Goal: Task Accomplishment & Management: Manage account settings

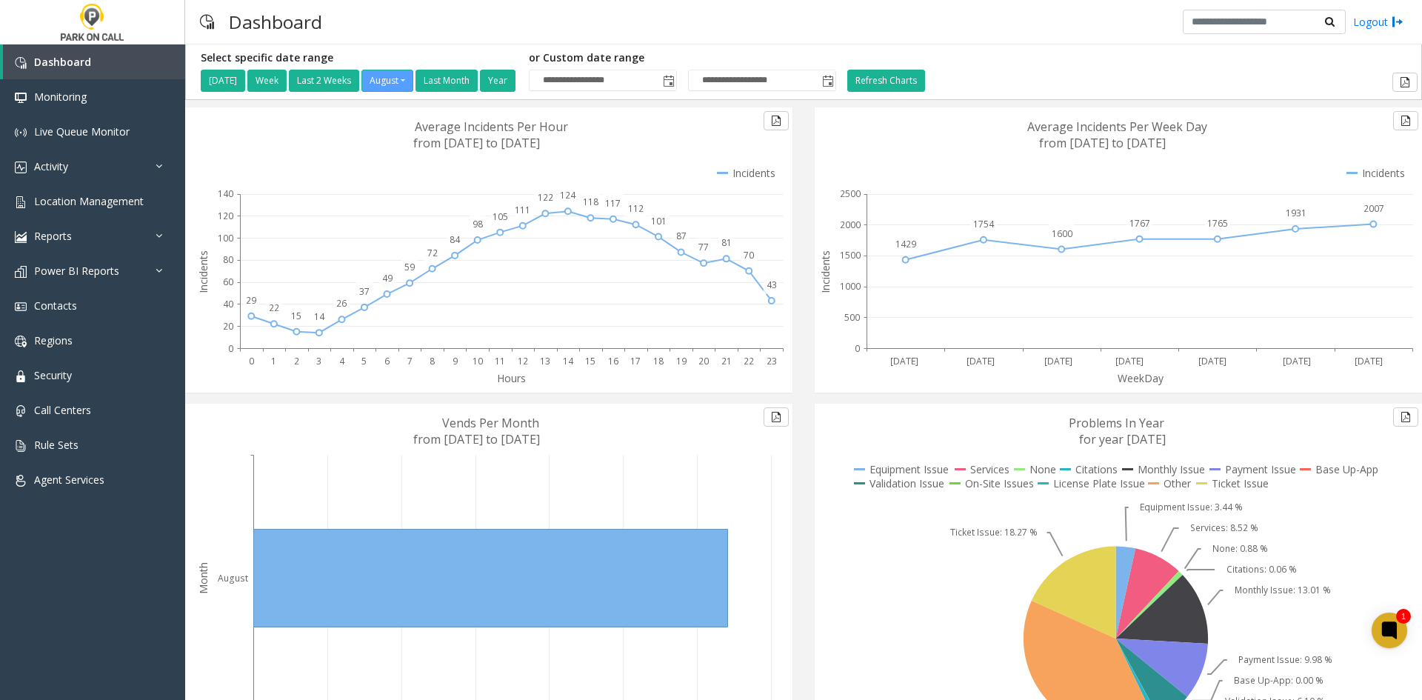
click at [1139, 24] on div "Dashboard Logout" at bounding box center [803, 22] width 1237 height 44
click at [106, 202] on span "Location Management" at bounding box center [89, 201] width 110 height 14
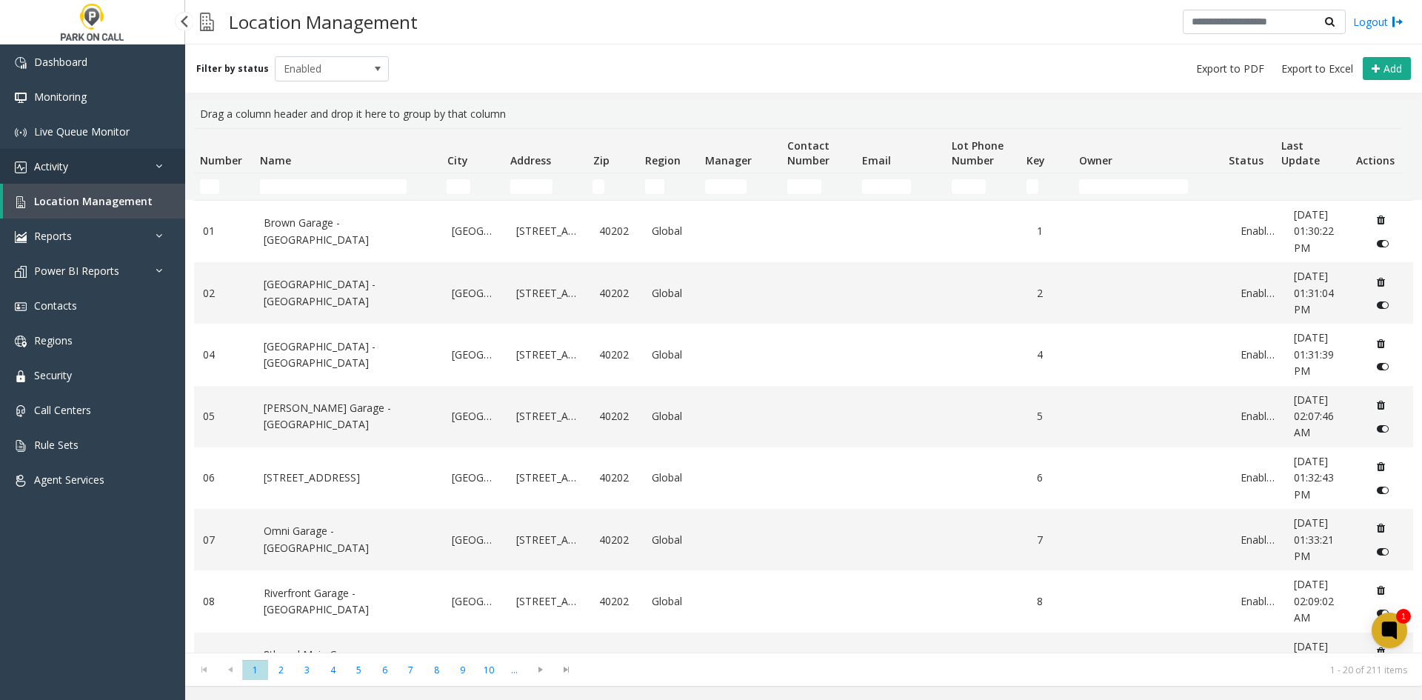
click at [115, 166] on link "Activity" at bounding box center [92, 166] width 185 height 35
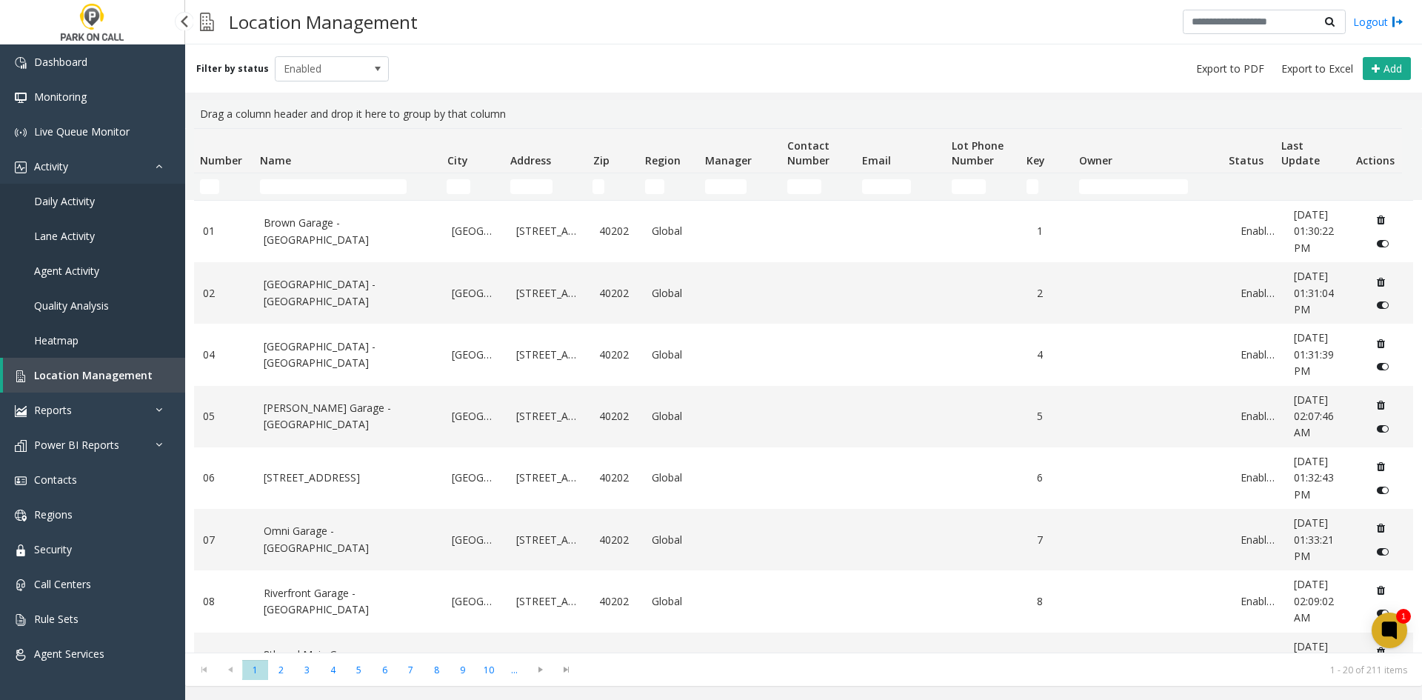
click at [88, 215] on link "Daily Activity" at bounding box center [92, 201] width 185 height 35
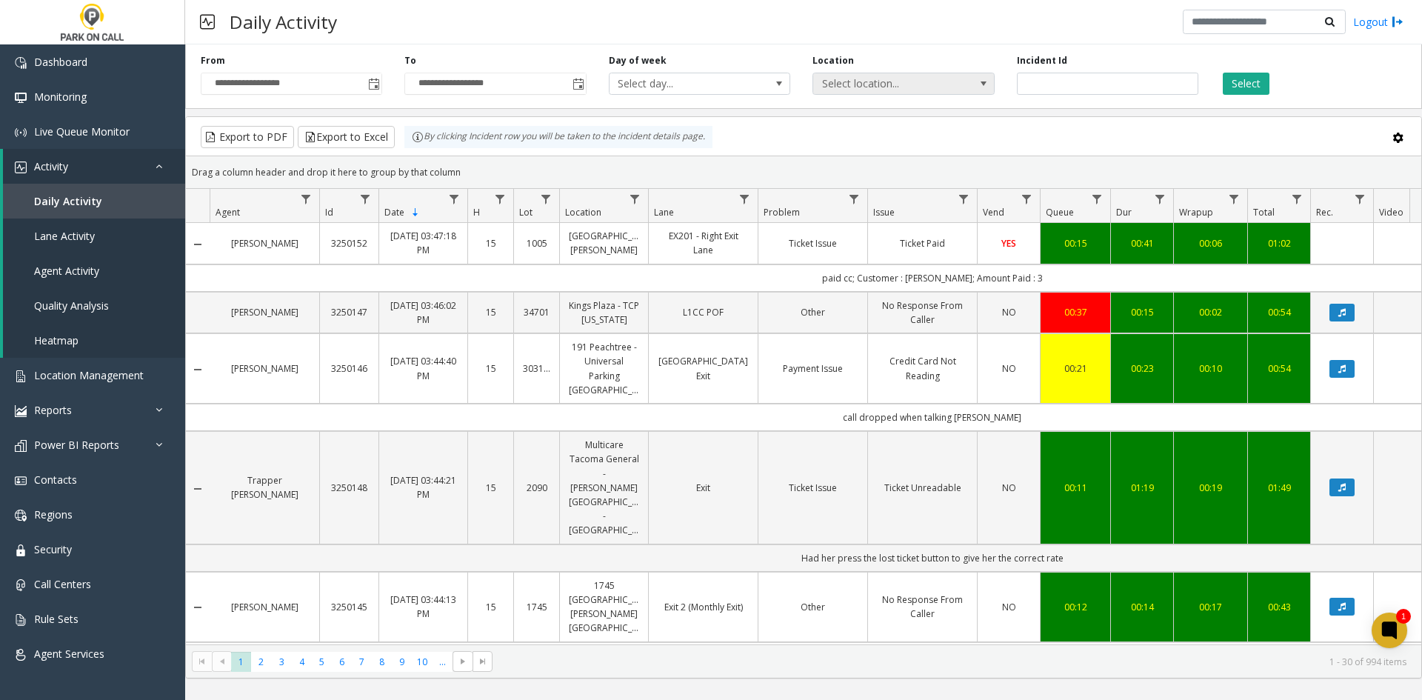
click at [852, 87] on span "Select location..." at bounding box center [885, 83] width 144 height 21
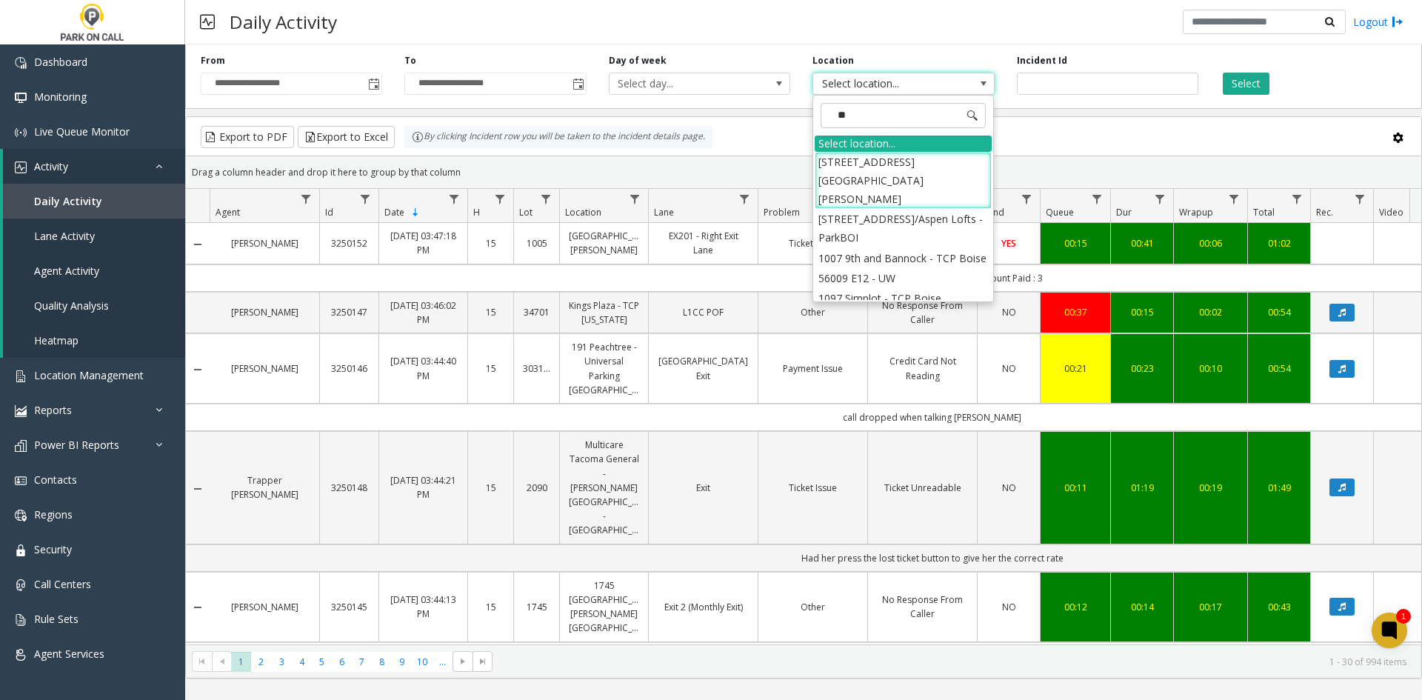
type input "***"
click at [877, 209] on li "[STREET_ADDRESS]/Aspen Lofts - ParkBOI" at bounding box center [902, 228] width 177 height 39
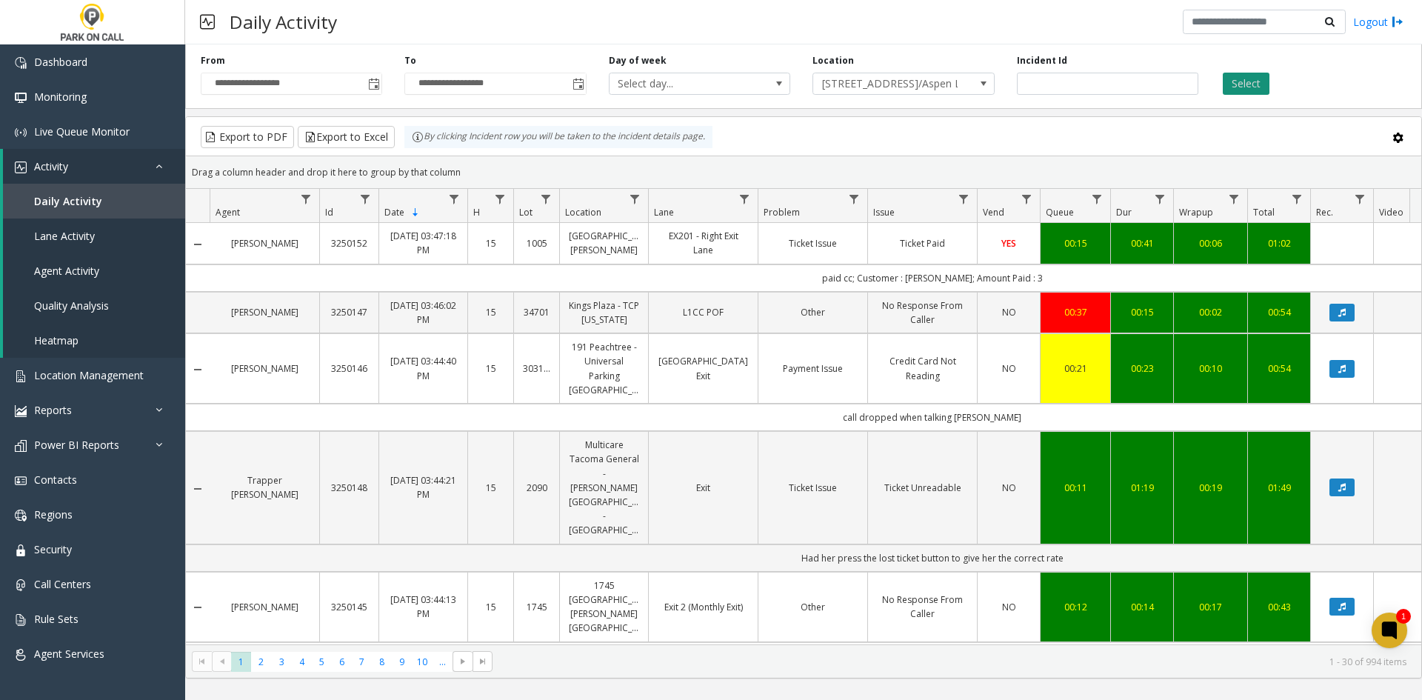
click at [1256, 78] on button "Select" at bounding box center [1245, 84] width 47 height 22
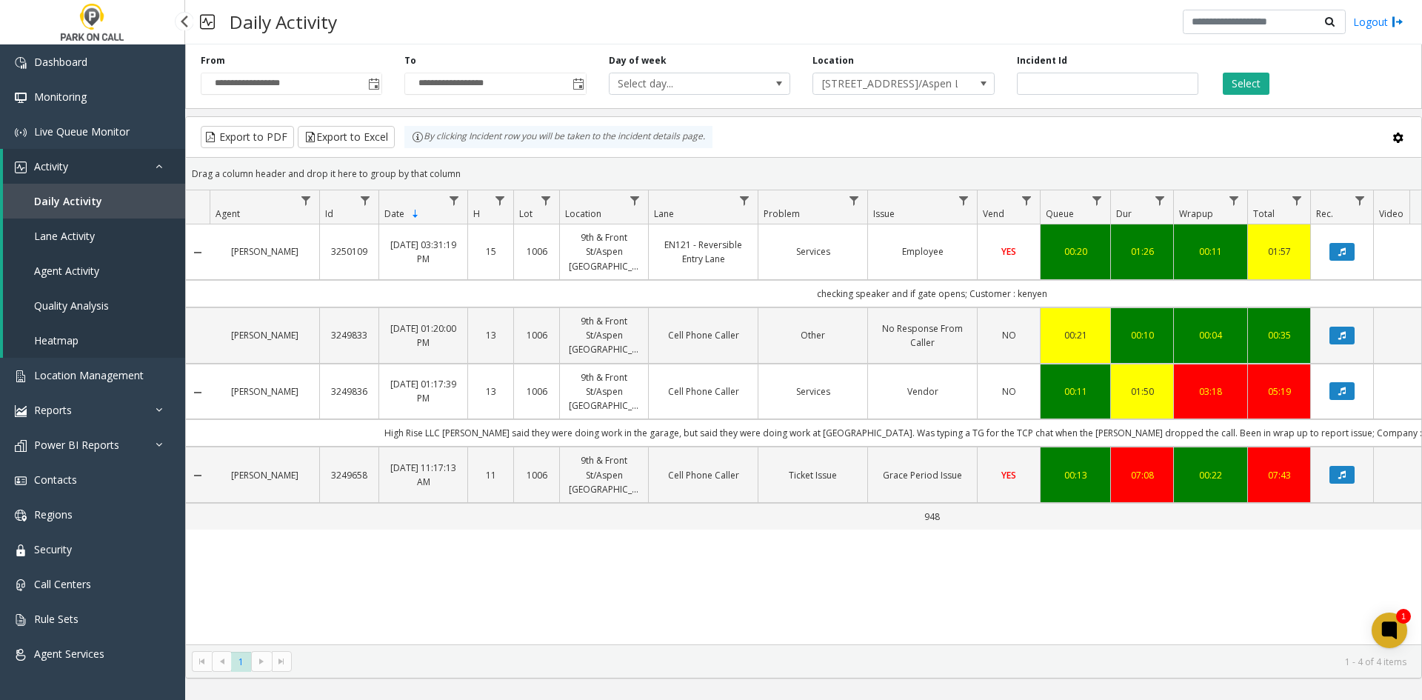
click at [70, 199] on span "Daily Activity" at bounding box center [68, 201] width 68 height 14
click at [119, 375] on span "Location Management" at bounding box center [89, 375] width 110 height 14
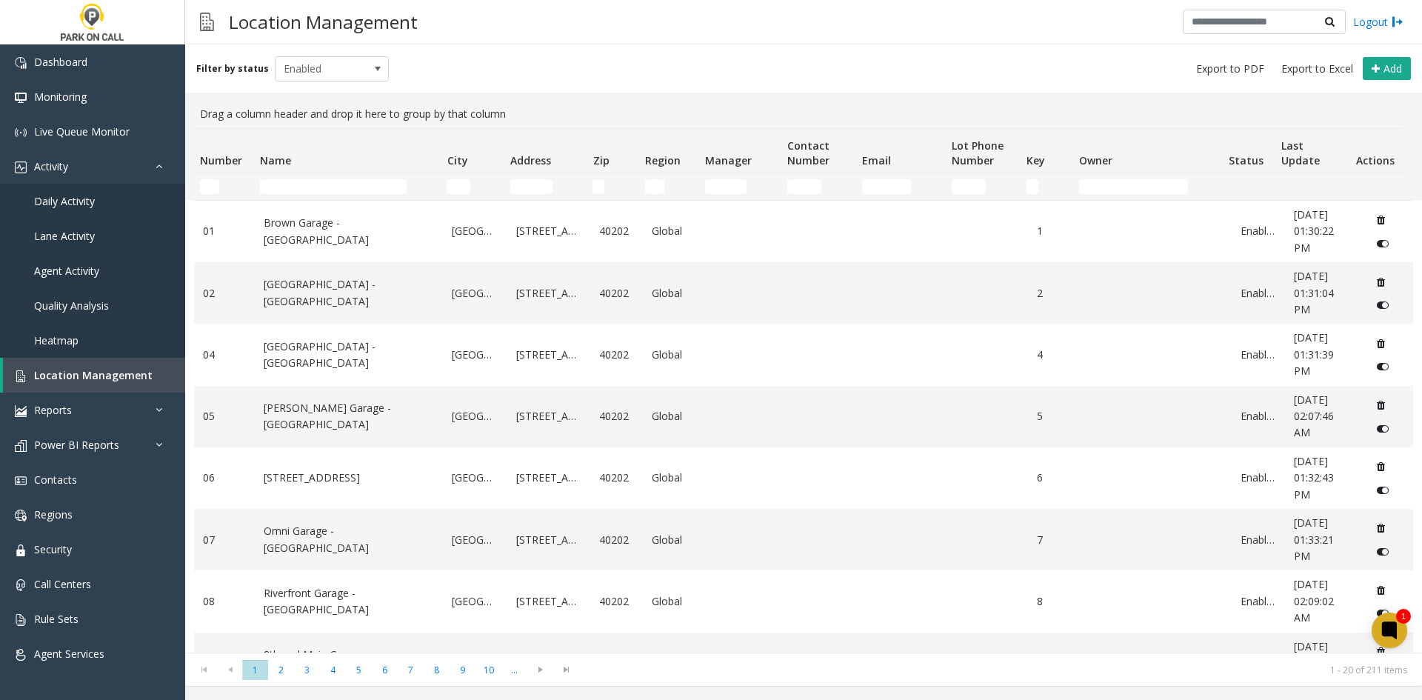
click at [307, 195] on td "Name Filter" at bounding box center [347, 186] width 187 height 27
click at [315, 177] on td "Name Filter" at bounding box center [347, 186] width 187 height 27
click at [307, 188] on input "Name Filter" at bounding box center [333, 186] width 147 height 15
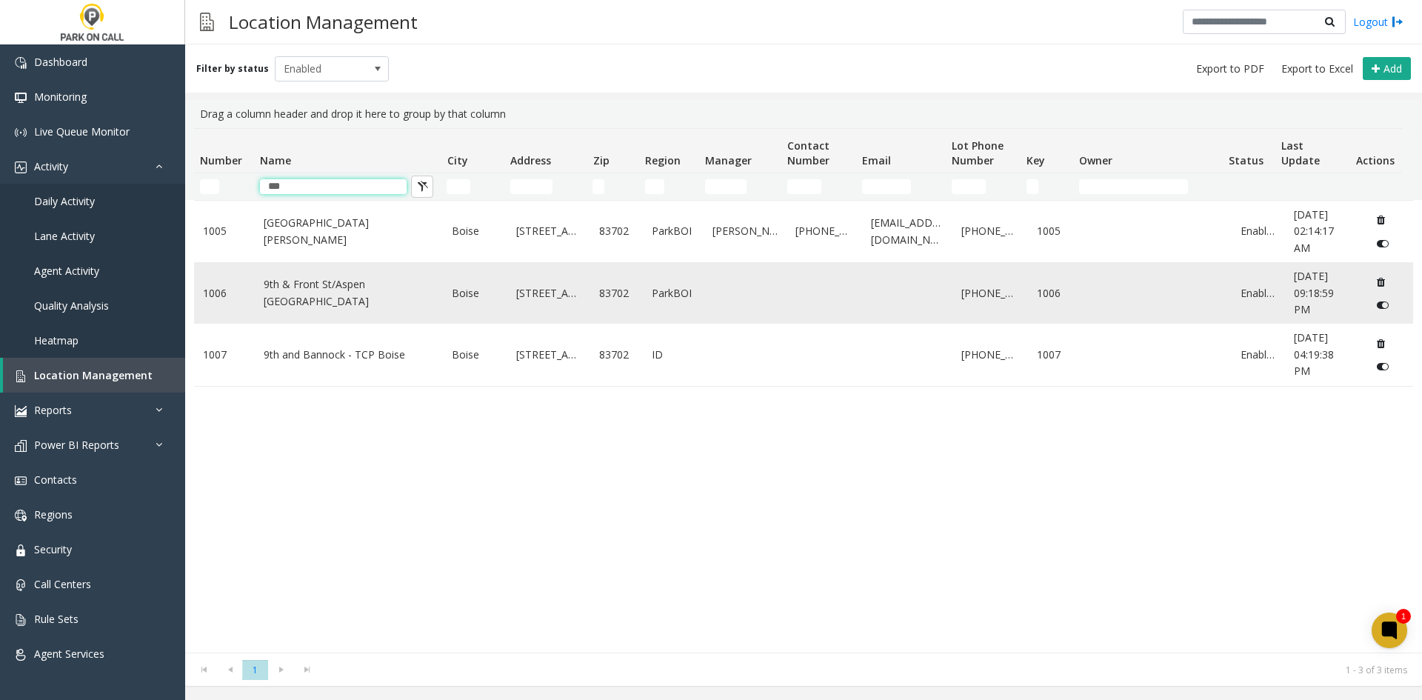
type input "***"
click at [335, 281] on link "9th & Front St/Aspen [GEOGRAPHIC_DATA]" at bounding box center [349, 292] width 171 height 33
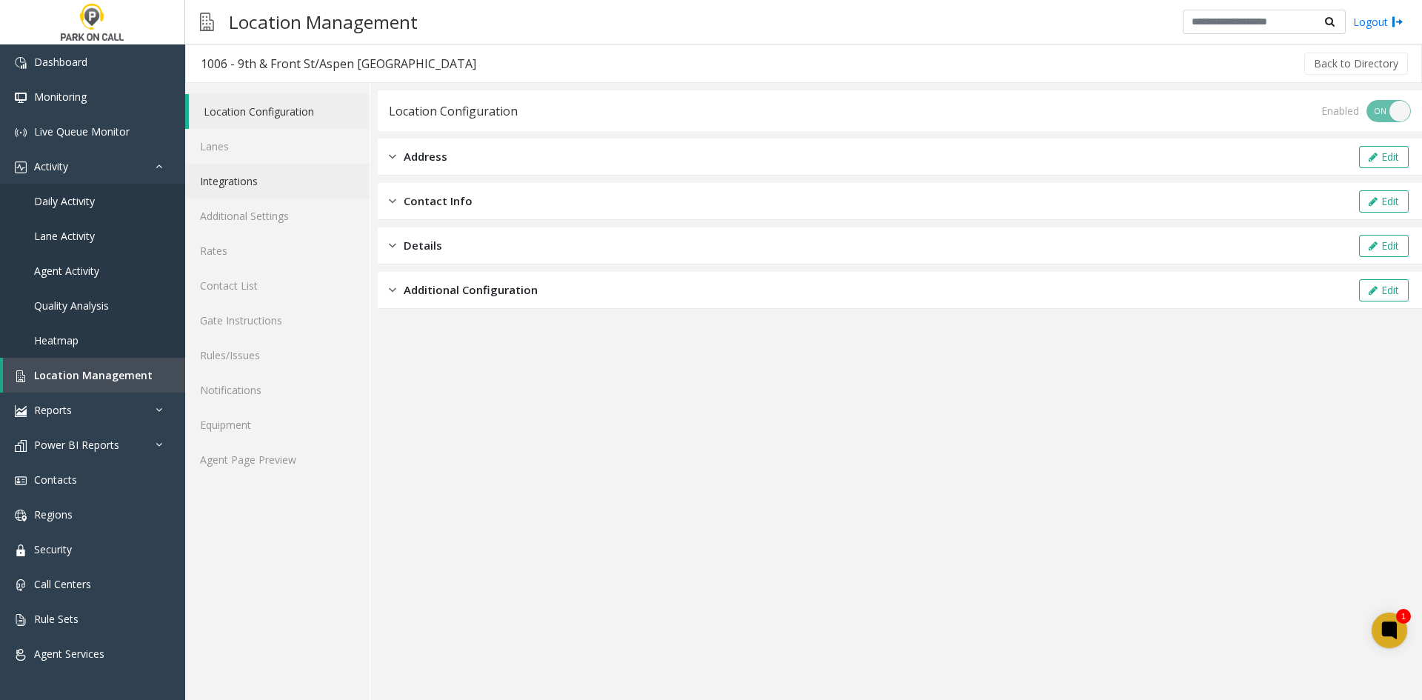
click at [249, 184] on link "Integrations" at bounding box center [277, 181] width 184 height 35
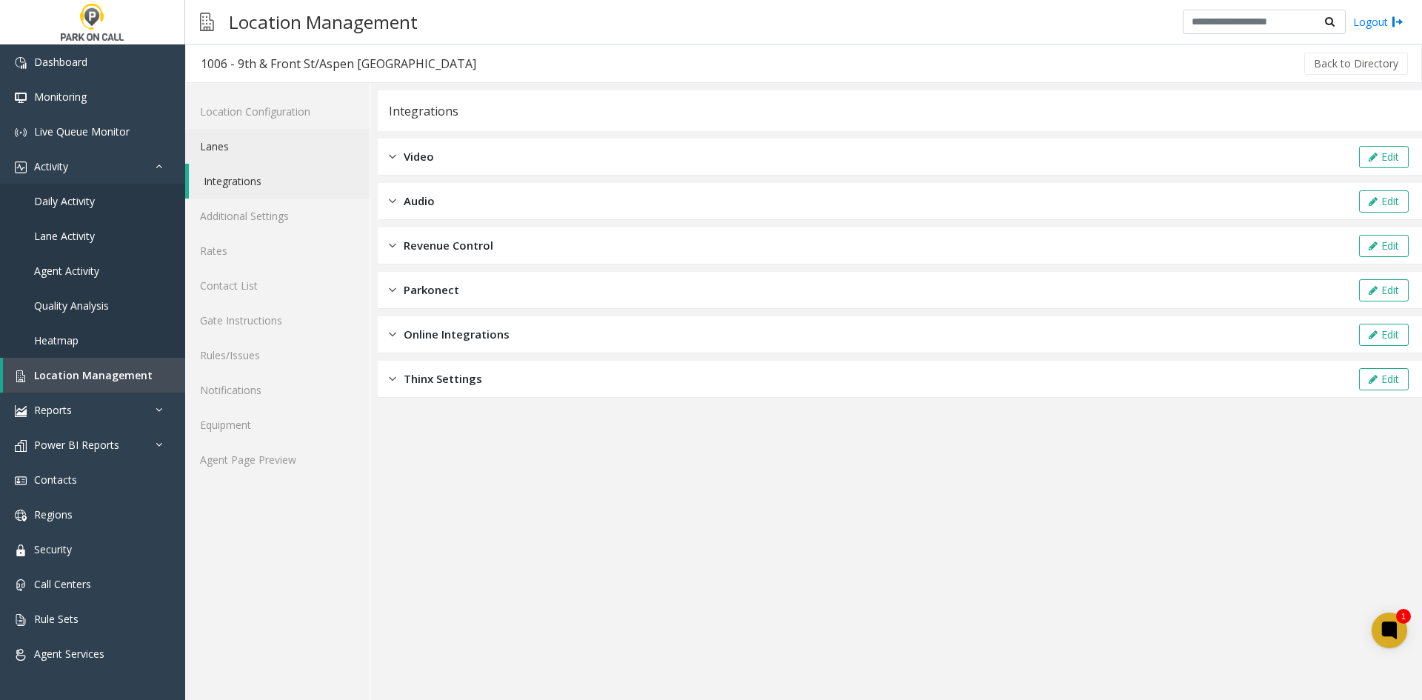
click at [254, 150] on link "Lanes" at bounding box center [277, 146] width 184 height 35
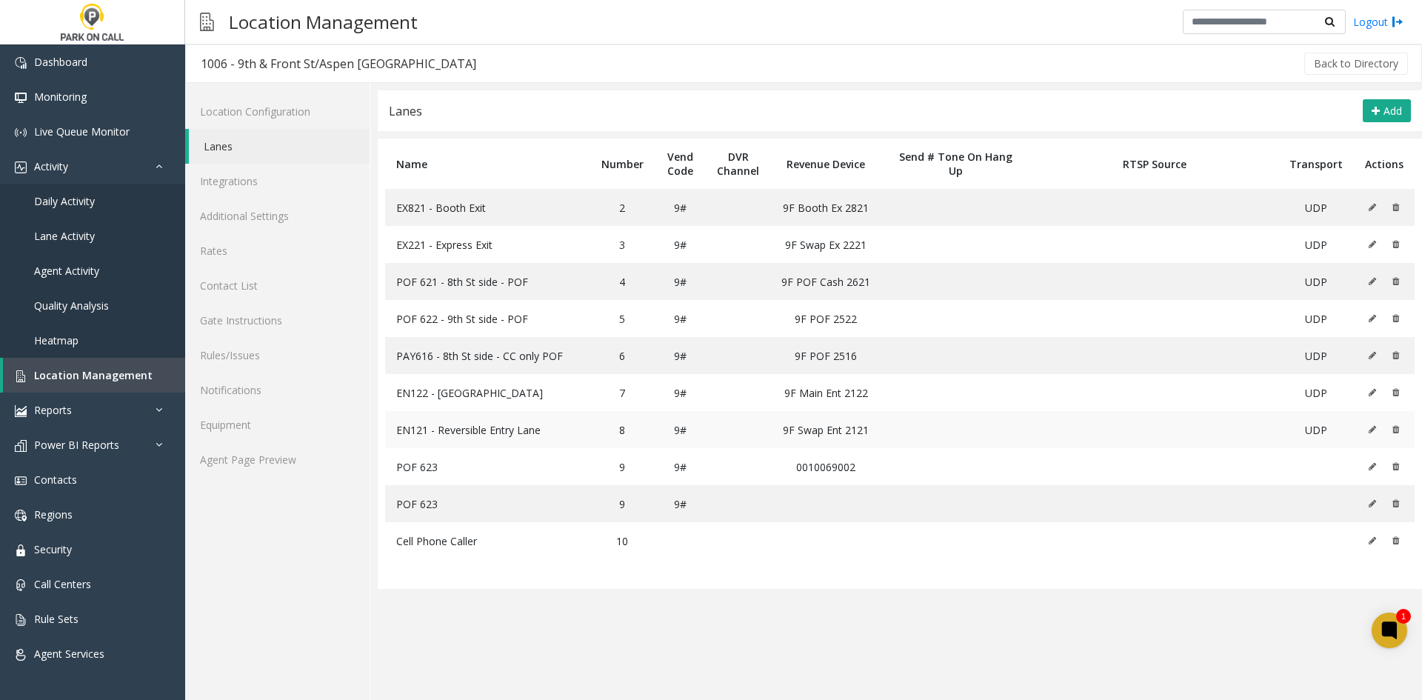
click at [1369, 427] on icon at bounding box center [1371, 429] width 7 height 9
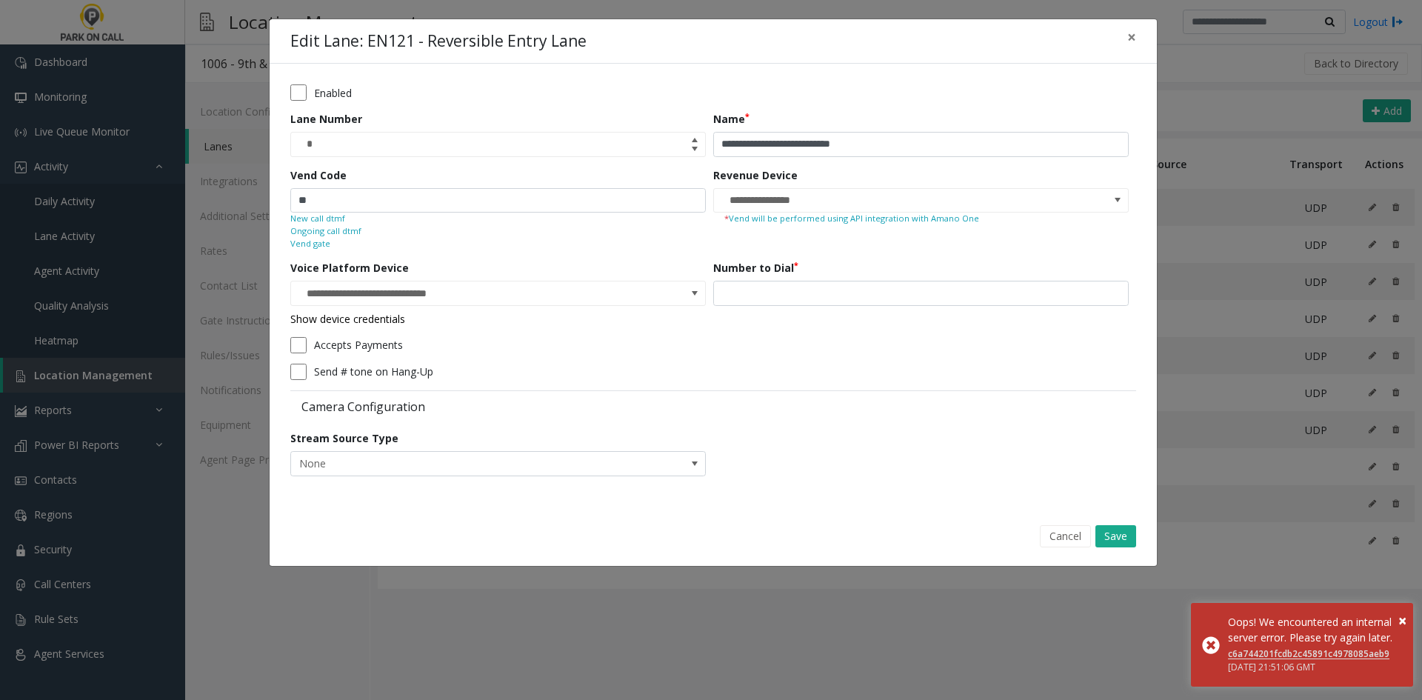
type input "**********"
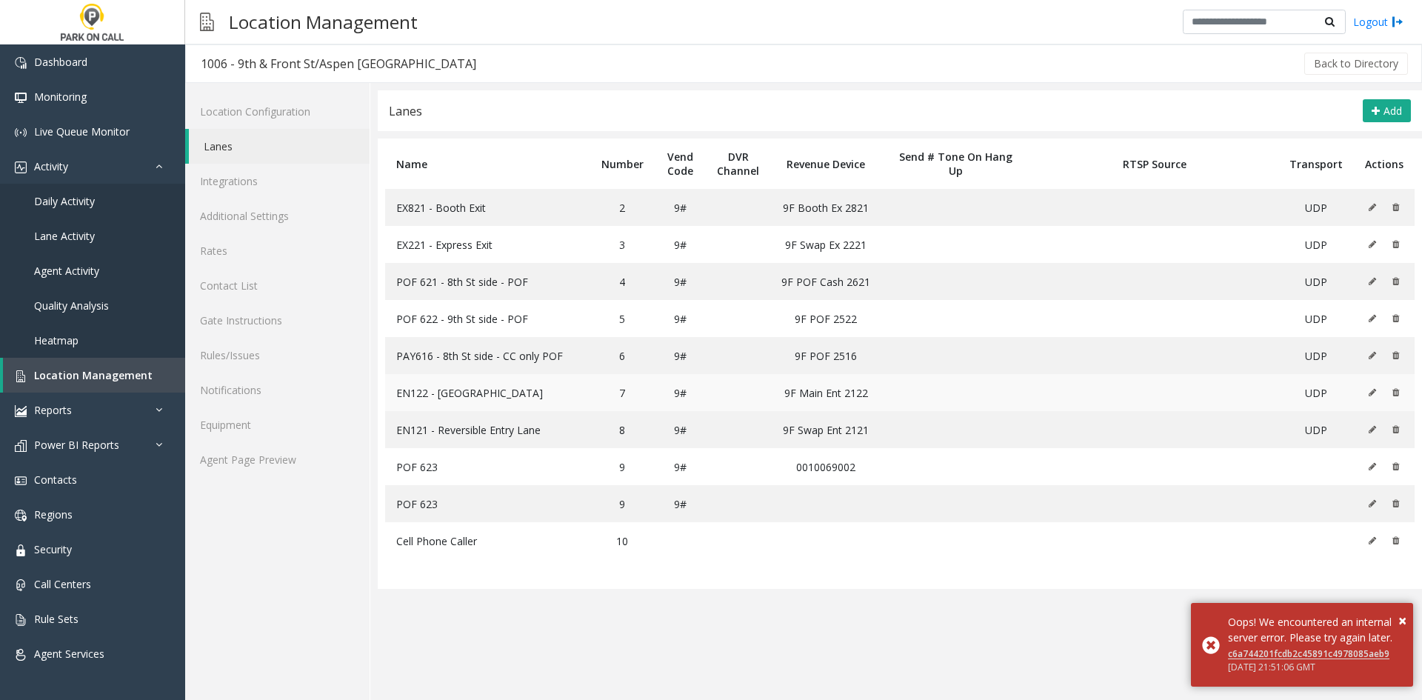
click at [1377, 384] on button at bounding box center [1376, 392] width 16 height 22
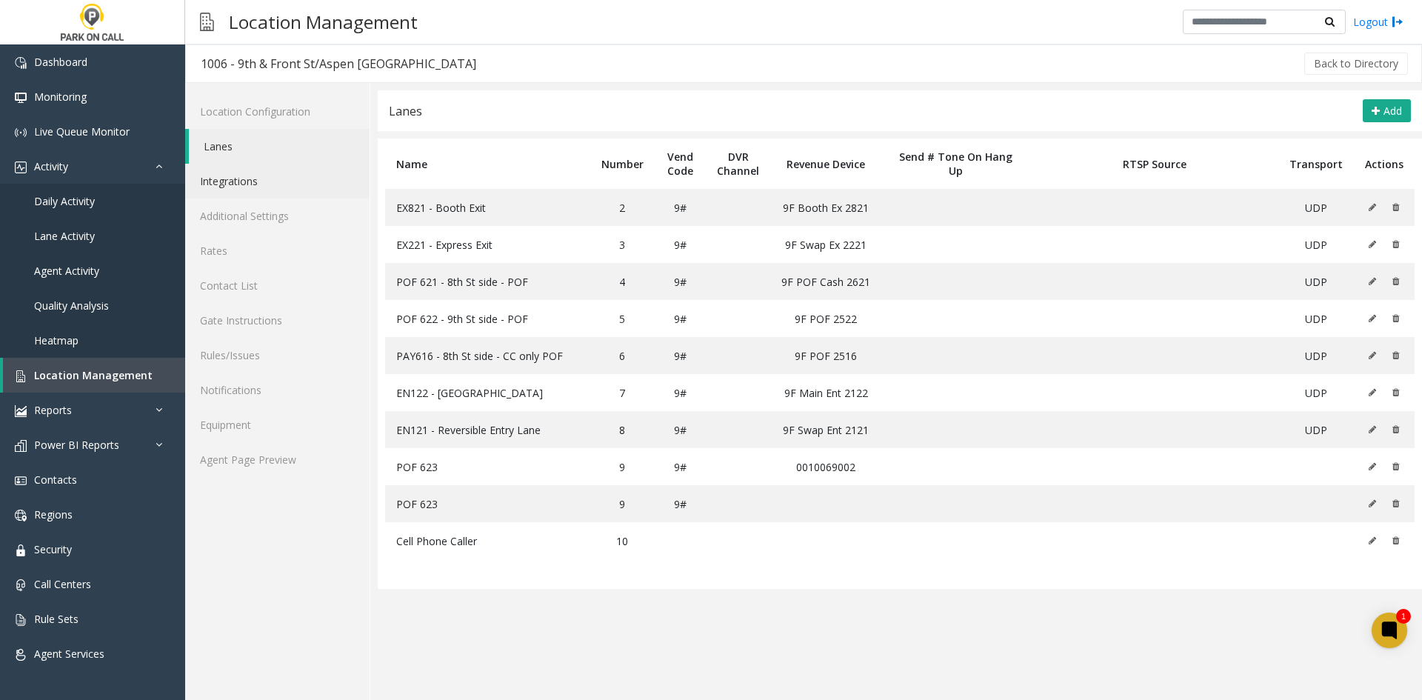
click at [250, 197] on link "Integrations" at bounding box center [277, 181] width 184 height 35
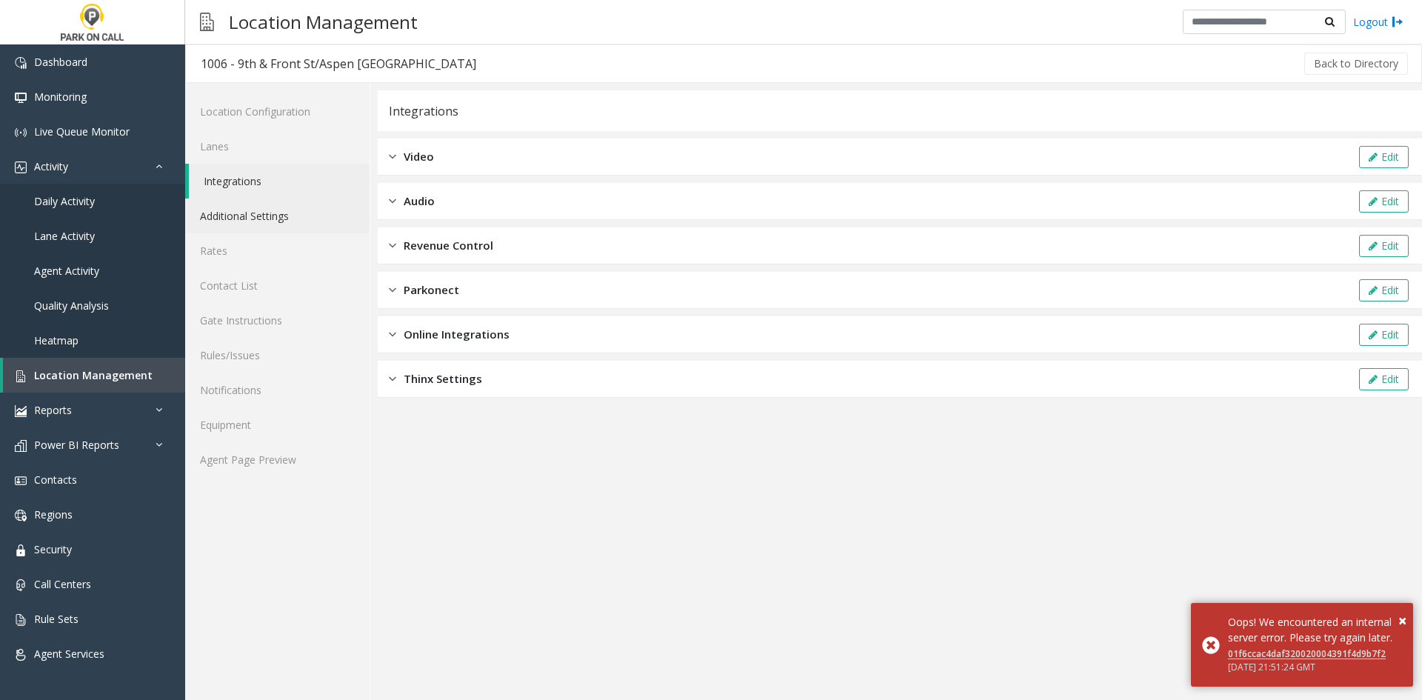
click at [252, 221] on link "Additional Settings" at bounding box center [277, 215] width 184 height 35
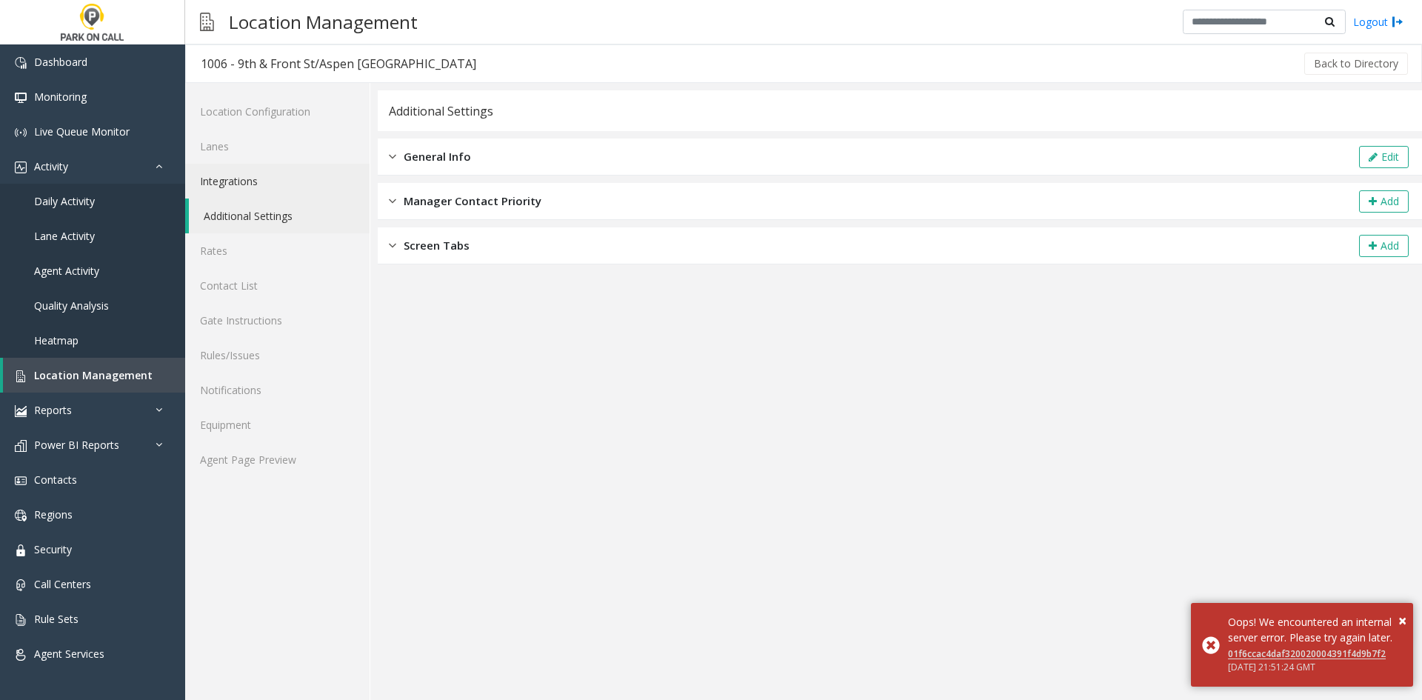
click at [247, 175] on link "Integrations" at bounding box center [277, 181] width 184 height 35
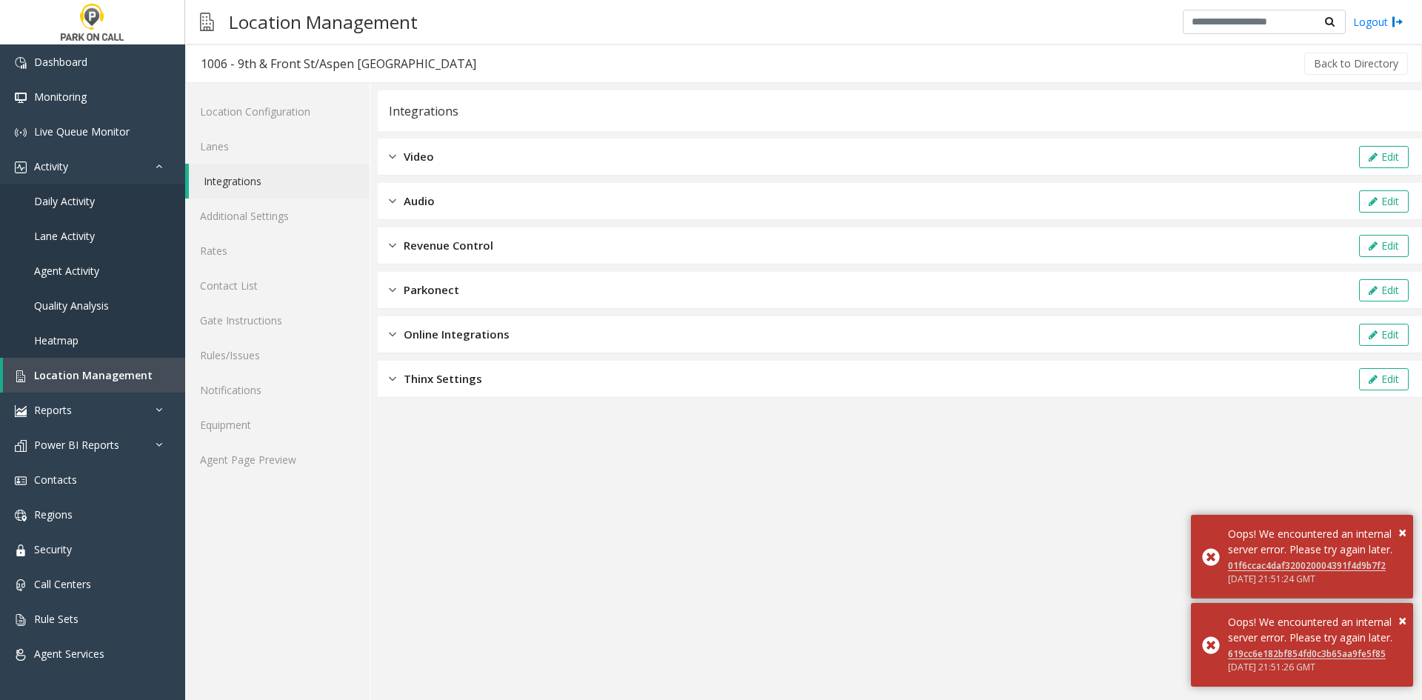
click at [414, 232] on div "Revenue Control Edit" at bounding box center [900, 245] width 1044 height 37
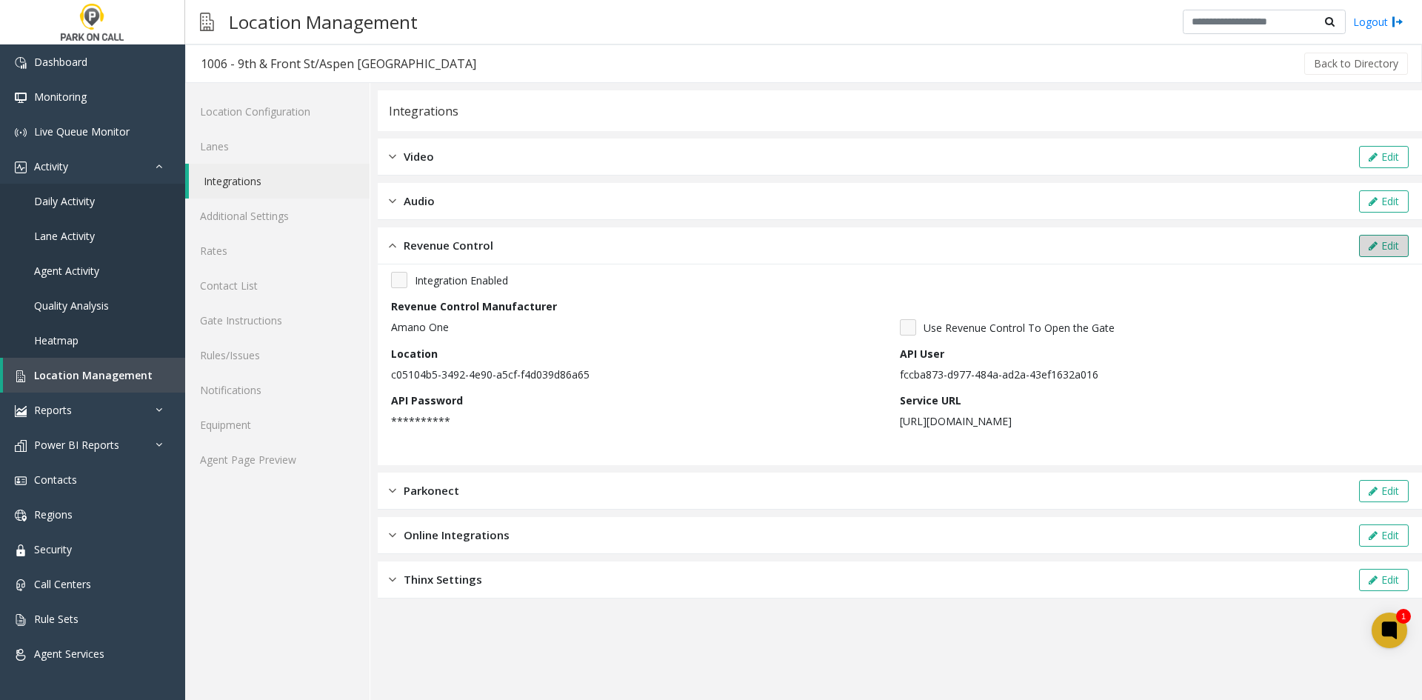
click at [1377, 240] on button "Edit" at bounding box center [1384, 246] width 50 height 22
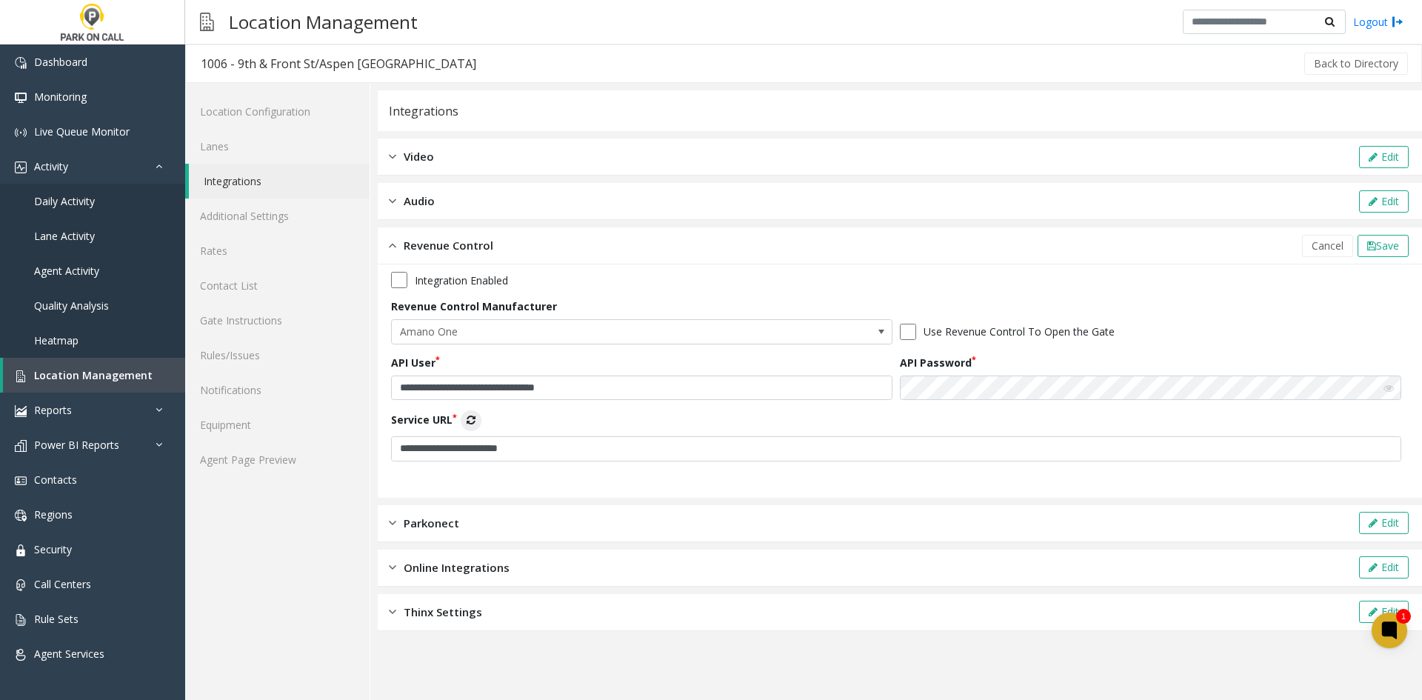
click at [1328, 247] on span "Cancel" at bounding box center [1327, 245] width 32 height 14
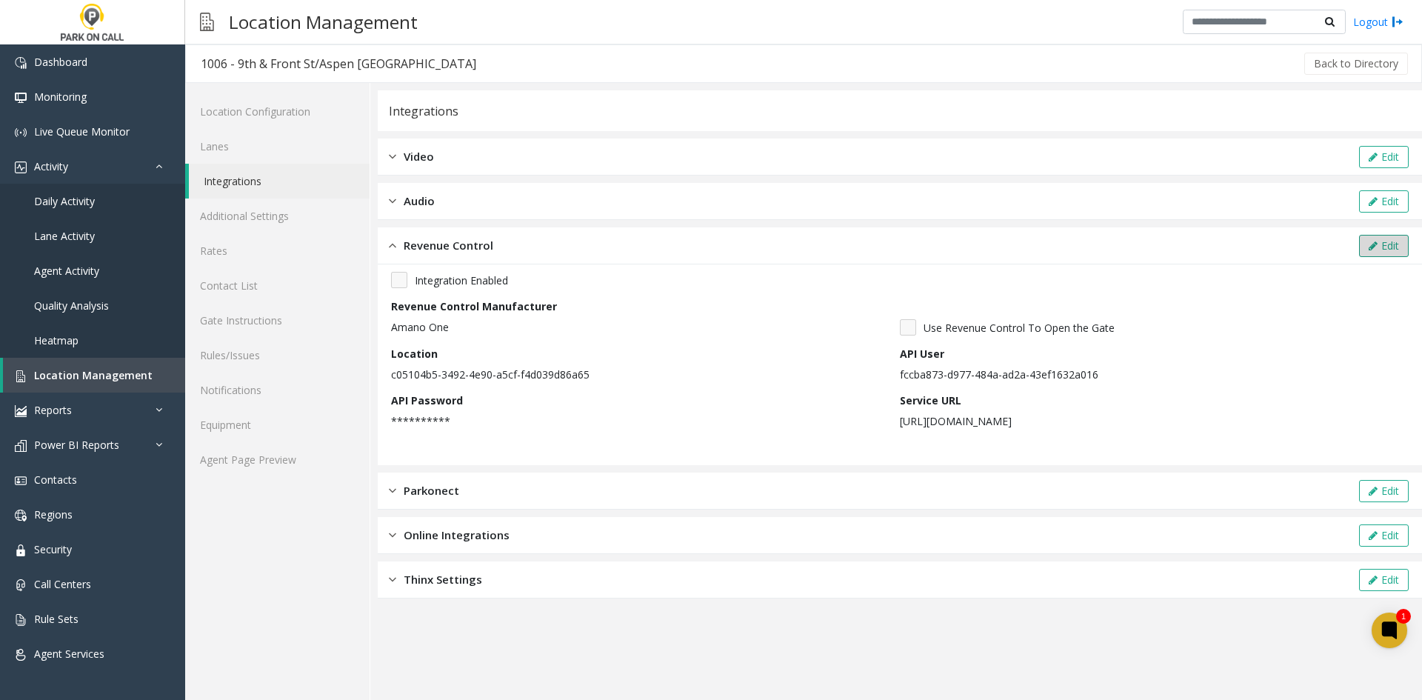
click at [1380, 249] on button "Edit" at bounding box center [1384, 246] width 50 height 22
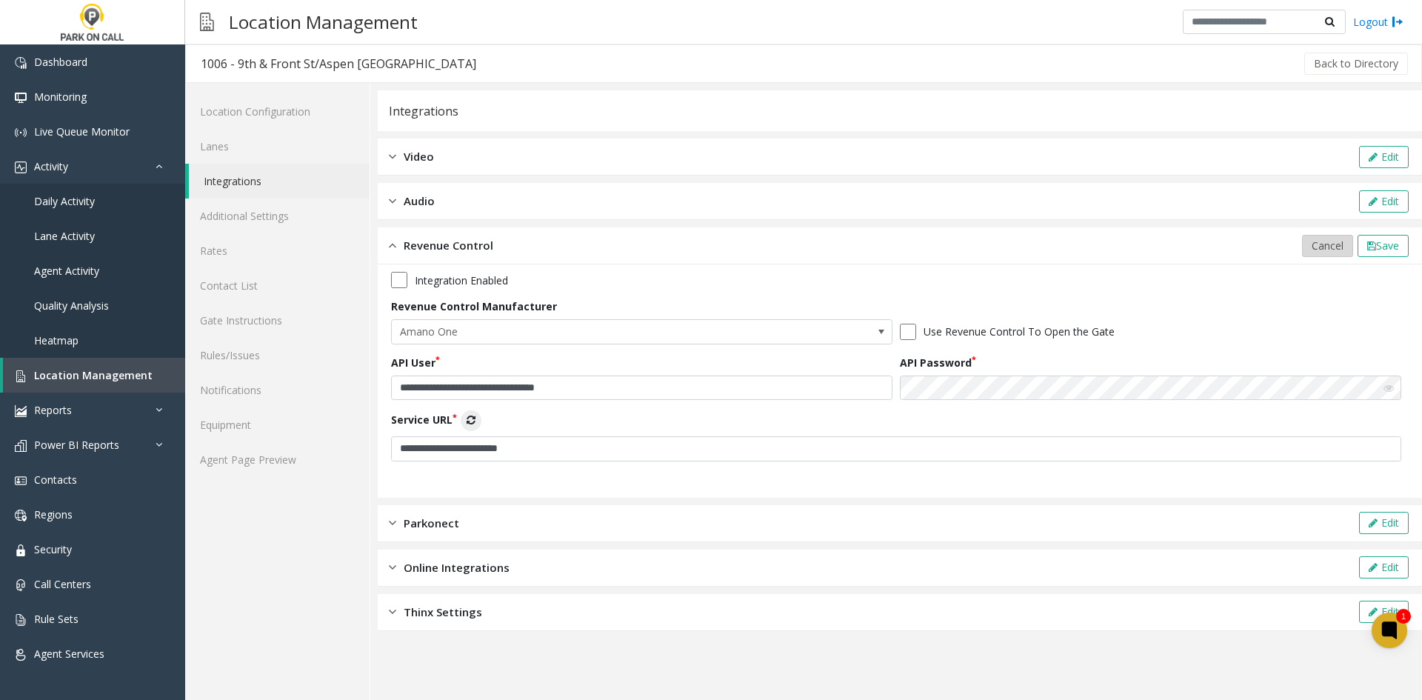
click at [1323, 249] on span "Cancel" at bounding box center [1327, 245] width 32 height 14
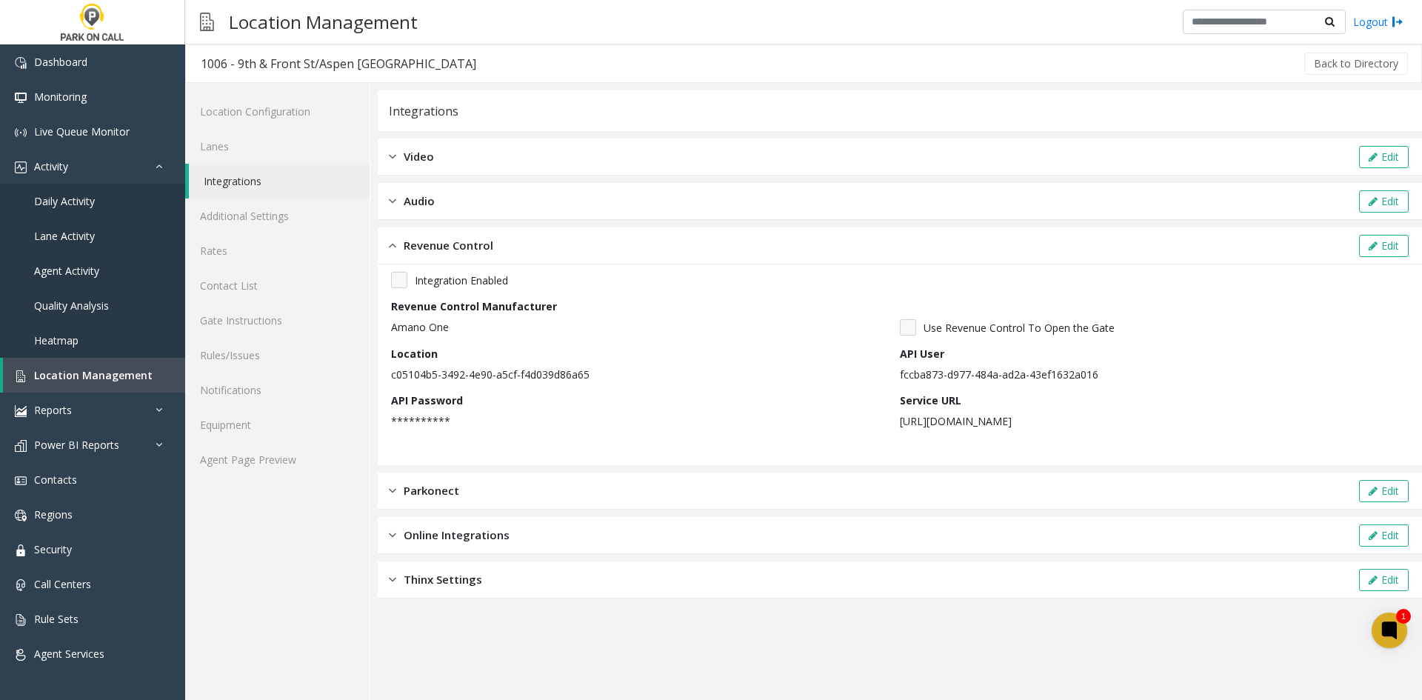
click at [1299, 361] on div "API User fccba873-d977-484a-ad2a-43ef1632a016" at bounding box center [1154, 364] width 509 height 36
drag, startPoint x: 692, startPoint y: 387, endPoint x: 683, endPoint y: 389, distance: 9.9
click at [686, 396] on div "**********" at bounding box center [899, 355] width 1017 height 167
click at [685, 404] on div "**********" at bounding box center [645, 410] width 509 height 36
click at [87, 105] on link "Monitoring" at bounding box center [92, 96] width 185 height 35
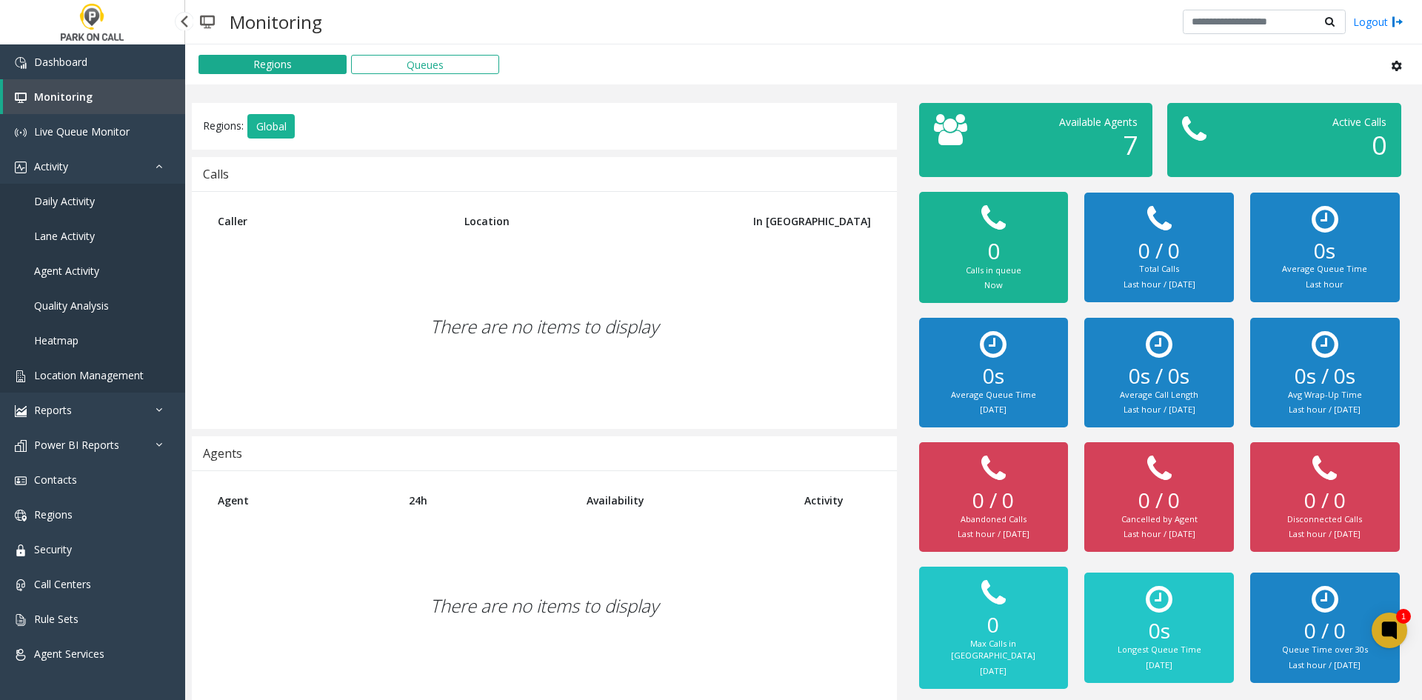
click at [105, 372] on span "Location Management" at bounding box center [89, 375] width 110 height 14
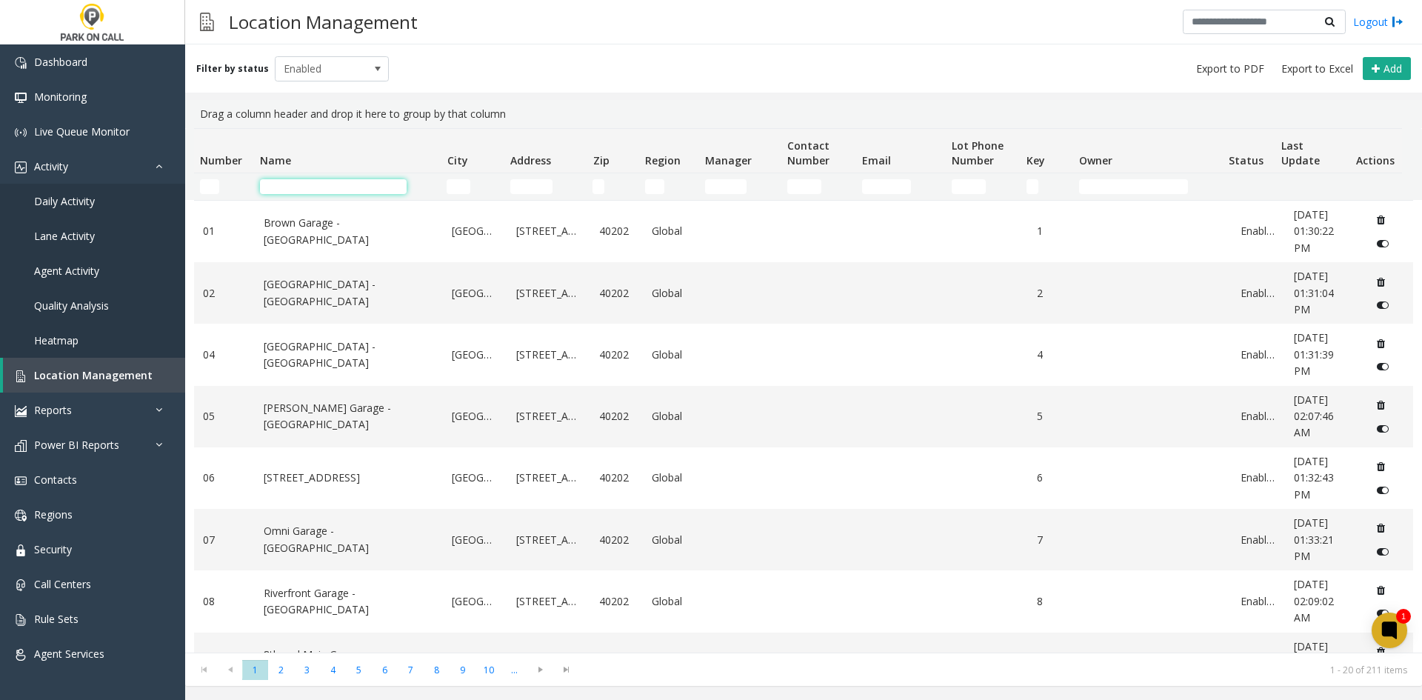
click at [343, 187] on input "Name Filter" at bounding box center [333, 186] width 147 height 15
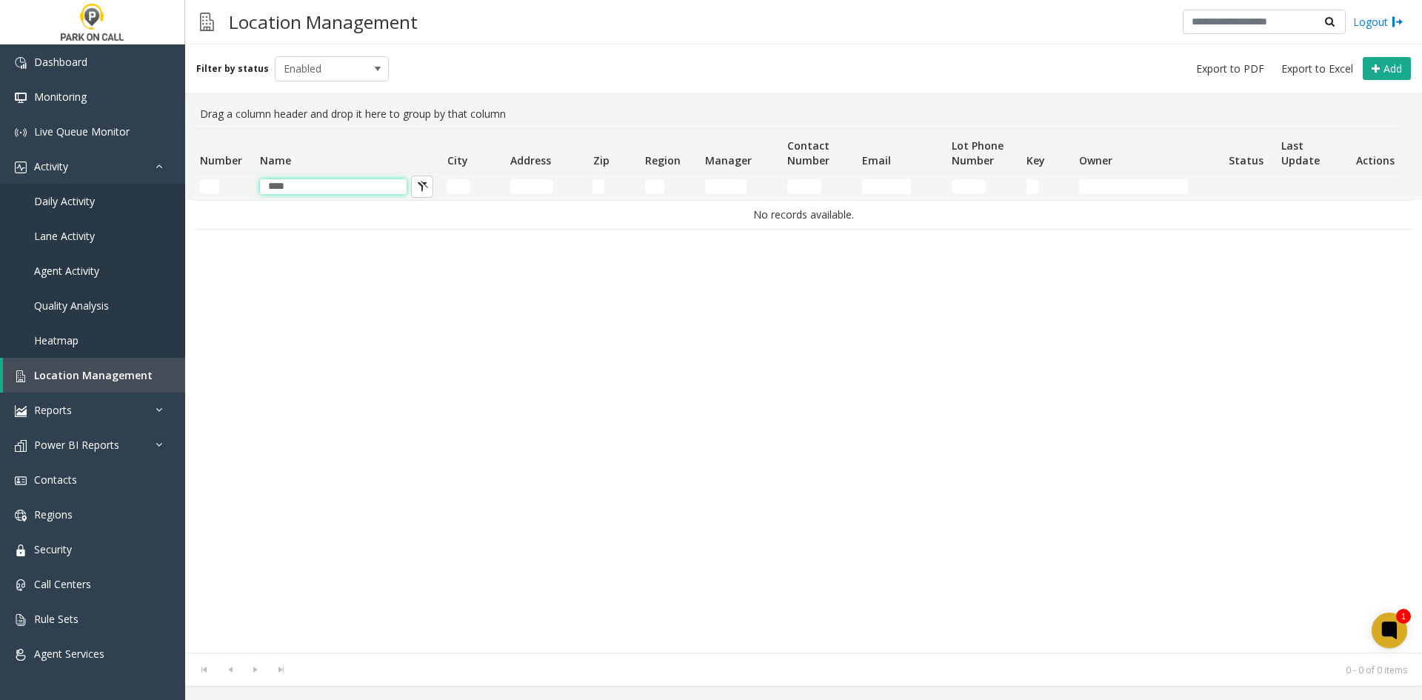
type input "****"
drag, startPoint x: 308, startPoint y: 192, endPoint x: 174, endPoint y: 207, distance: 134.9
click at [174, 207] on app-root "Dashboard Monitoring Live Queue Monitor Activity Daily Activity Lane Activity A…" at bounding box center [711, 350] width 1422 height 700
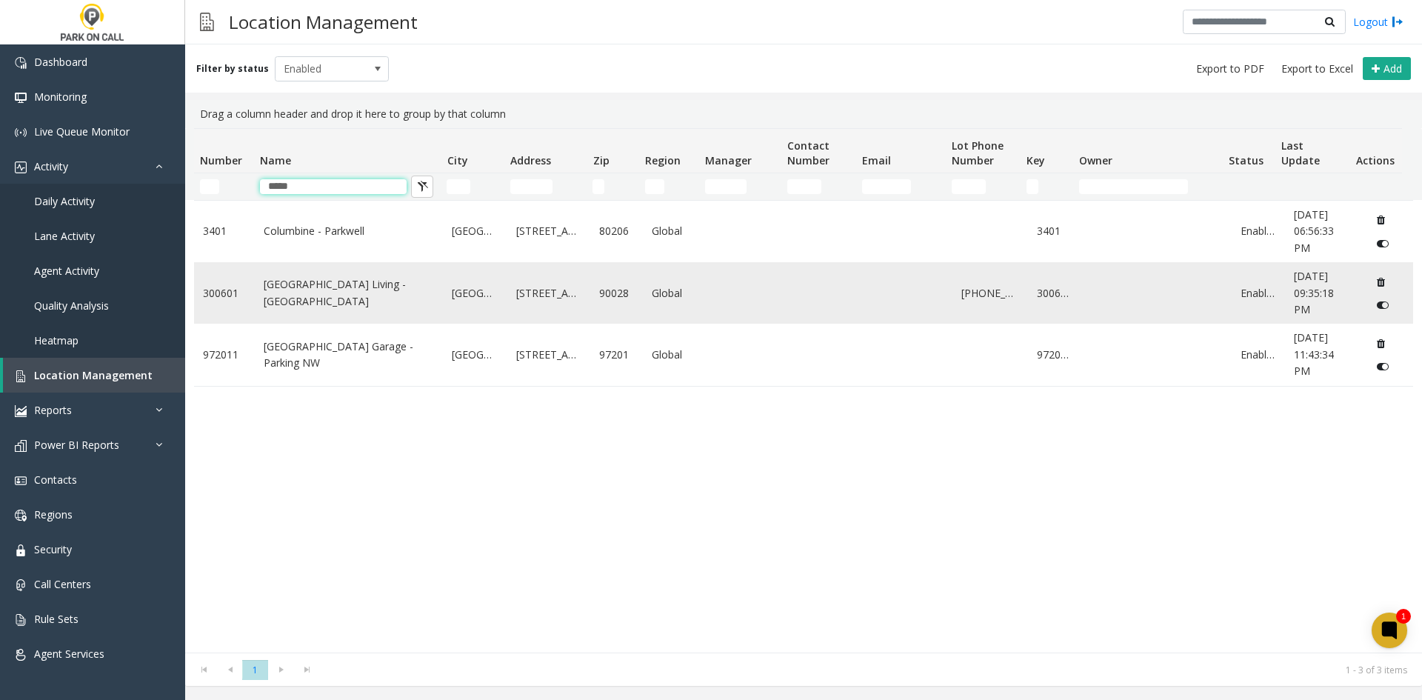
type input "*****"
click at [317, 306] on td "[GEOGRAPHIC_DATA] Living - [GEOGRAPHIC_DATA]" at bounding box center [349, 292] width 189 height 61
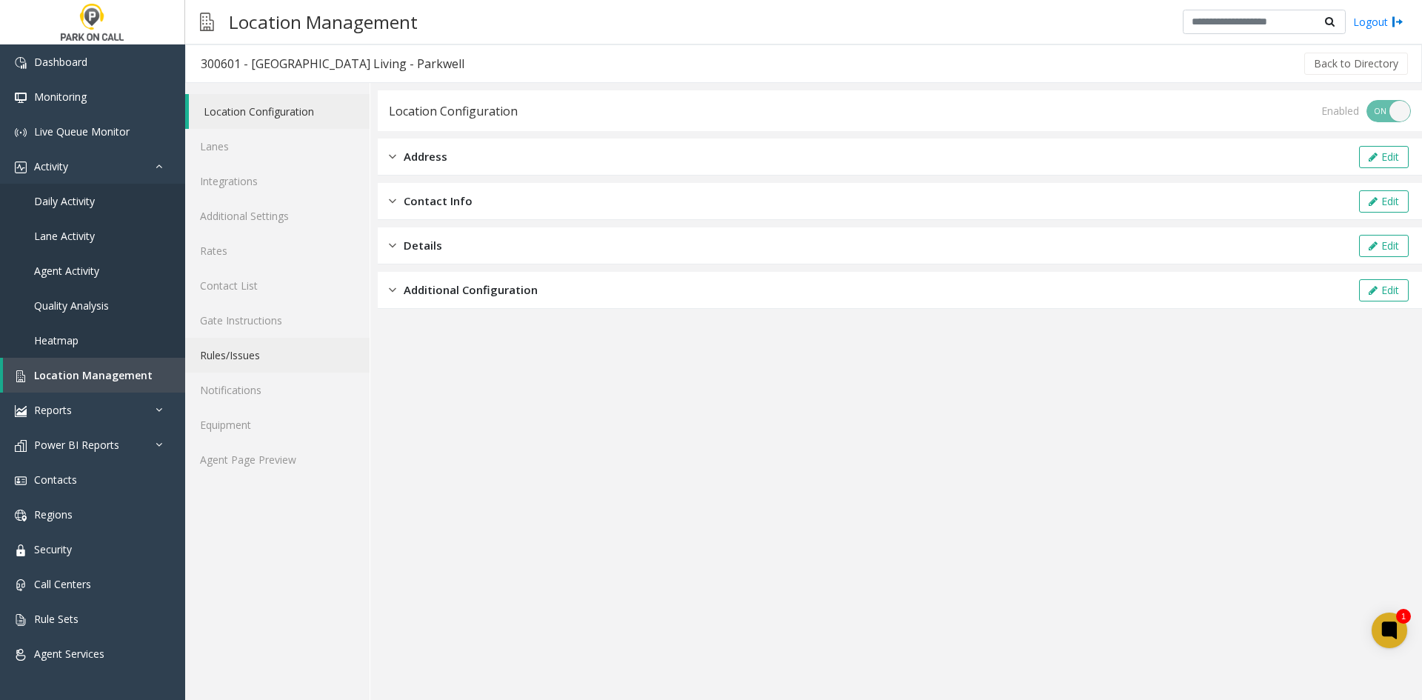
click at [254, 363] on link "Rules/Issues" at bounding box center [277, 355] width 184 height 35
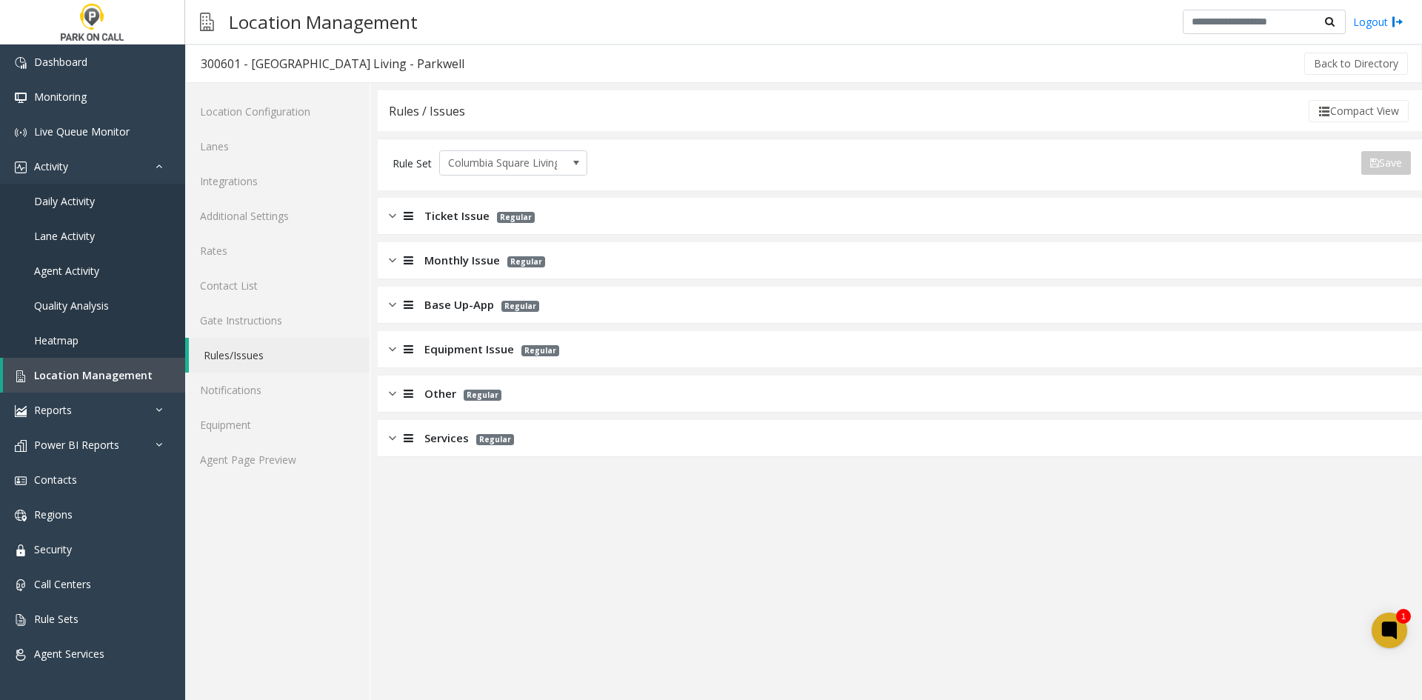
click at [471, 432] on p "Regular" at bounding box center [491, 437] width 45 height 17
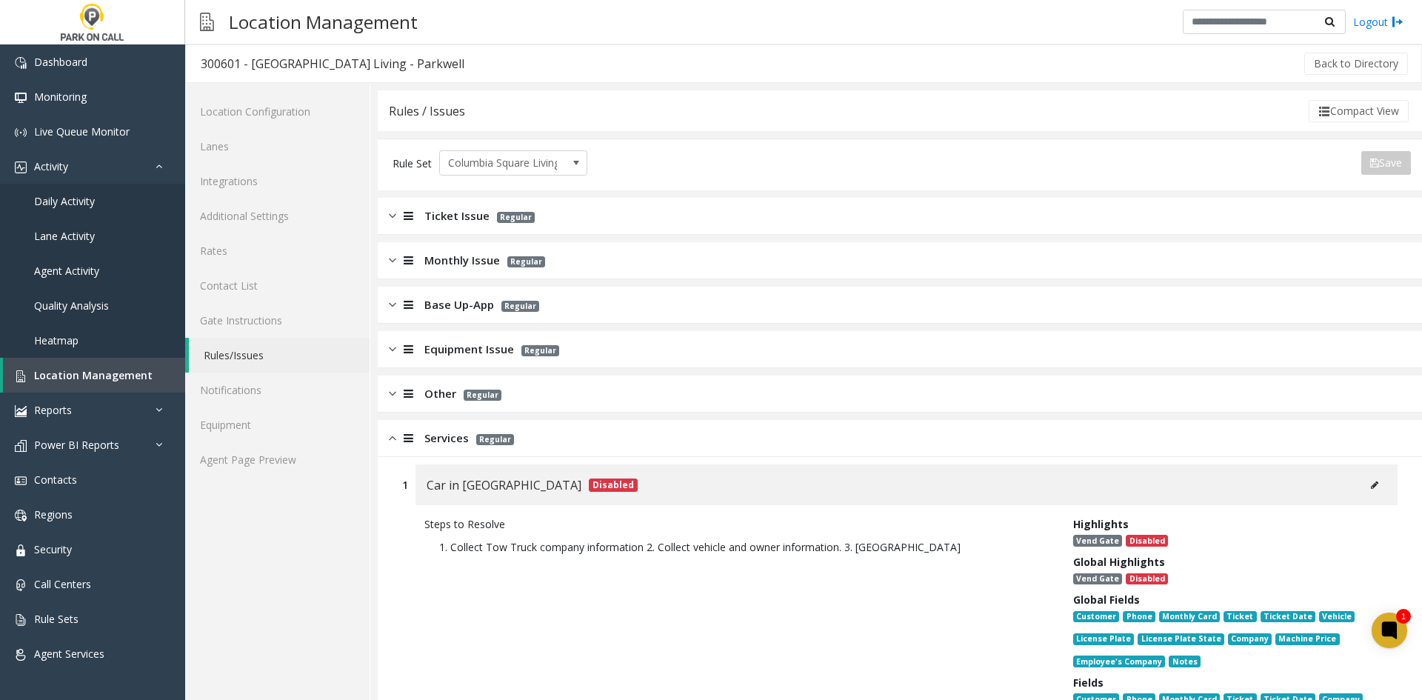
click at [443, 389] on span "Other" at bounding box center [440, 393] width 32 height 17
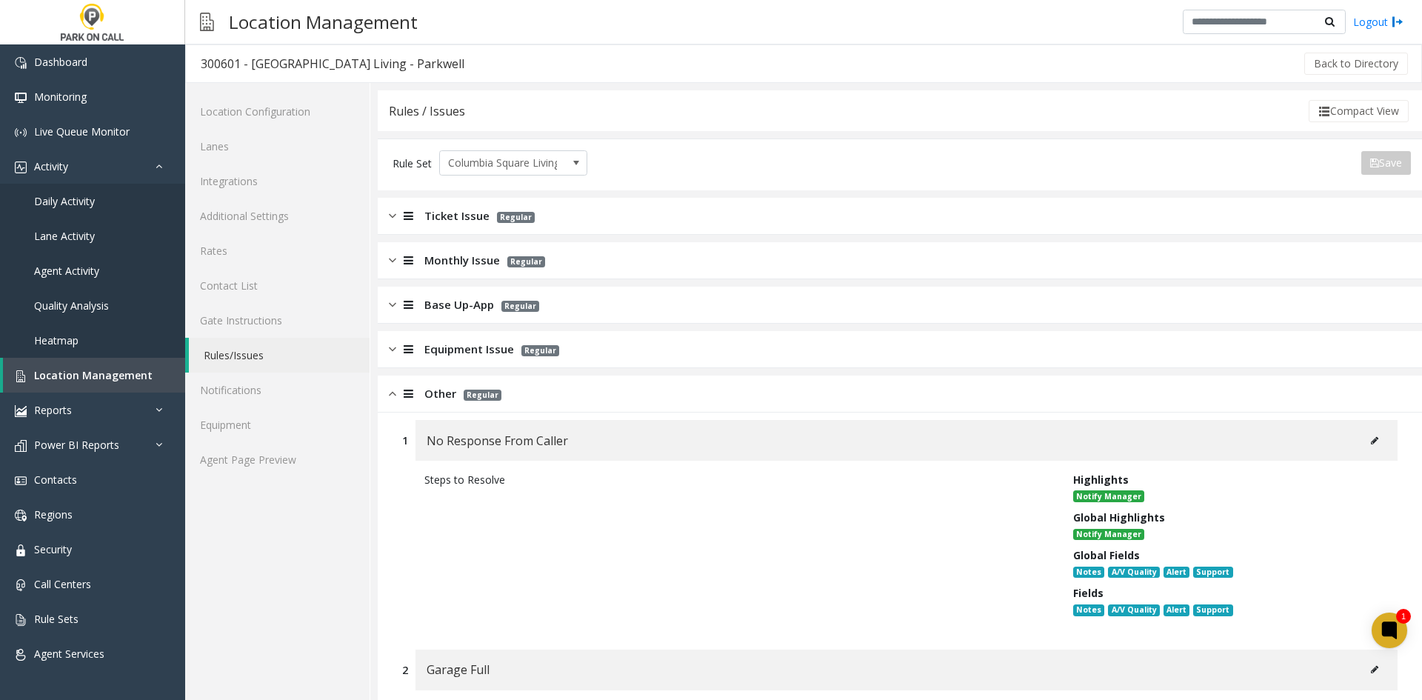
click at [441, 354] on span "Equipment Issue" at bounding box center [469, 349] width 90 height 17
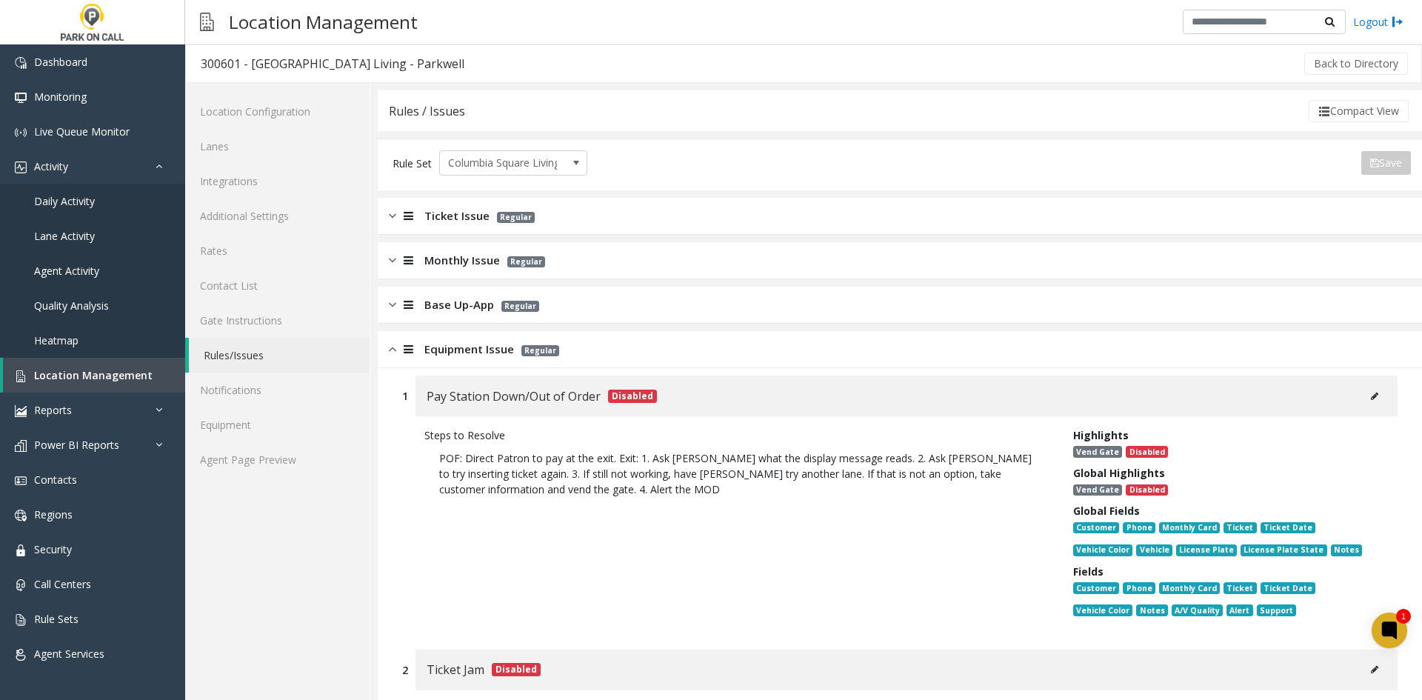
click at [438, 312] on span "Base Up-App" at bounding box center [459, 304] width 70 height 17
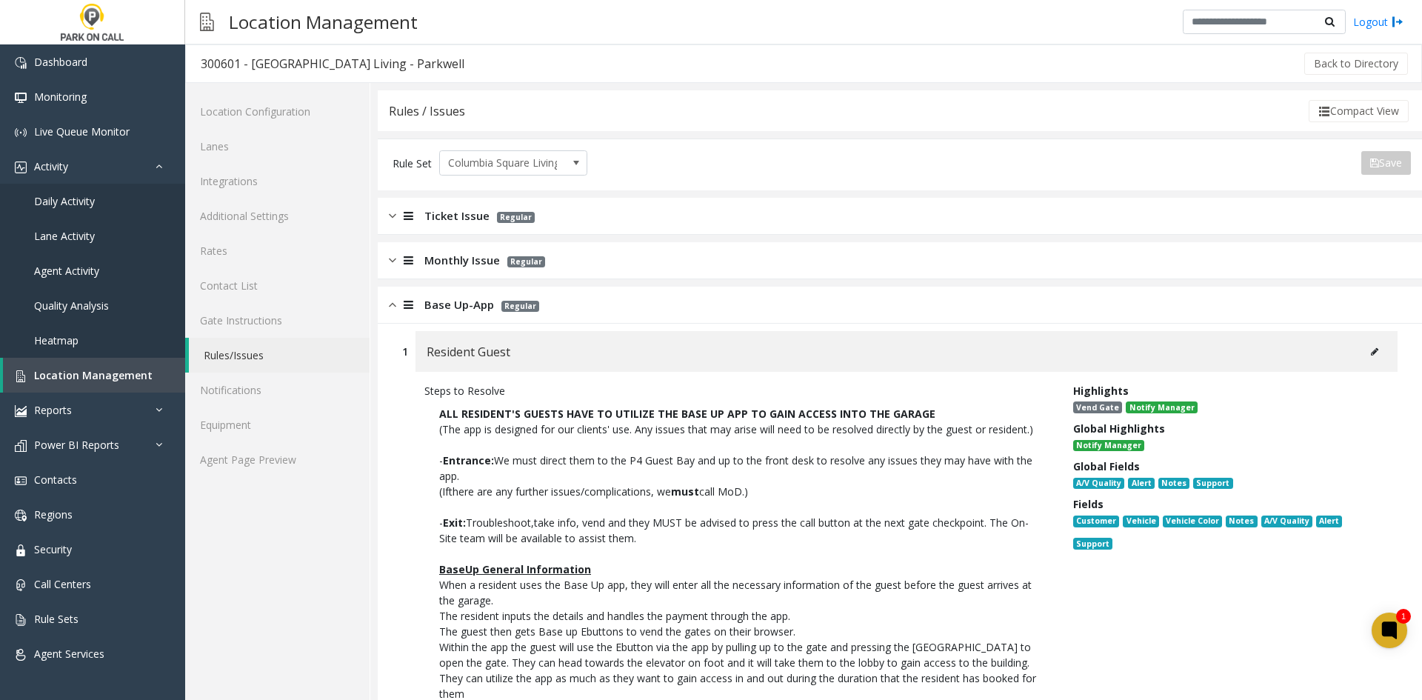
click at [433, 341] on div "Resident Guest" at bounding box center [906, 351] width 982 height 41
click at [282, 64] on div "300601 - [GEOGRAPHIC_DATA] Living - Parkwell" at bounding box center [333, 63] width 264 height 19
drag, startPoint x: 282, startPoint y: 64, endPoint x: 352, endPoint y: 54, distance: 71.1
click at [352, 54] on div "300601 - [GEOGRAPHIC_DATA] Living - Parkwell" at bounding box center [333, 63] width 264 height 19
copy div "Columbia Square Living"
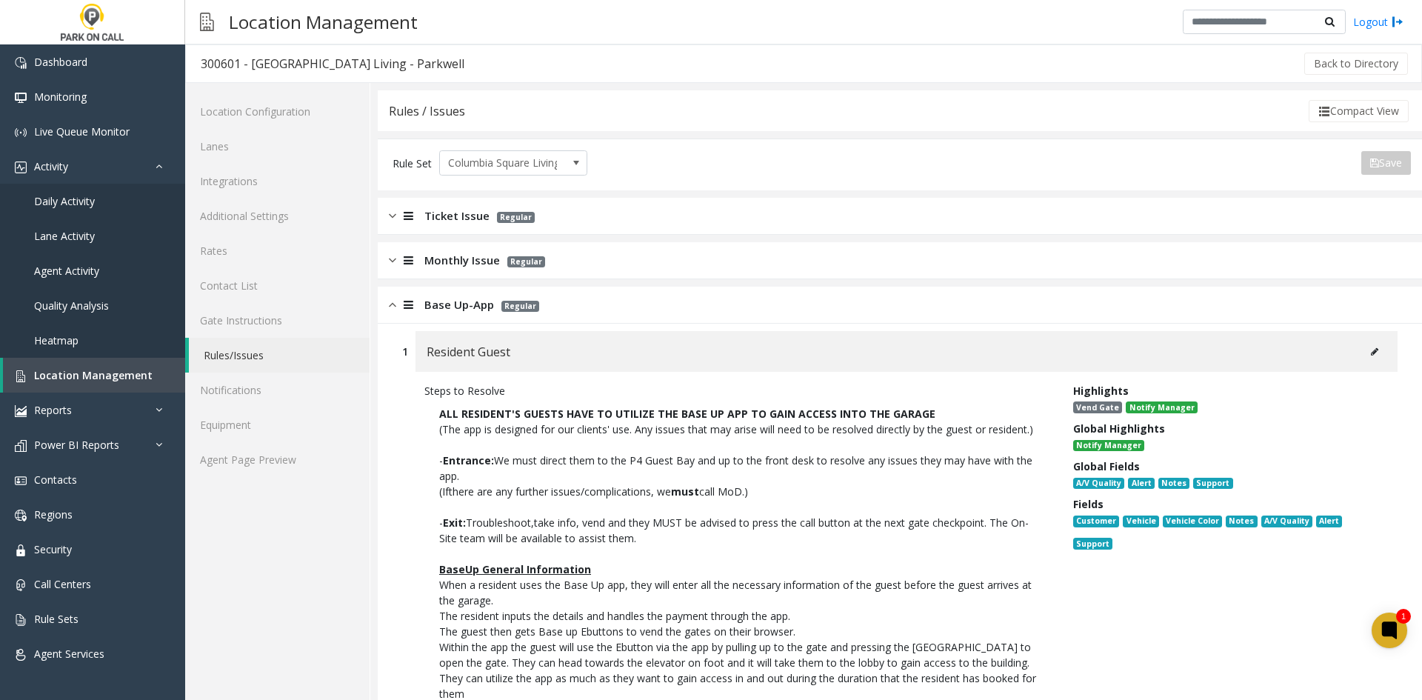
click at [464, 275] on div "Monthly Issue Regular" at bounding box center [900, 260] width 1044 height 37
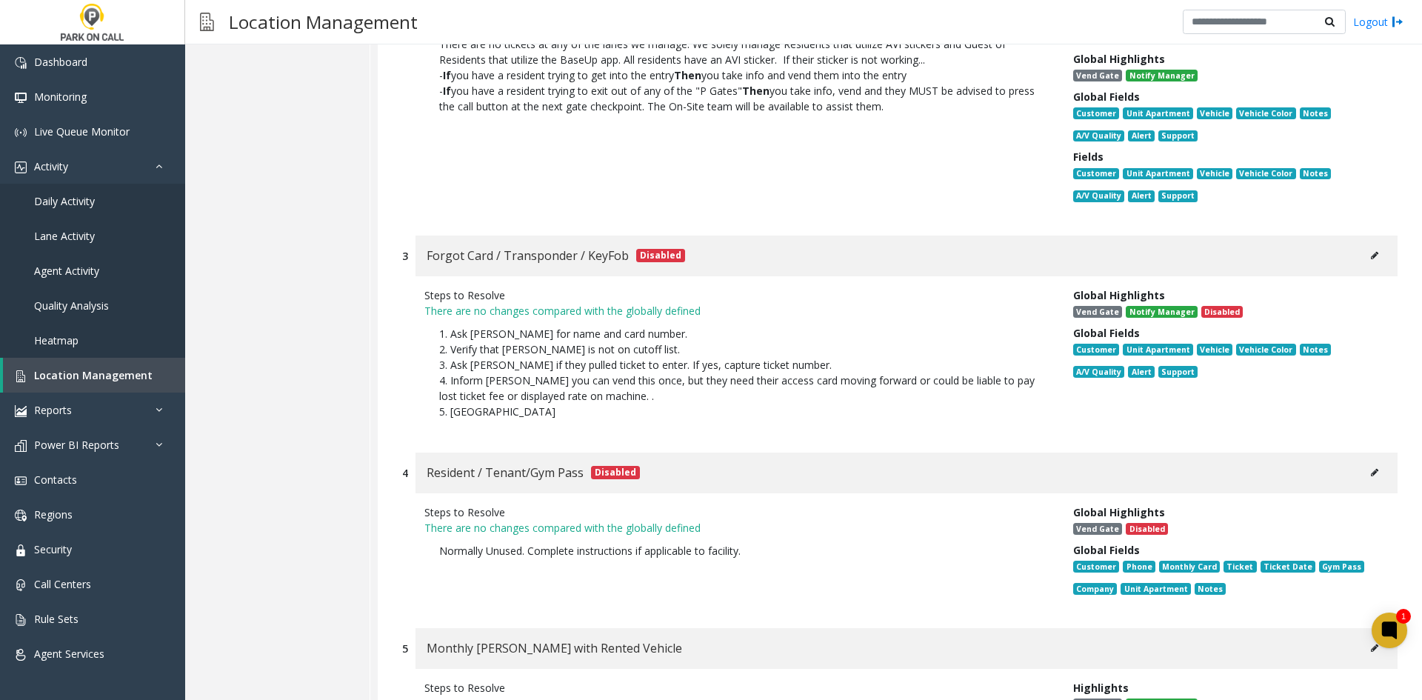
scroll to position [814, 0]
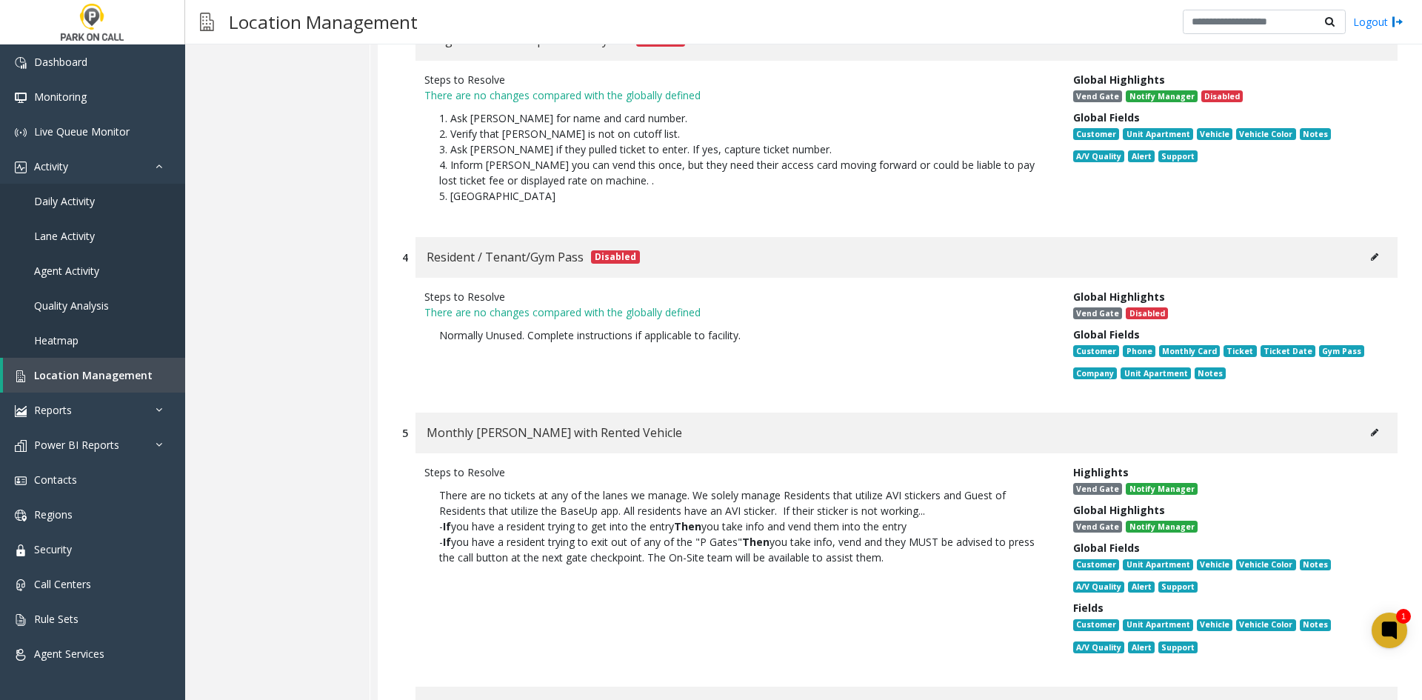
click at [1362, 429] on button at bounding box center [1374, 432] width 24 height 22
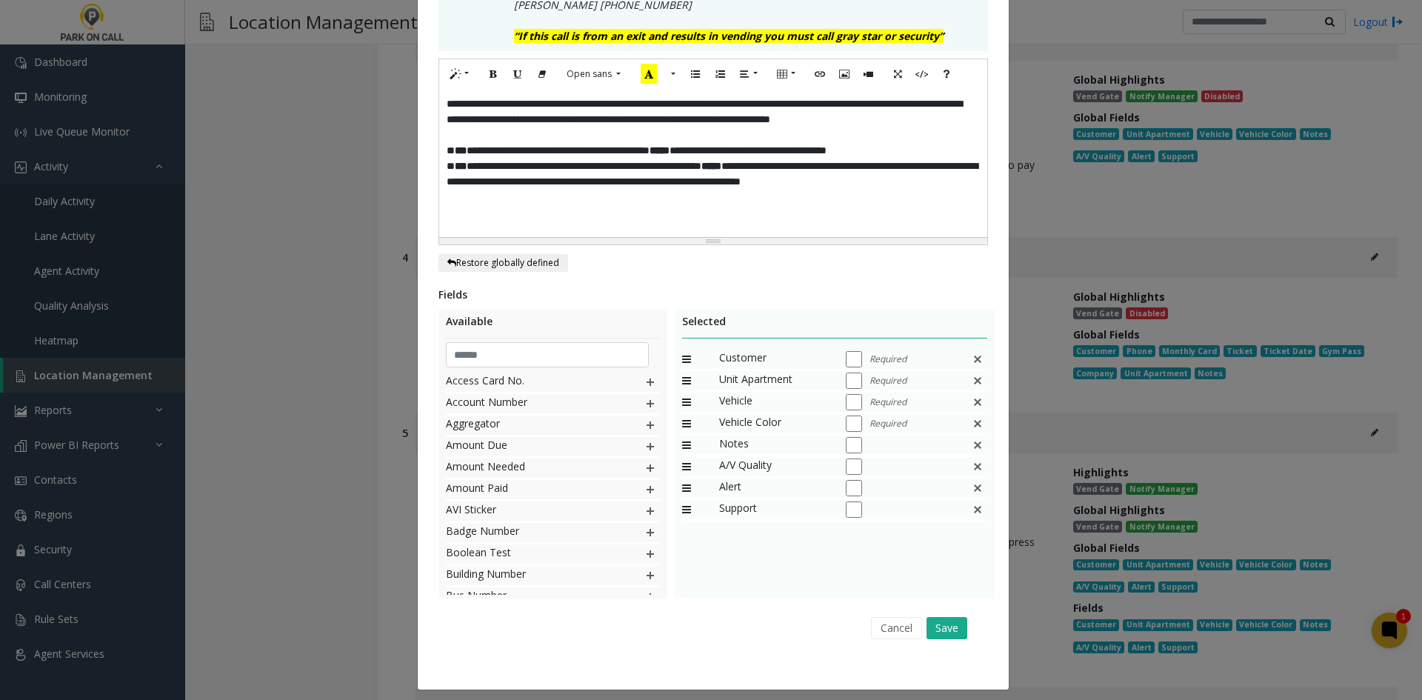
scroll to position [584, 0]
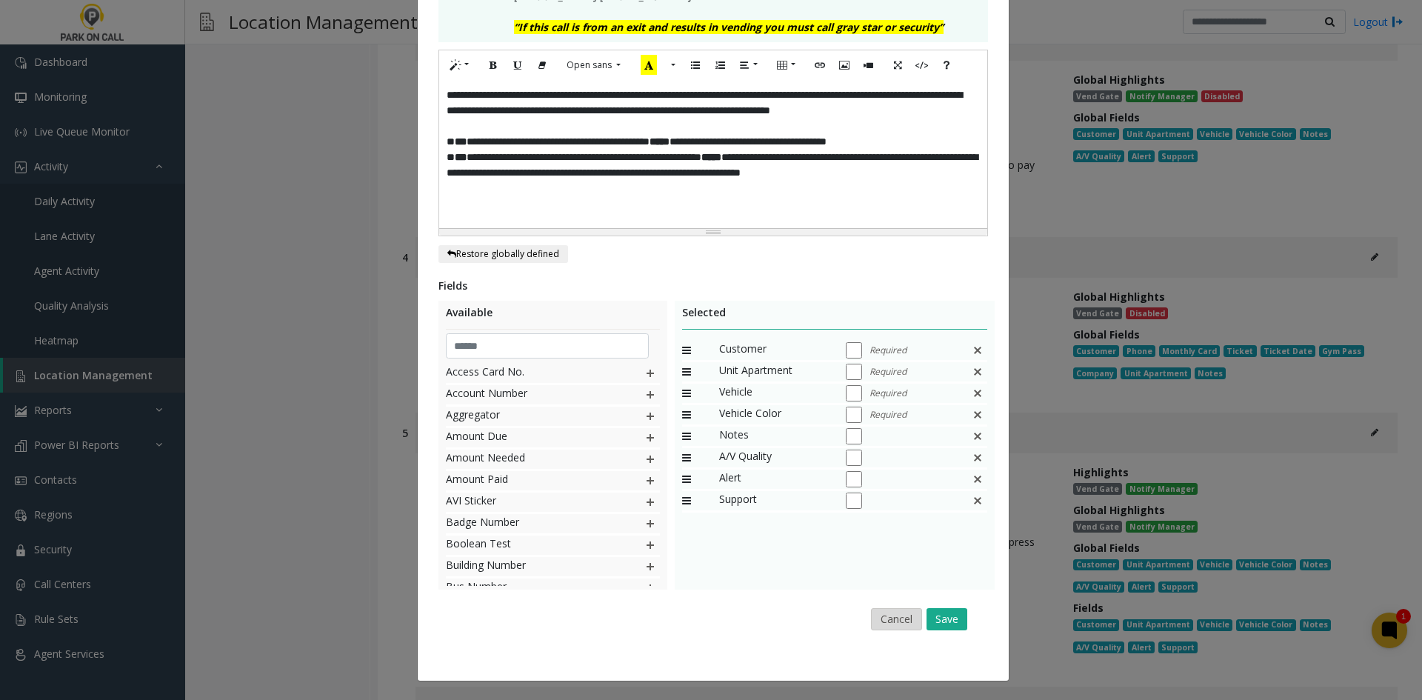
click at [880, 620] on button "Cancel" at bounding box center [896, 619] width 51 height 22
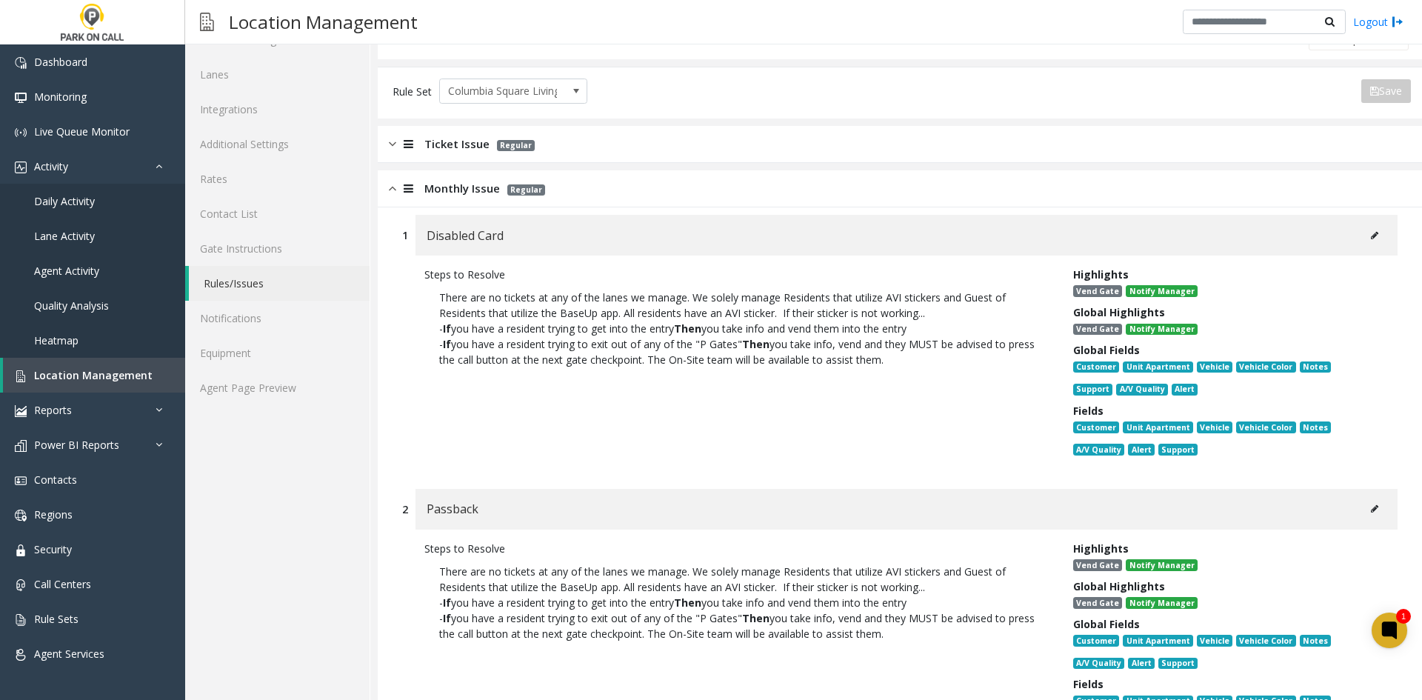
scroll to position [0, 0]
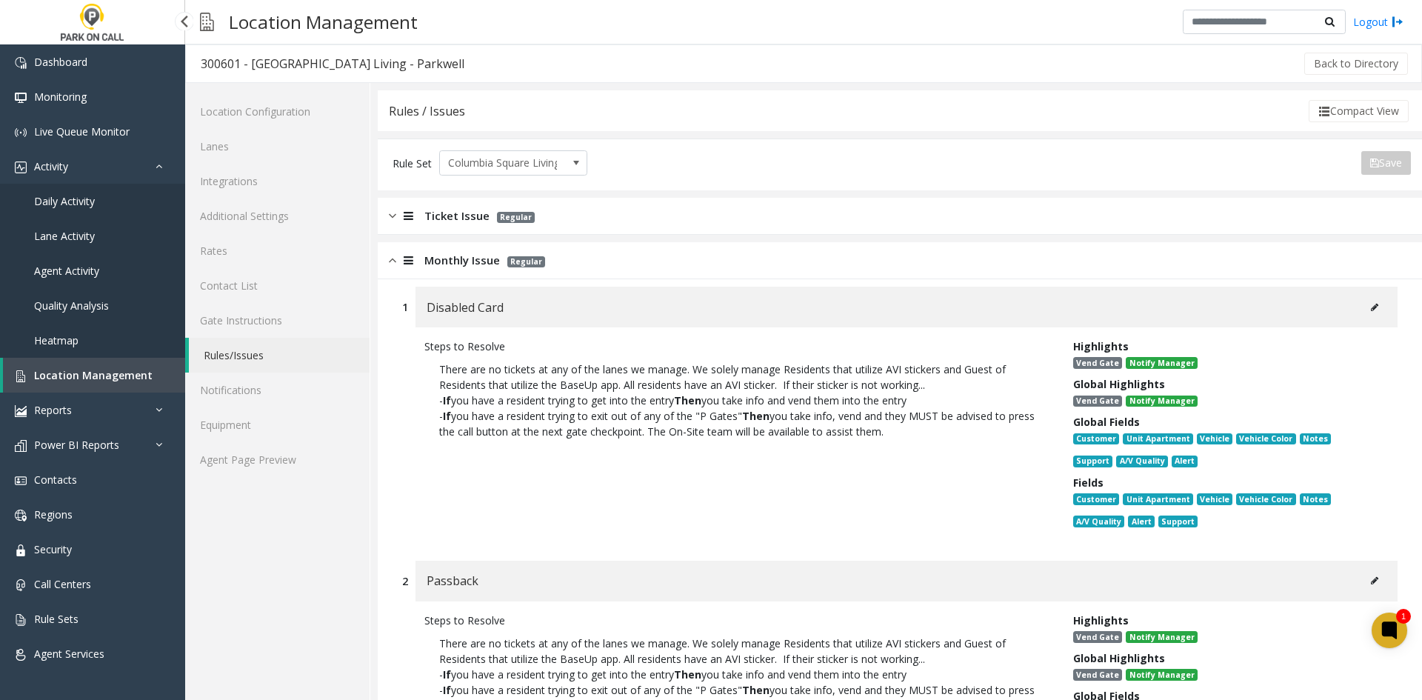
click at [107, 213] on link "Daily Activity" at bounding box center [92, 201] width 185 height 35
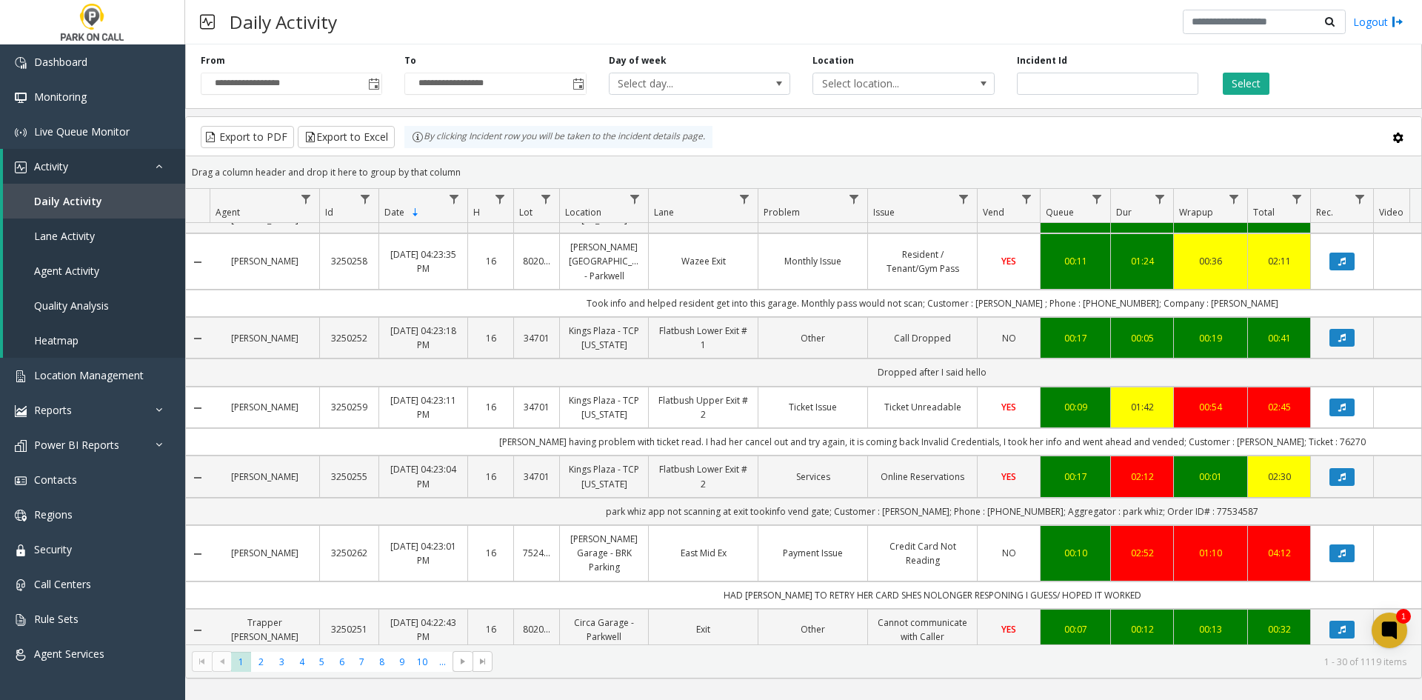
scroll to position [1674, 0]
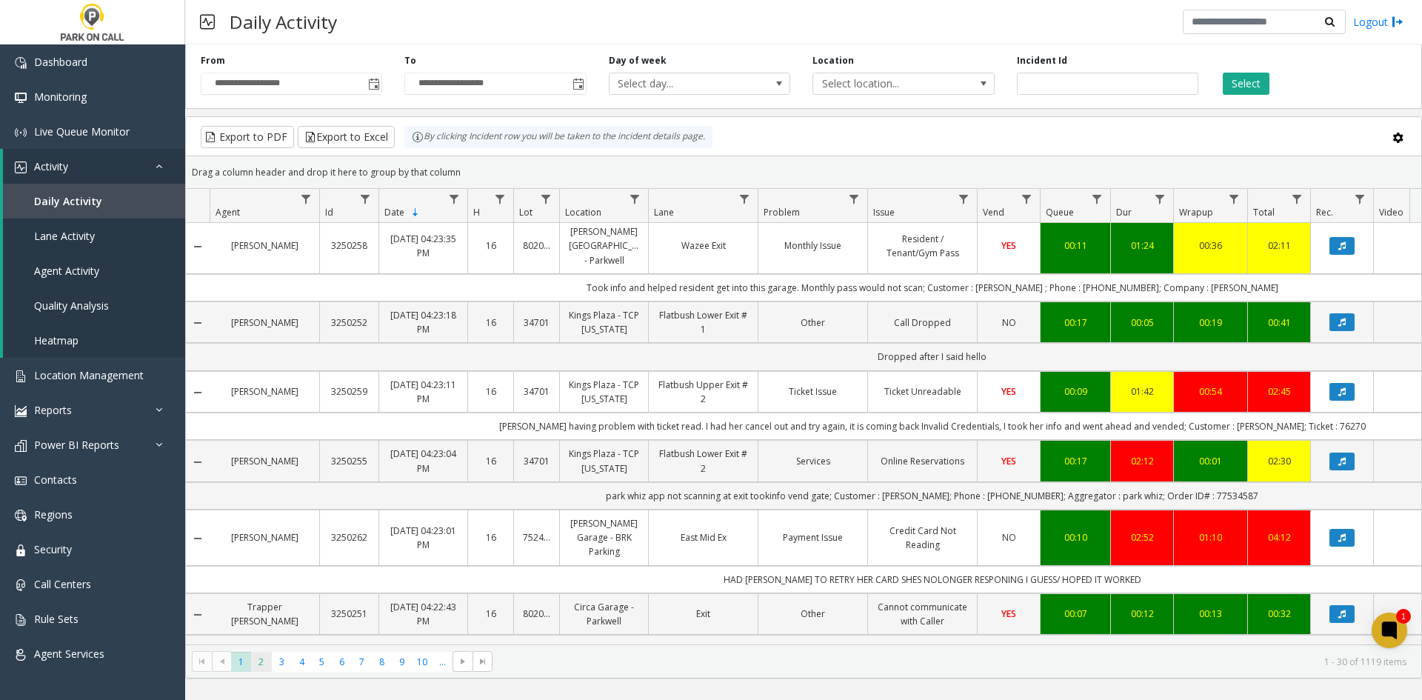
click at [260, 652] on span "2" at bounding box center [261, 662] width 20 height 20
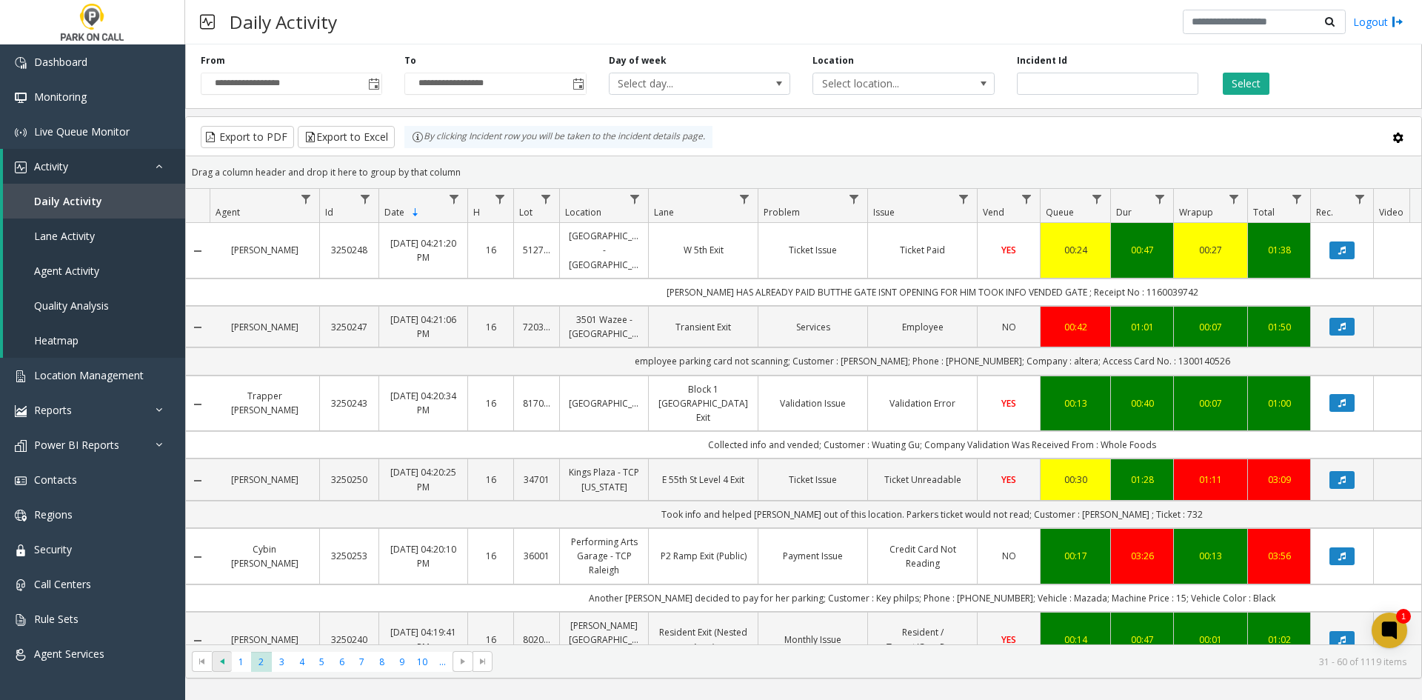
click at [220, 662] on span "Go to the previous page" at bounding box center [222, 661] width 12 height 12
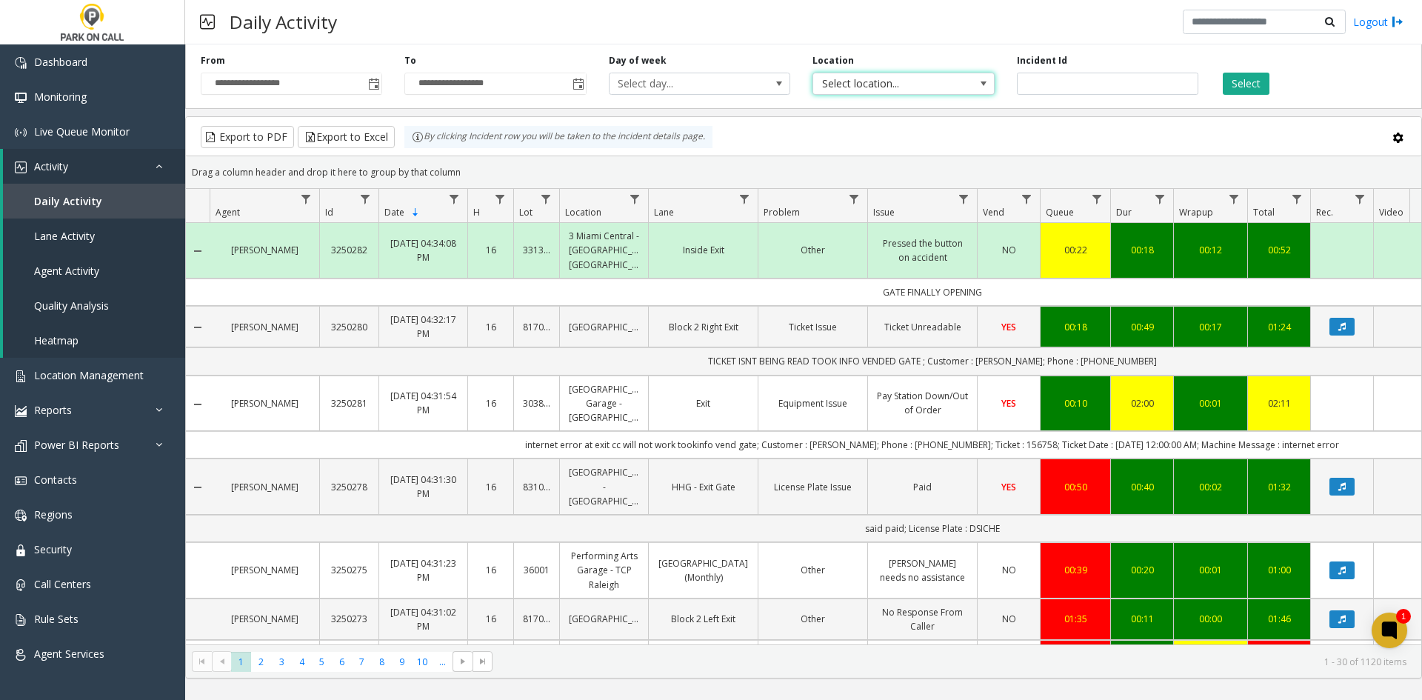
click at [893, 93] on span "Select location..." at bounding box center [885, 83] width 144 height 21
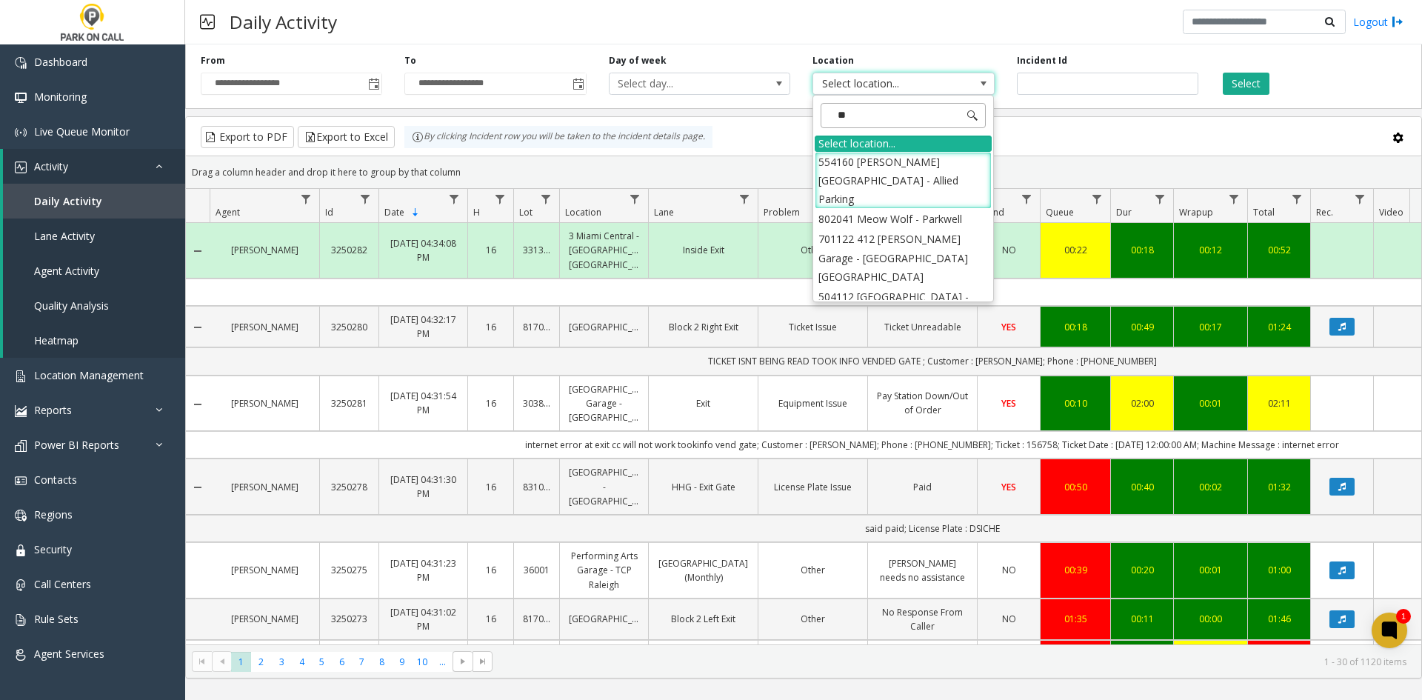
type input "***"
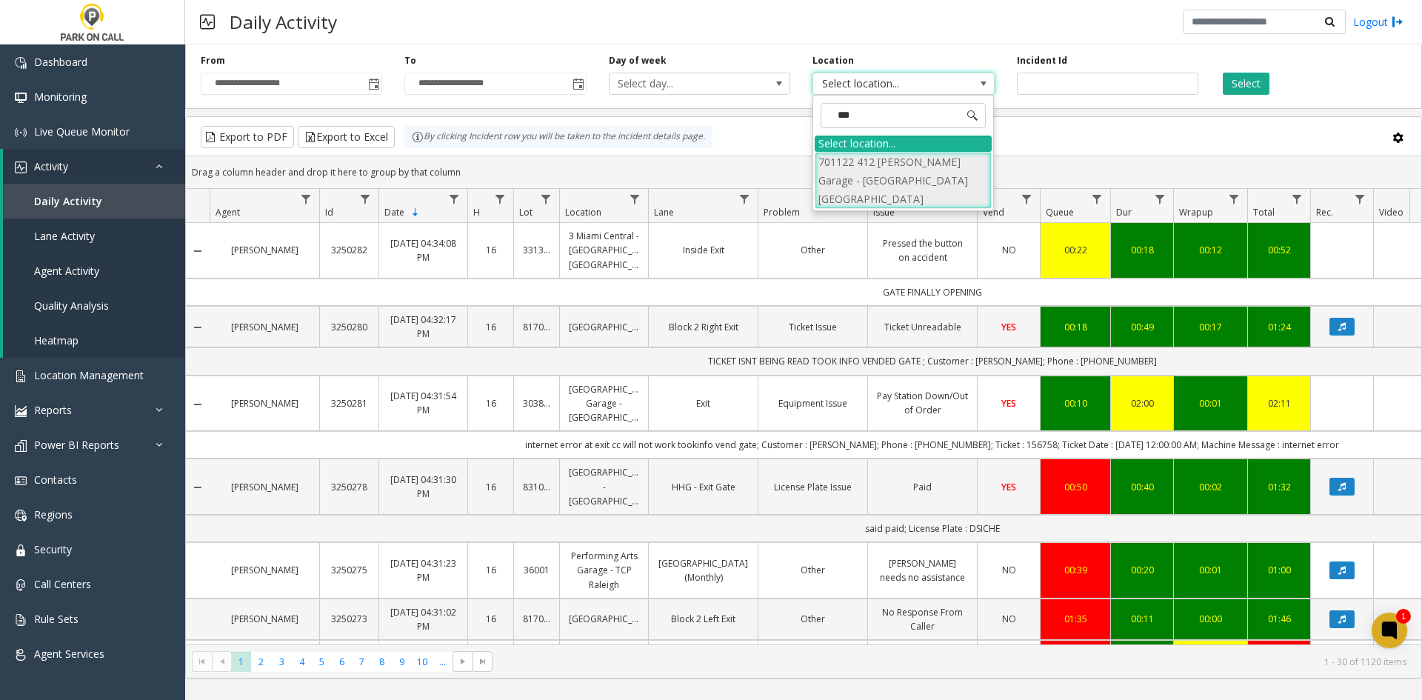
click at [929, 175] on li "701122 412 [PERSON_NAME] Garage - [GEOGRAPHIC_DATA] [GEOGRAPHIC_DATA]" at bounding box center [902, 181] width 177 height 58
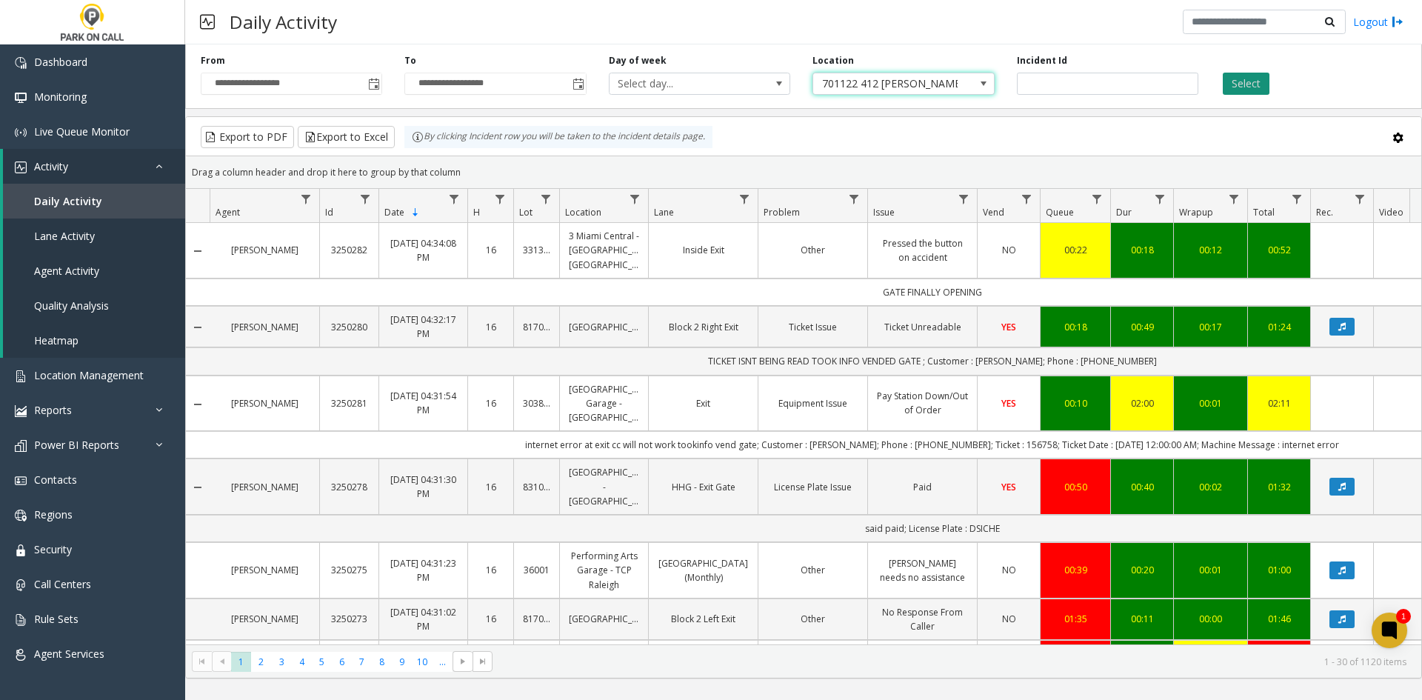
click at [1248, 85] on button "Select" at bounding box center [1245, 84] width 47 height 22
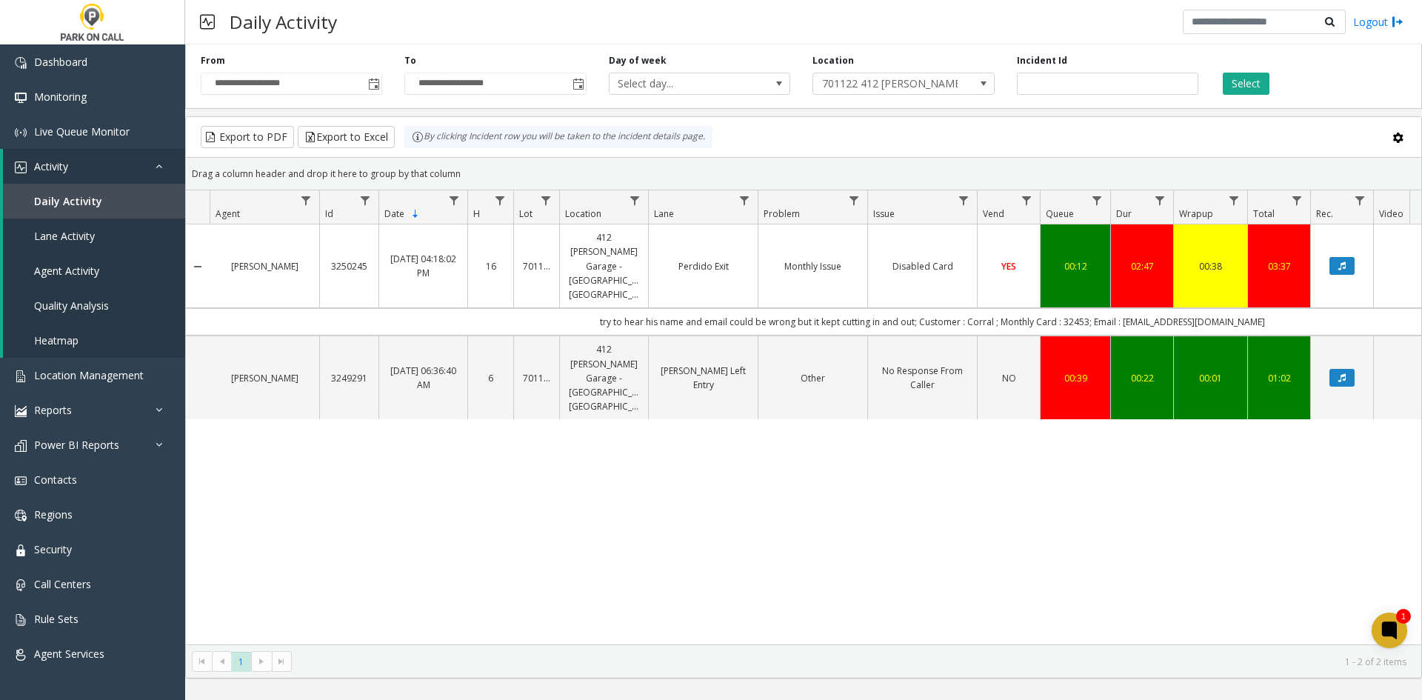
click at [715, 261] on link "Perdido Exit" at bounding box center [703, 266] width 91 height 14
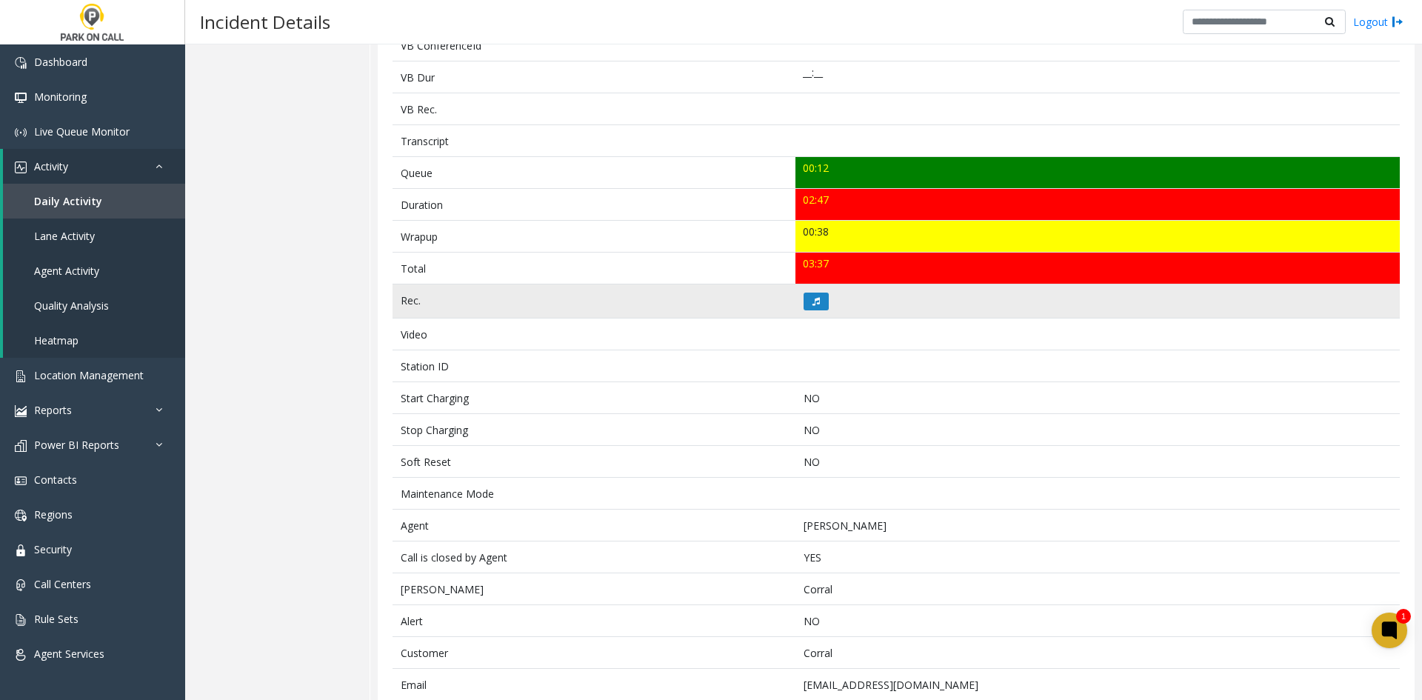
scroll to position [352, 0]
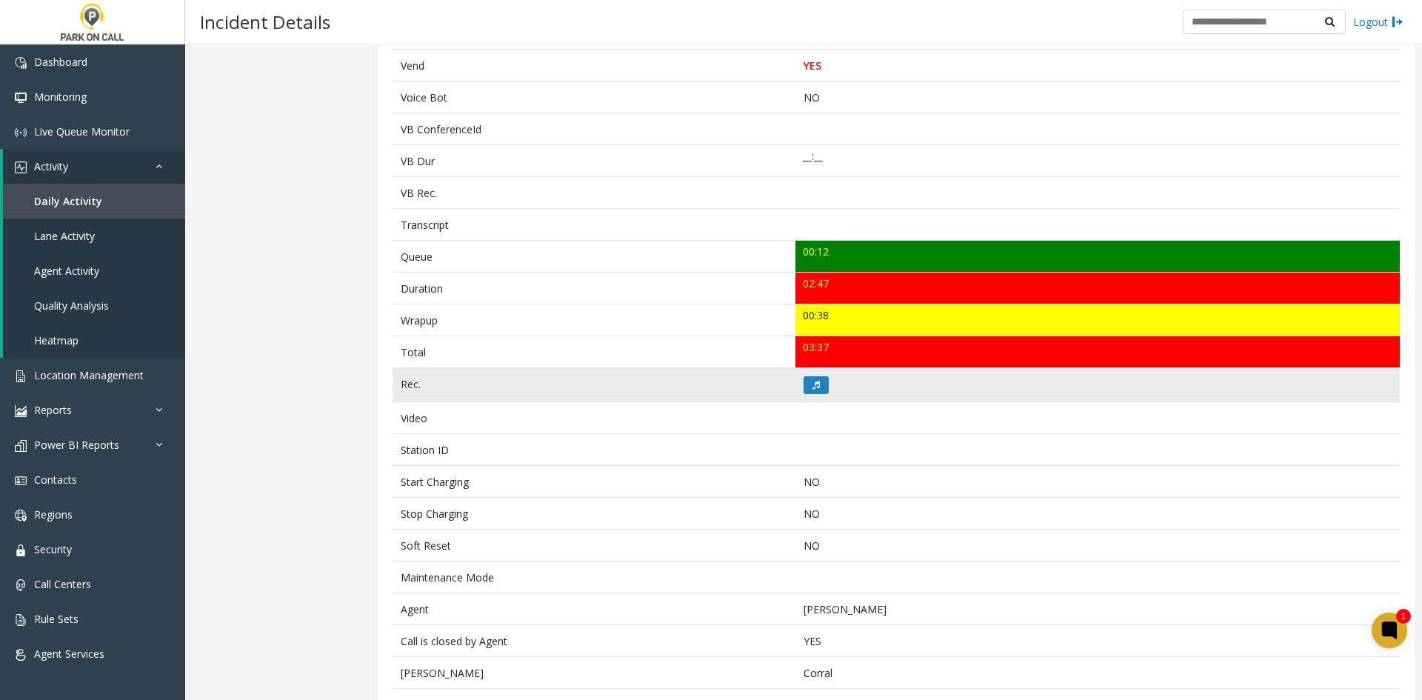
click at [818, 395] on td at bounding box center [1097, 385] width 604 height 34
click at [812, 383] on icon at bounding box center [815, 385] width 7 height 9
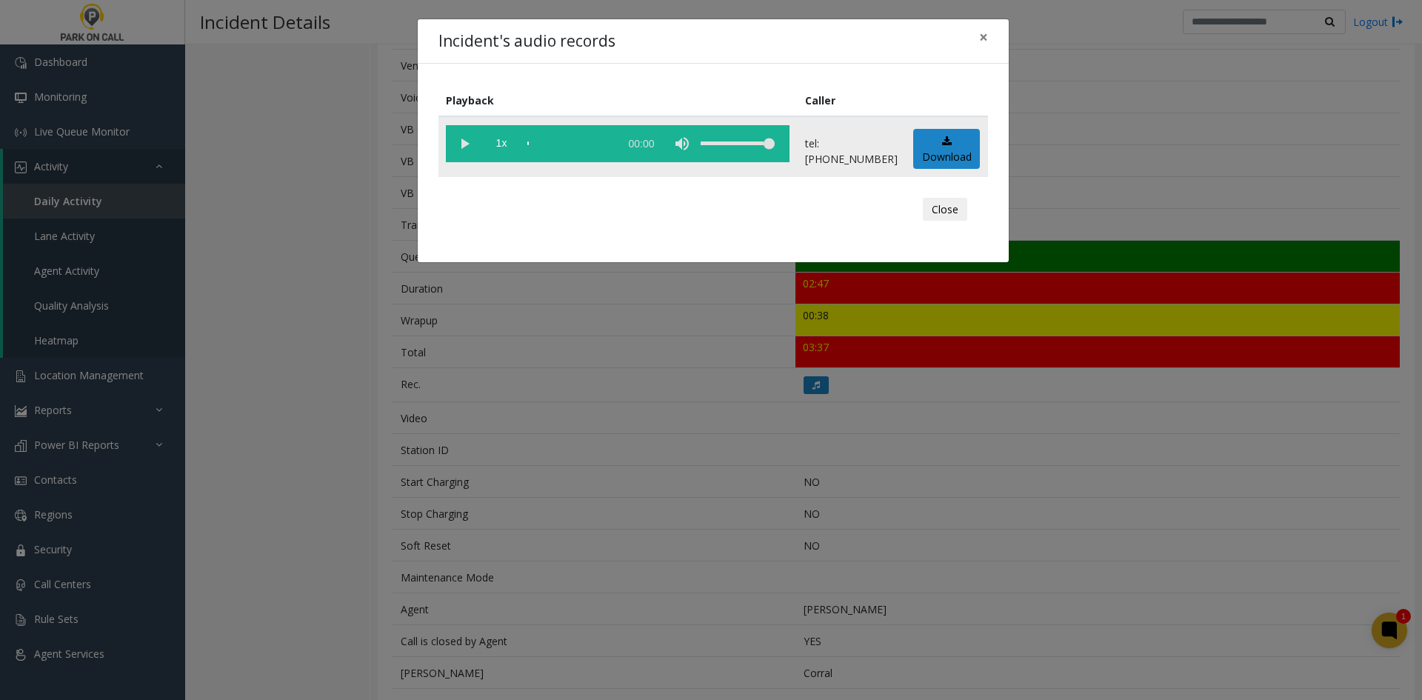
click at [458, 130] on vg-play-pause at bounding box center [464, 143] width 37 height 37
click at [461, 151] on vg-play-pause at bounding box center [464, 143] width 37 height 37
click at [547, 398] on div "Incident's audio records × Playback Caller 1x 02:50 tel:[PHONE_NUMBER] Download…" at bounding box center [711, 350] width 1422 height 700
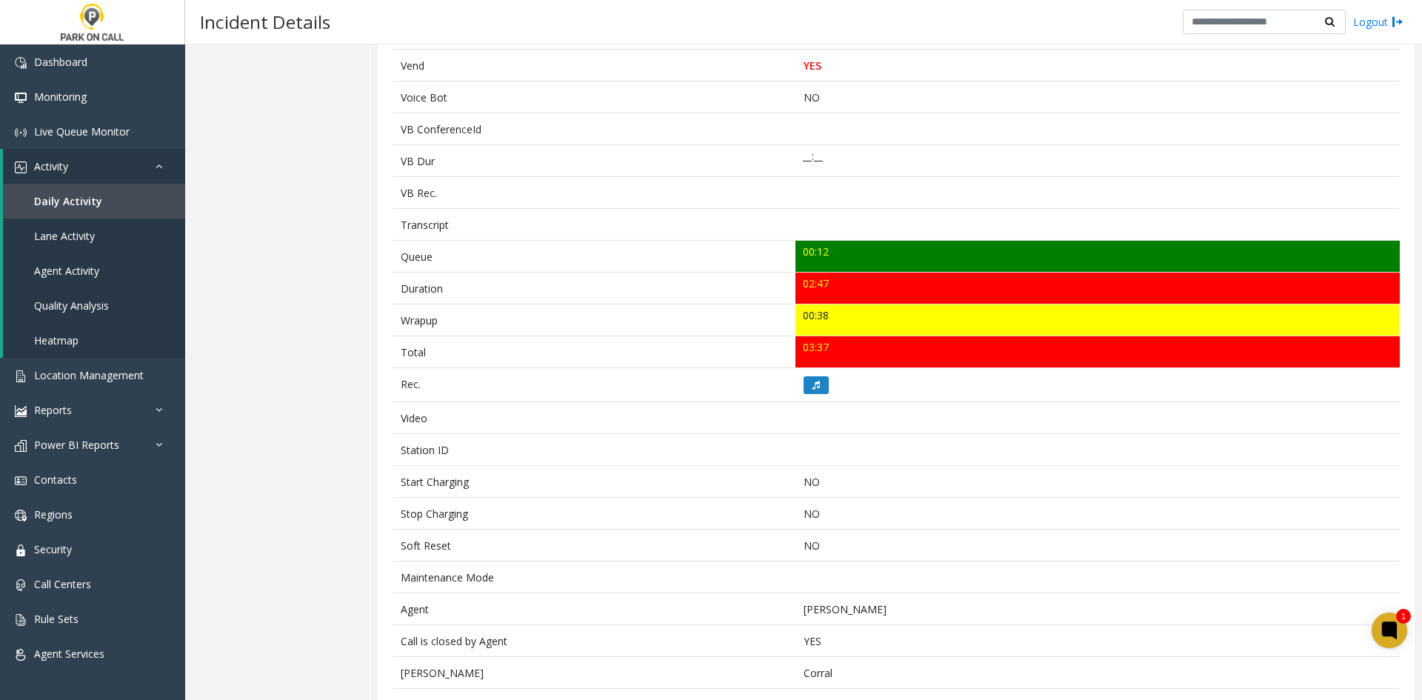
click at [1399, 437] on div "Field Value Notes try to hear his name and email could be wrong but it kept cut…" at bounding box center [896, 311] width 1037 height 1059
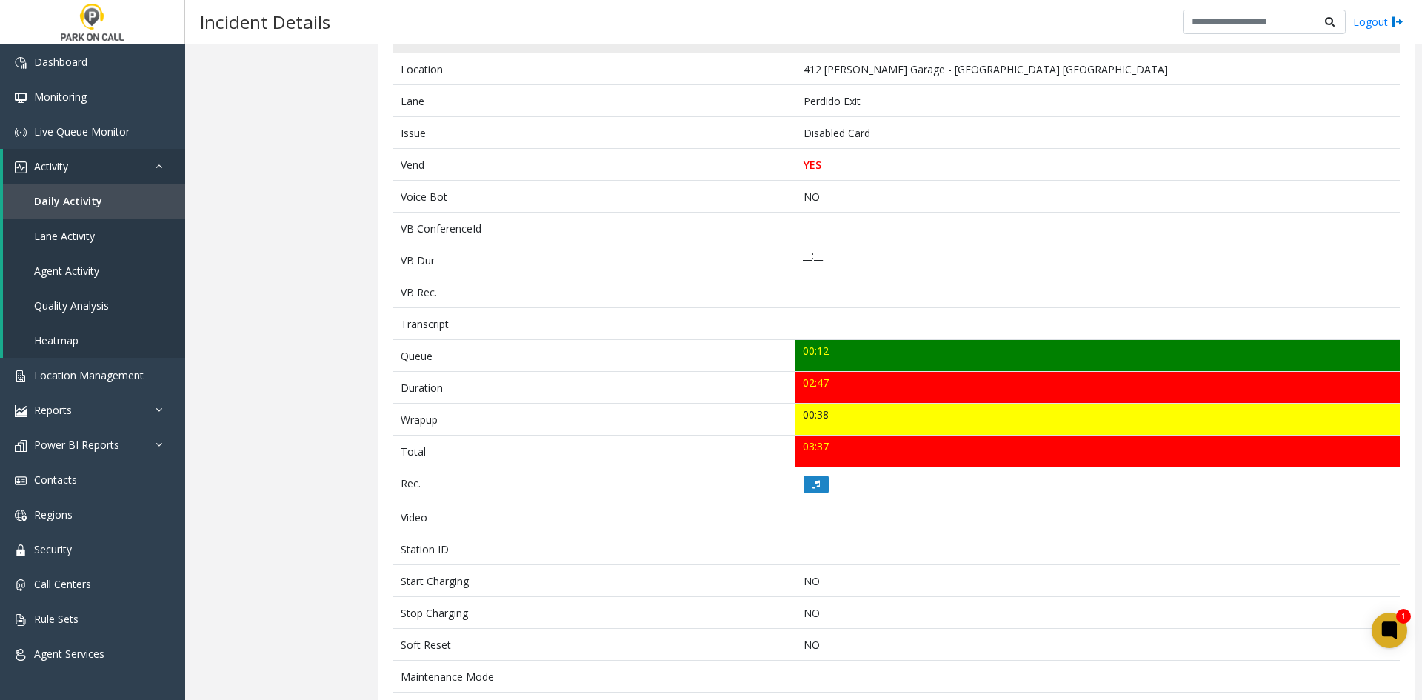
scroll to position [0, 0]
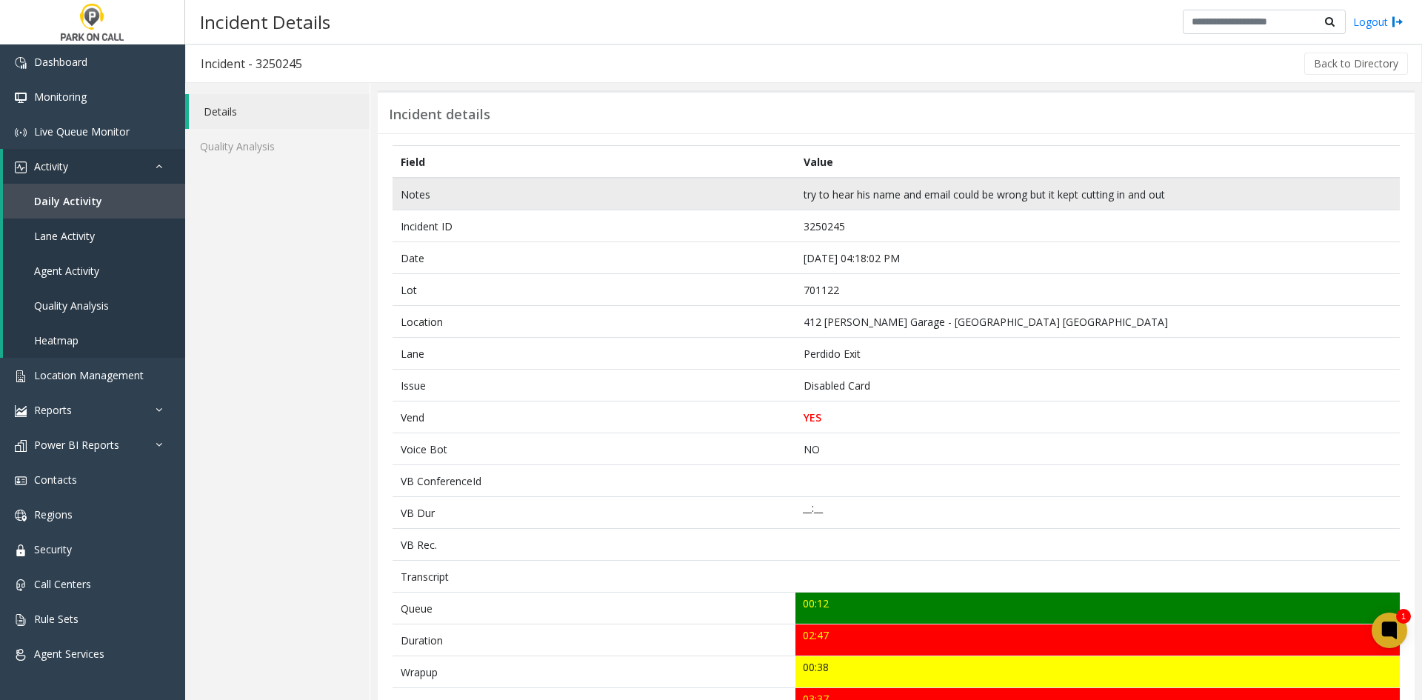
click at [402, 199] on td "Notes" at bounding box center [593, 194] width 403 height 33
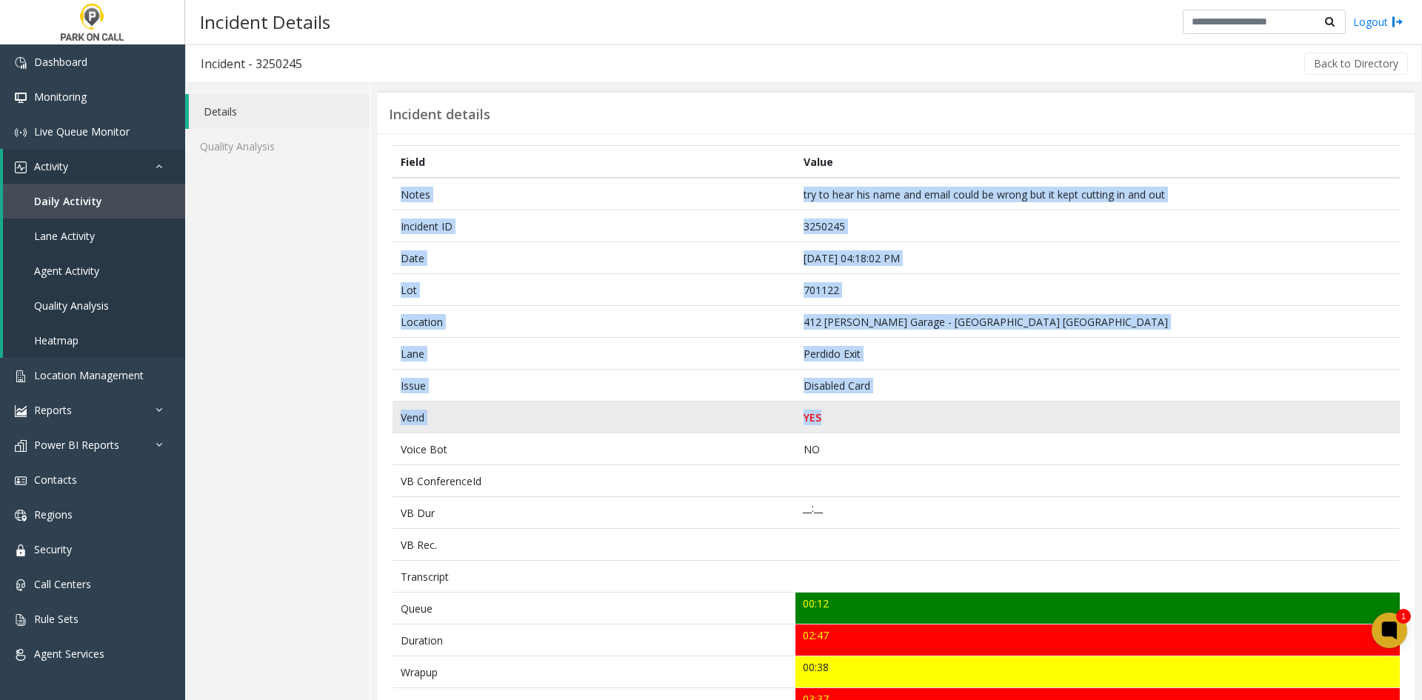
drag, startPoint x: 402, startPoint y: 199, endPoint x: 832, endPoint y: 421, distance: 483.2
click at [832, 421] on tbody "Notes try to hear his name and email could be wrong but it kept cutting in and …" at bounding box center [895, 672] width 1007 height 989
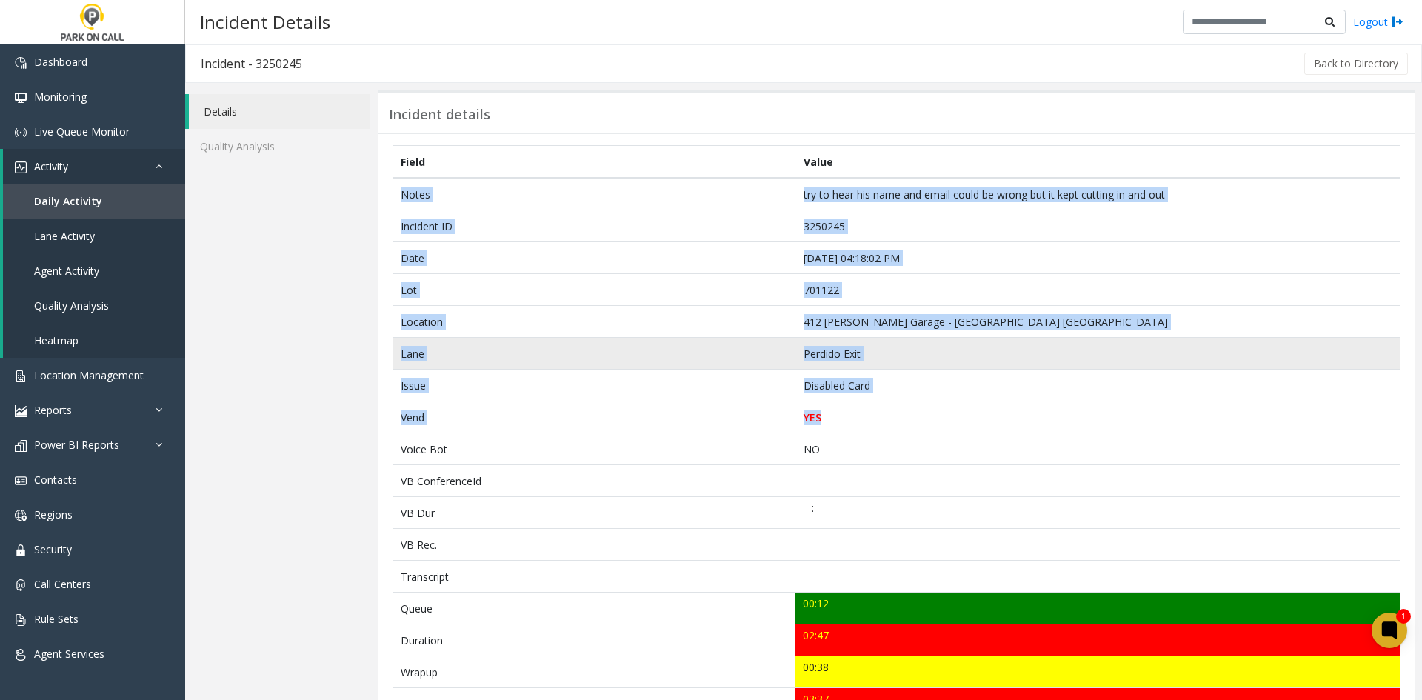
copy tbody "Notes try to hear his name and email could be wrong but it kept cutting in and …"
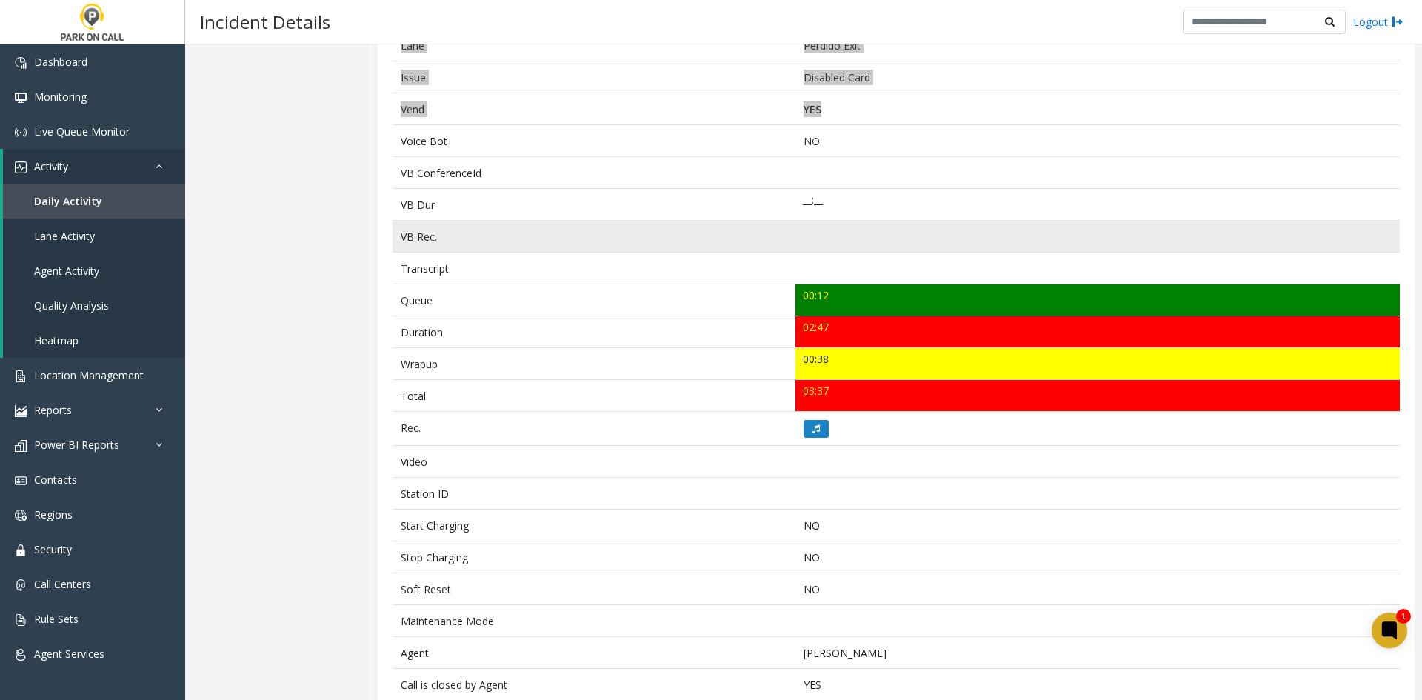
scroll to position [370, 0]
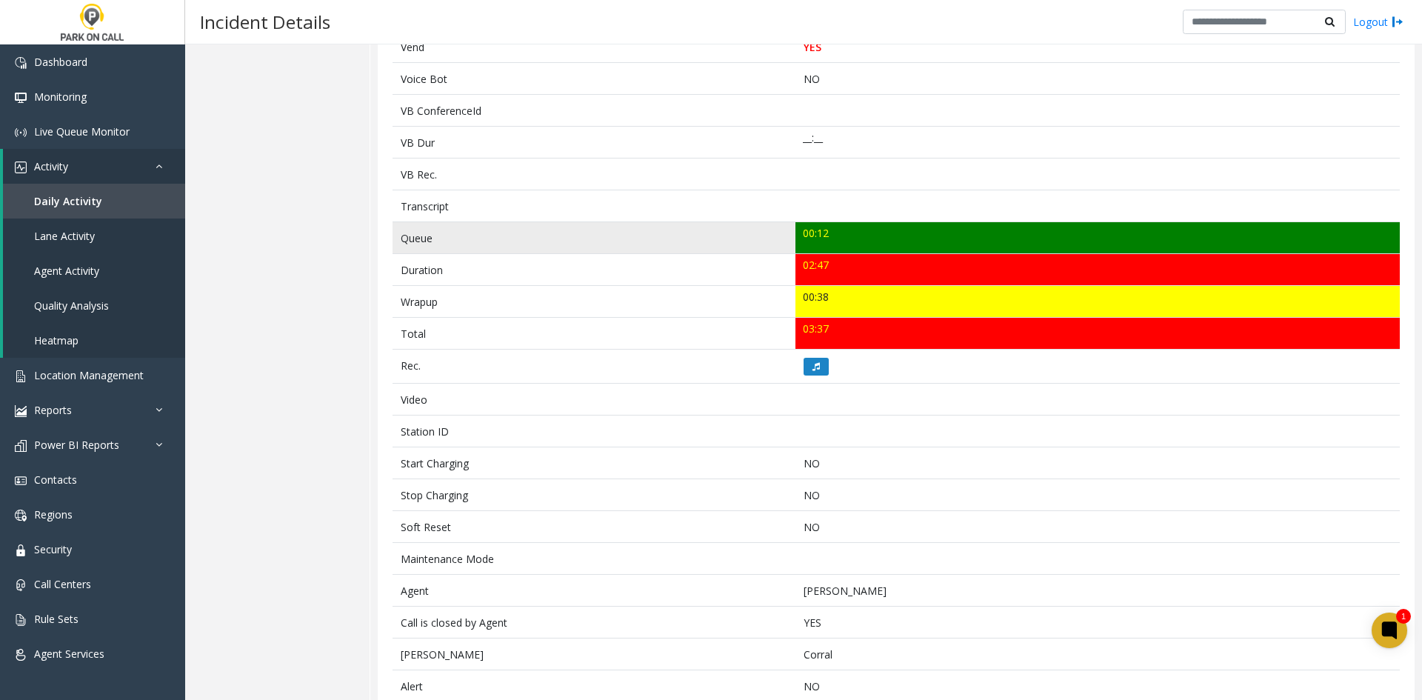
click at [423, 241] on td "Queue" at bounding box center [593, 238] width 403 height 32
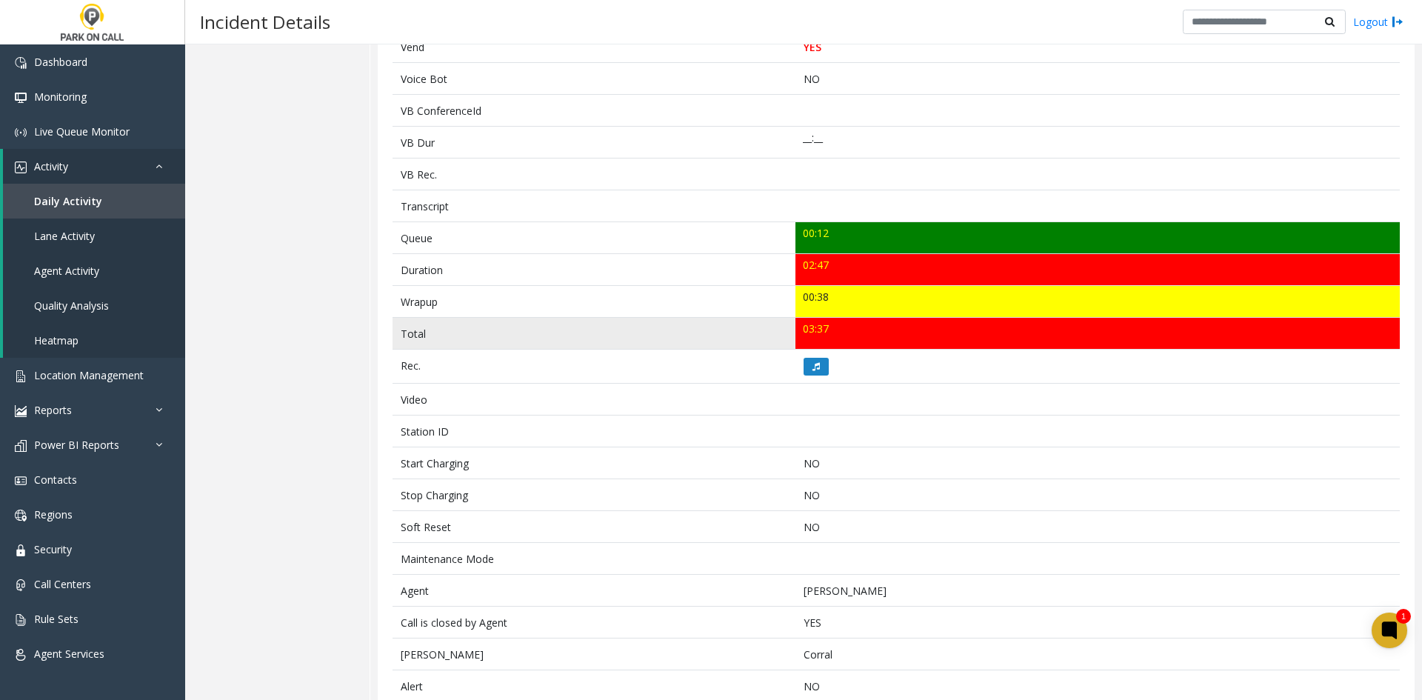
drag, startPoint x: 423, startPoint y: 241, endPoint x: 825, endPoint y: 332, distance: 412.2
click at [825, 332] on tbody "Notes try to hear his name and email could be wrong but it kept cutting in and …" at bounding box center [895, 301] width 1007 height 989
copy tbody "Queue 00:12 Duration 02:47 Wrapup 00:38 Total 03:37"
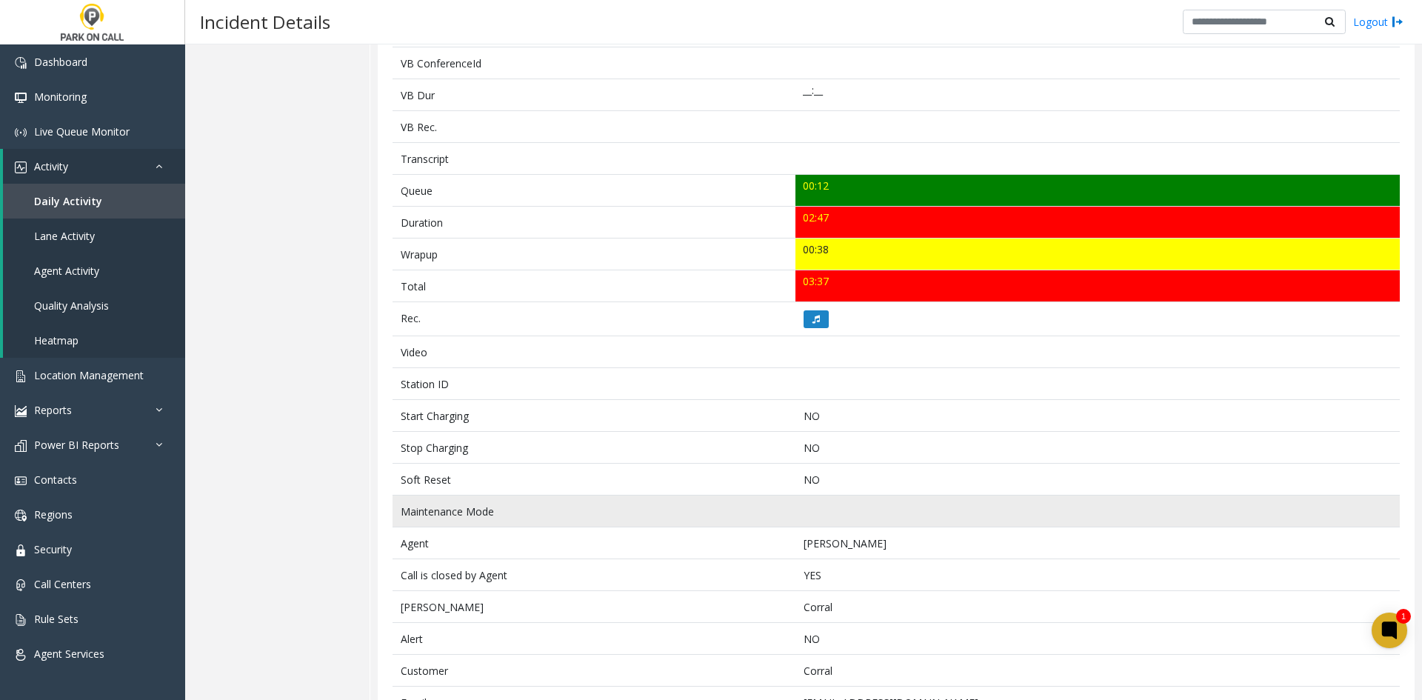
scroll to position [444, 0]
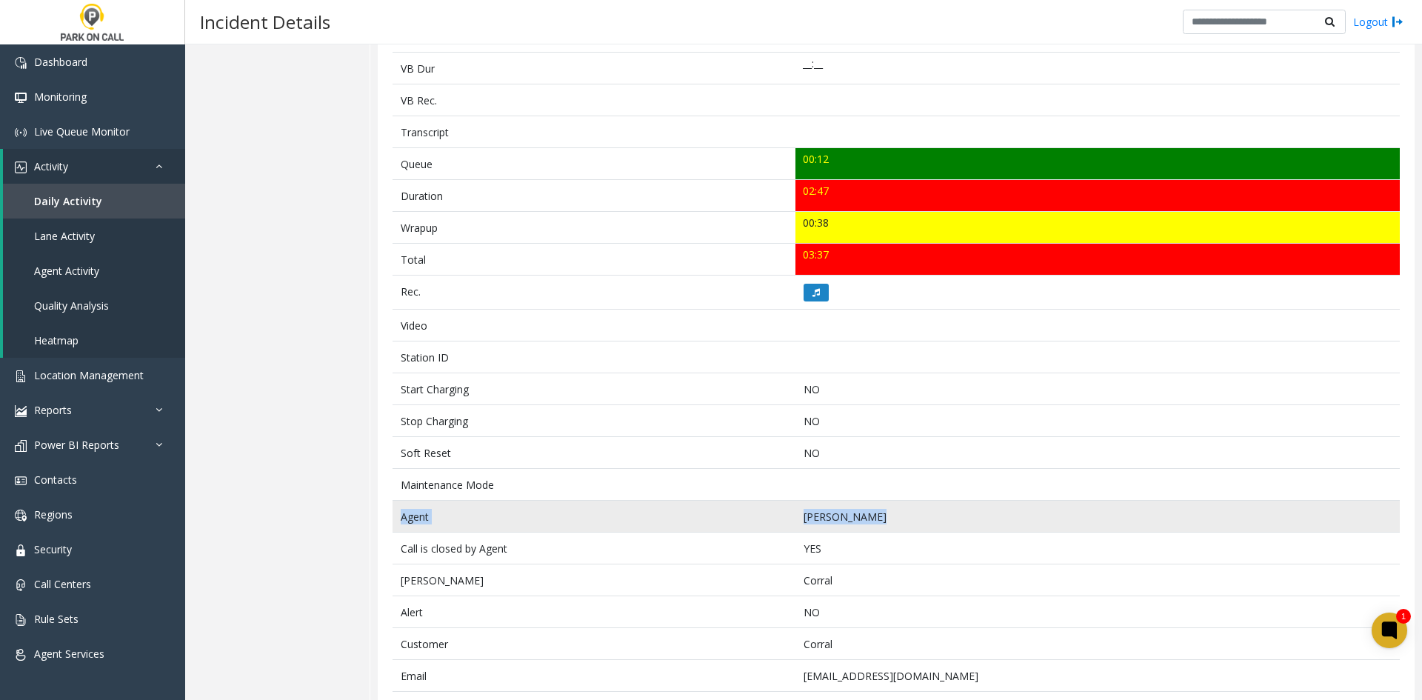
drag, startPoint x: 898, startPoint y: 504, endPoint x: 398, endPoint y: 523, distance: 500.1
click at [398, 523] on tr "Agent [PERSON_NAME]" at bounding box center [895, 517] width 1007 height 32
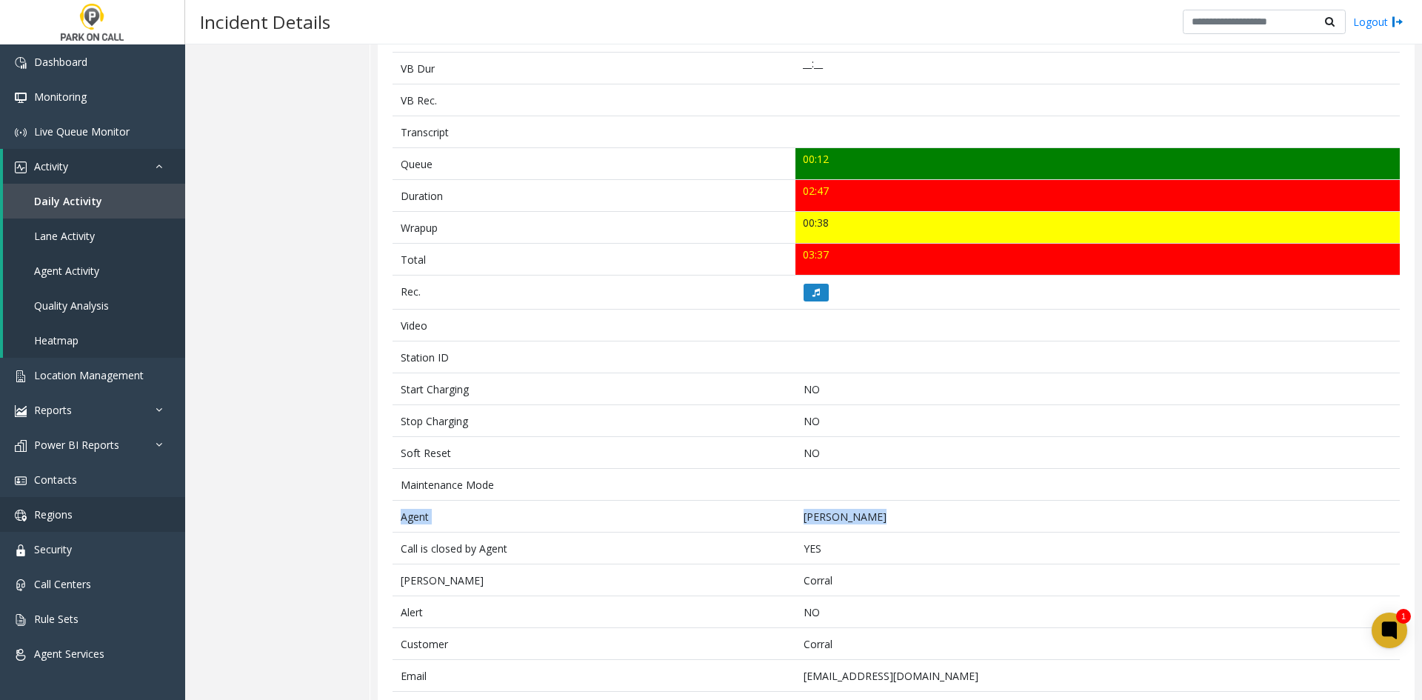
copy tr "Agent [PERSON_NAME]"
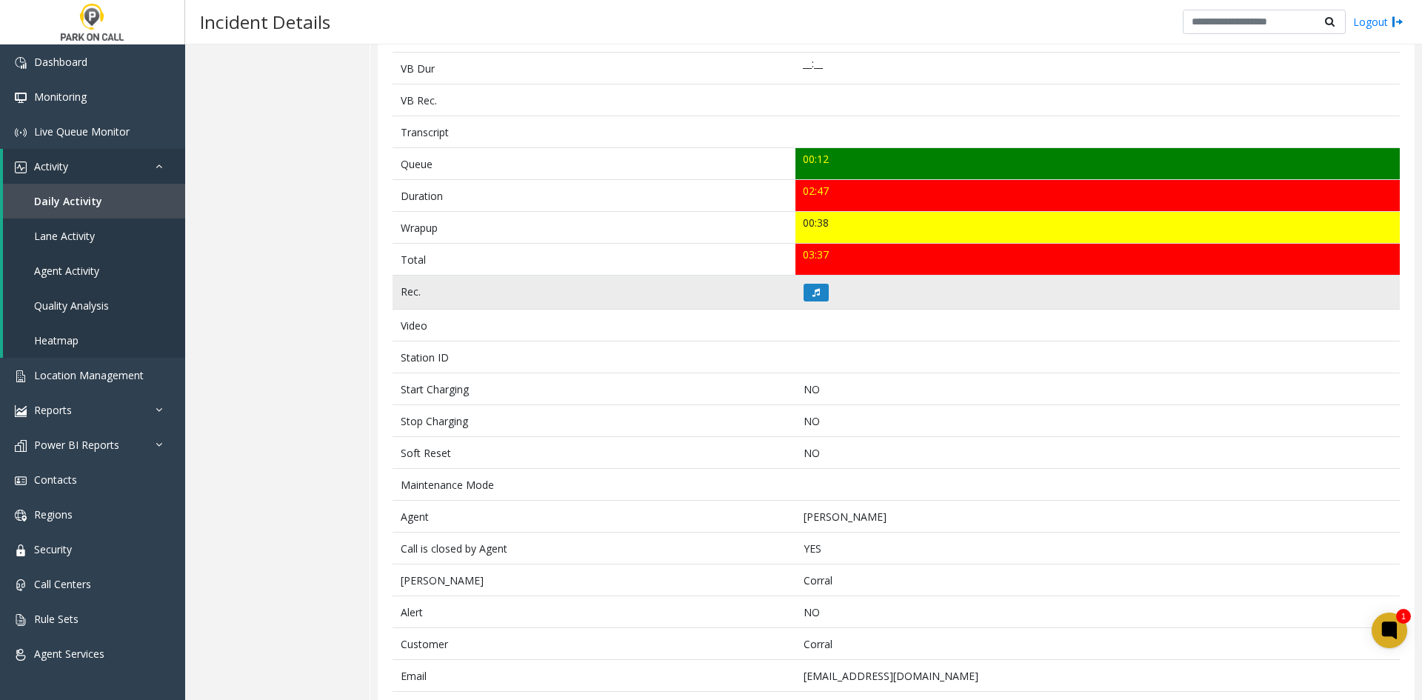
click at [824, 297] on td at bounding box center [1097, 292] width 604 height 34
click at [817, 297] on button at bounding box center [815, 293] width 25 height 18
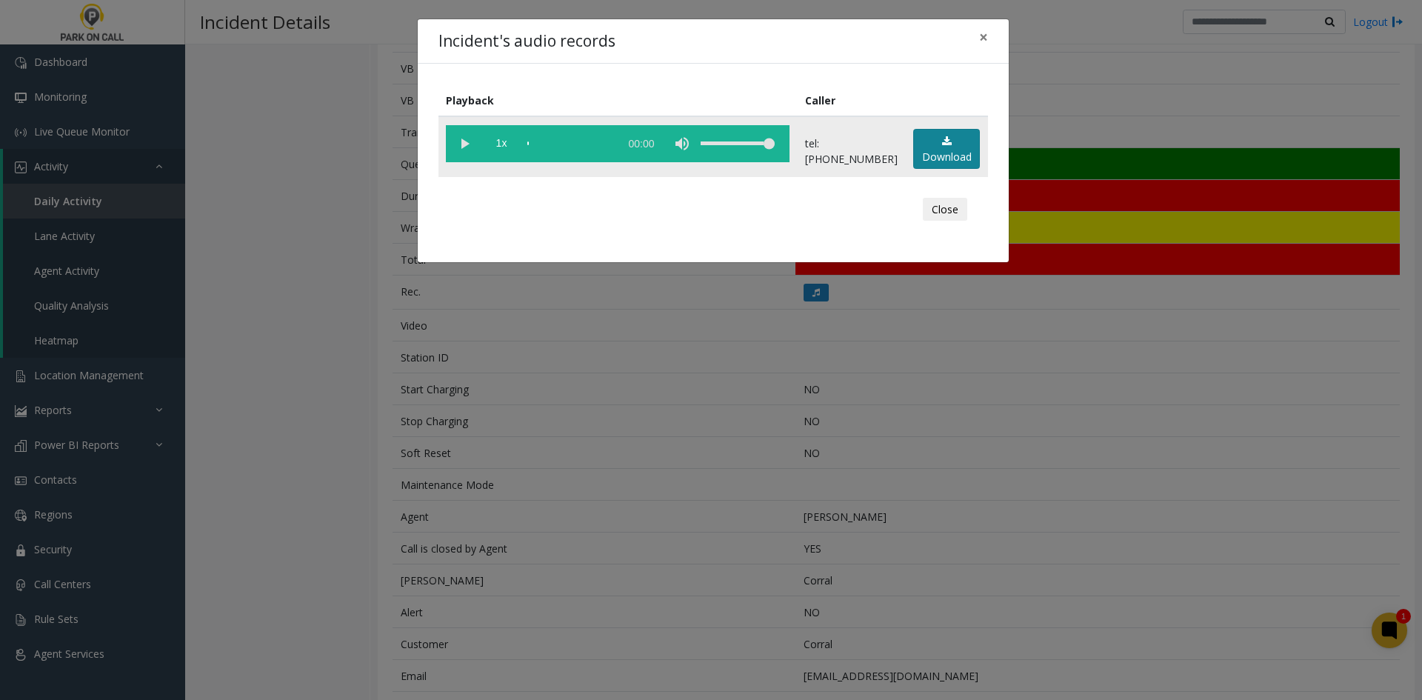
click at [954, 153] on link "Download" at bounding box center [946, 149] width 67 height 41
click at [1205, 63] on div "Incident's audio records × Playback Caller 1x 02:50 tel:[PHONE_NUMBER] Download…" at bounding box center [711, 350] width 1422 height 700
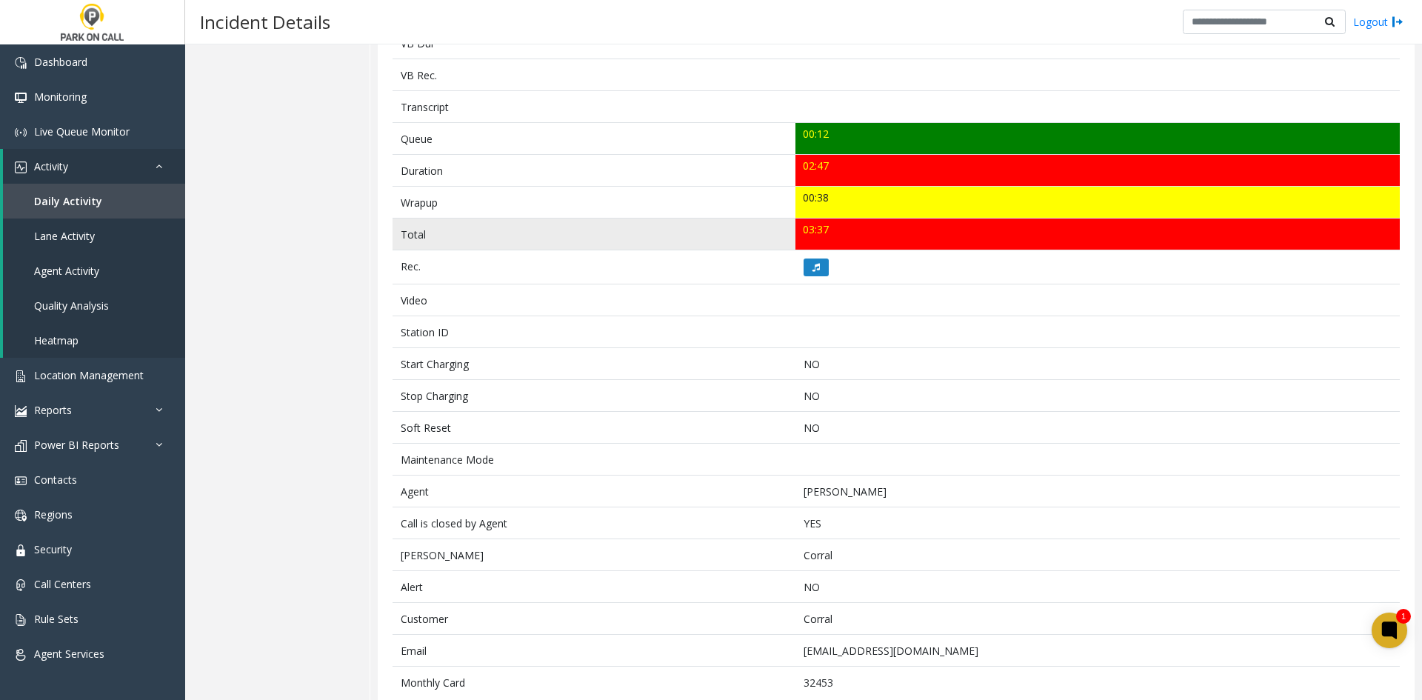
scroll to position [500, 0]
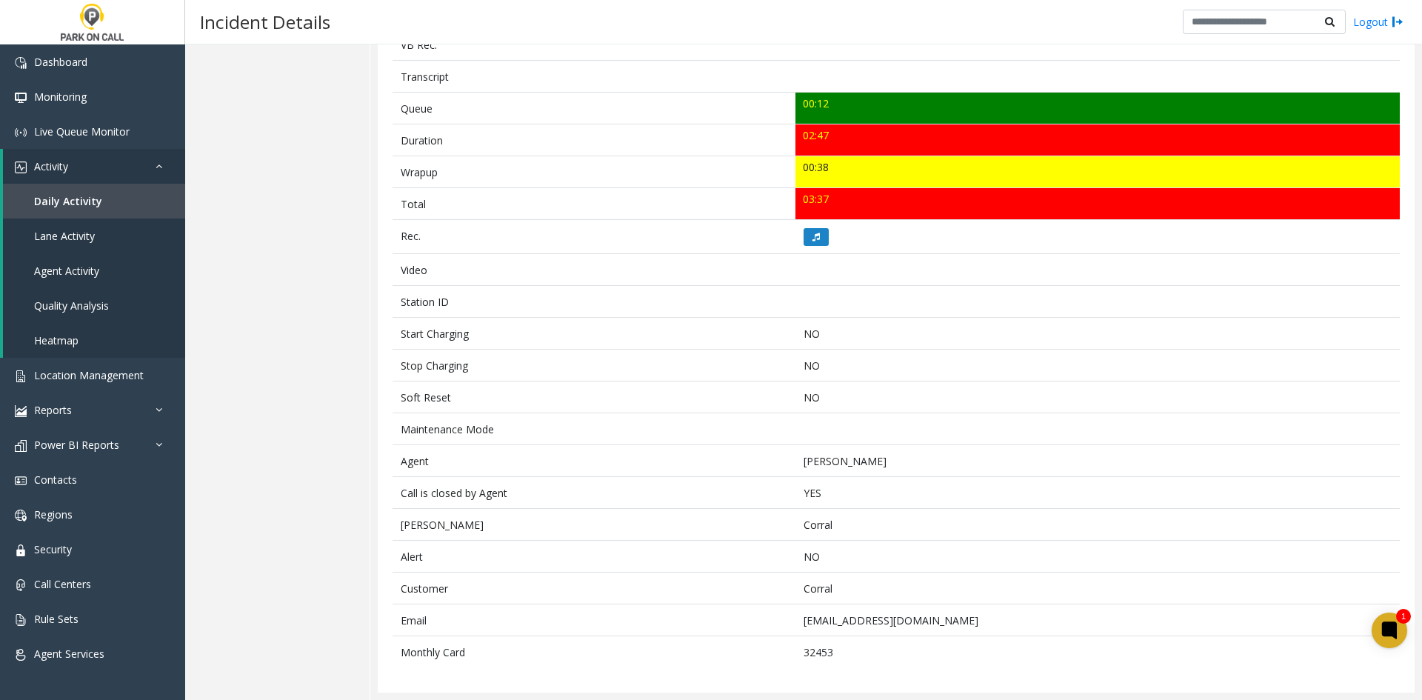
click at [314, 263] on div "Details Quality Analysis" at bounding box center [277, 141] width 185 height 1117
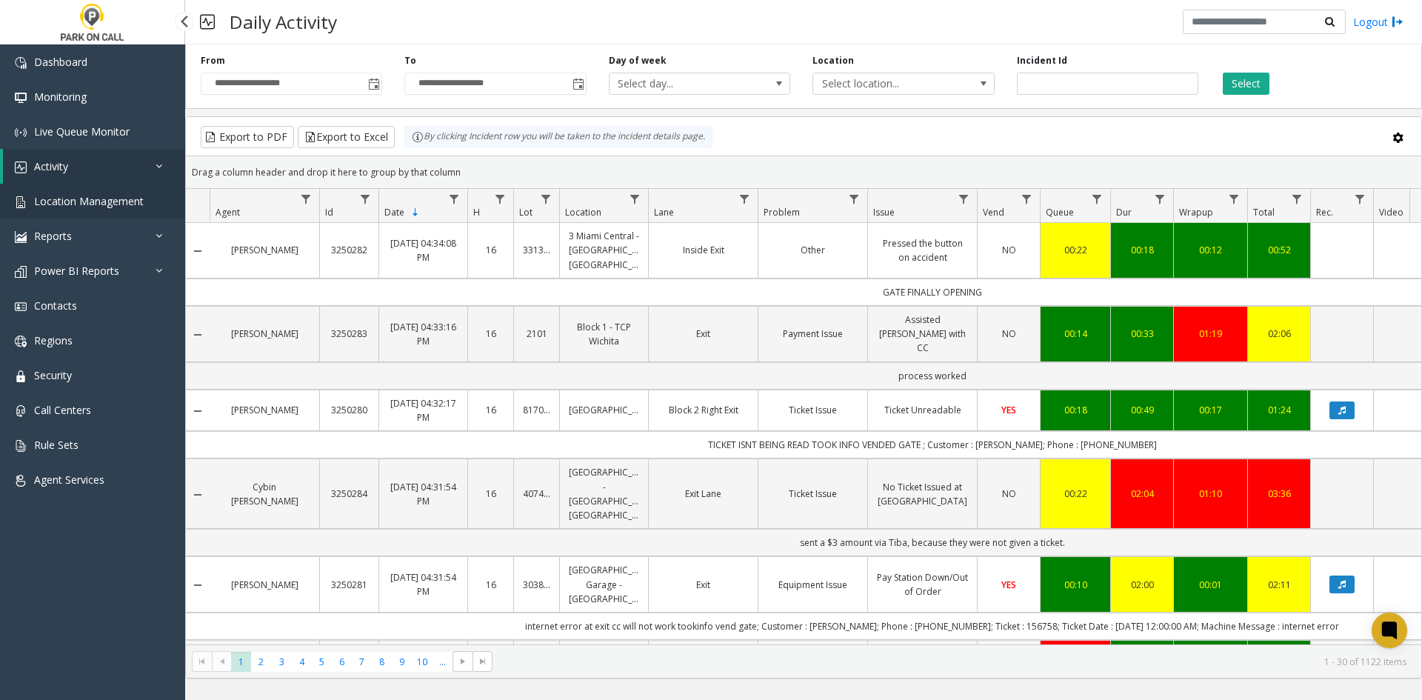
click at [104, 204] on span "Location Management" at bounding box center [89, 201] width 110 height 14
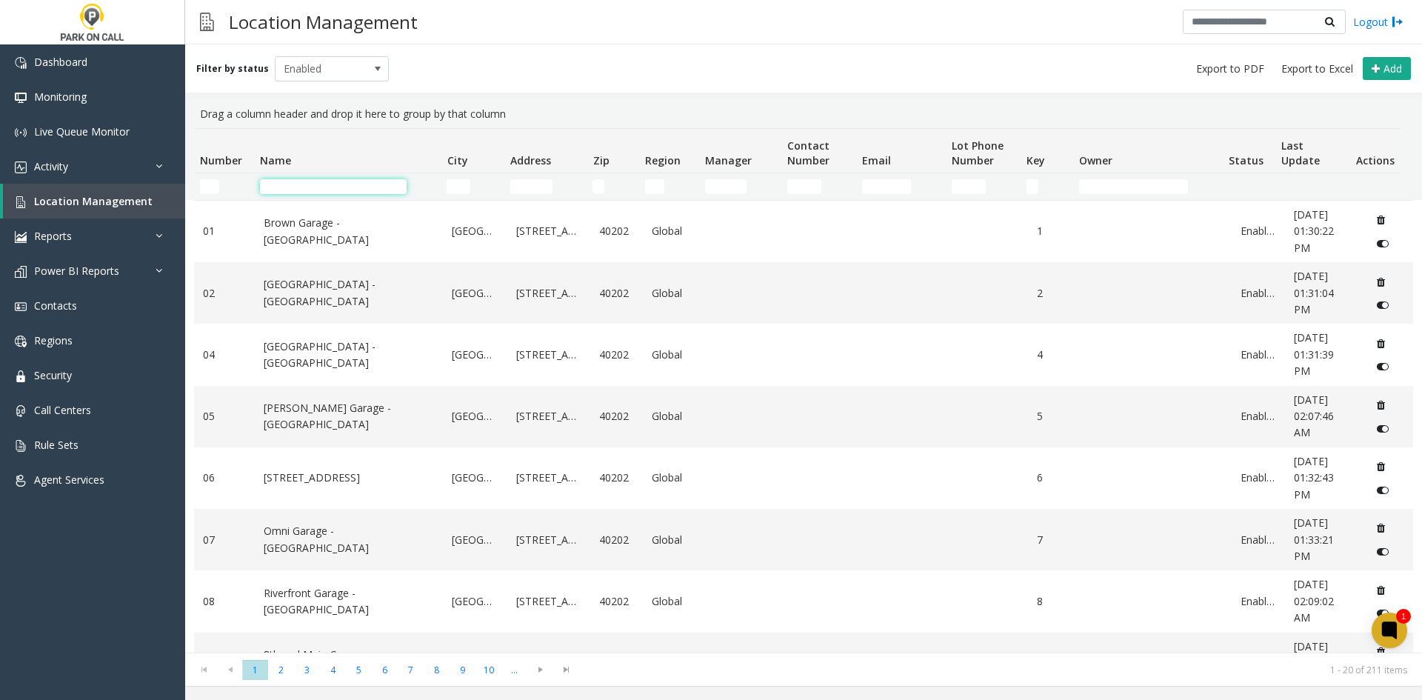
click at [351, 188] on input "Name Filter" at bounding box center [333, 186] width 147 height 15
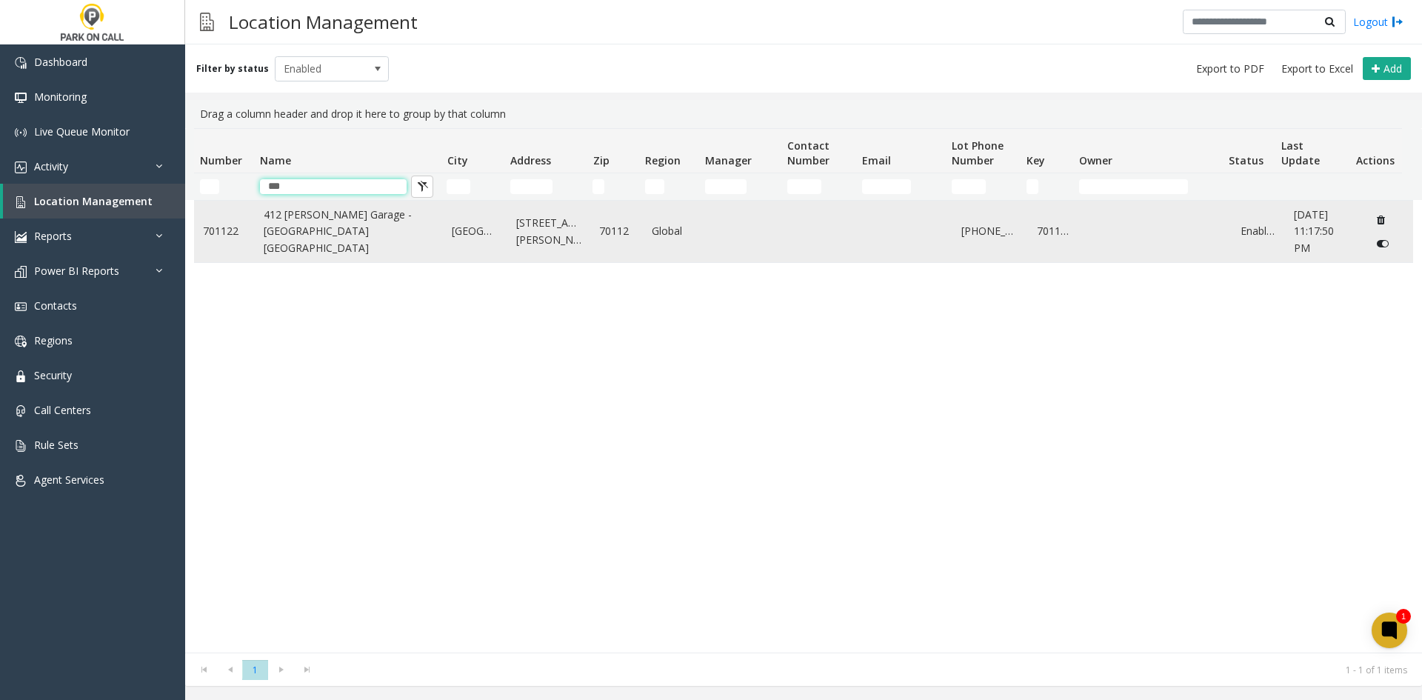
type input "***"
click at [341, 230] on link "412 [PERSON_NAME] Garage - [GEOGRAPHIC_DATA] [GEOGRAPHIC_DATA]" at bounding box center [349, 232] width 171 height 50
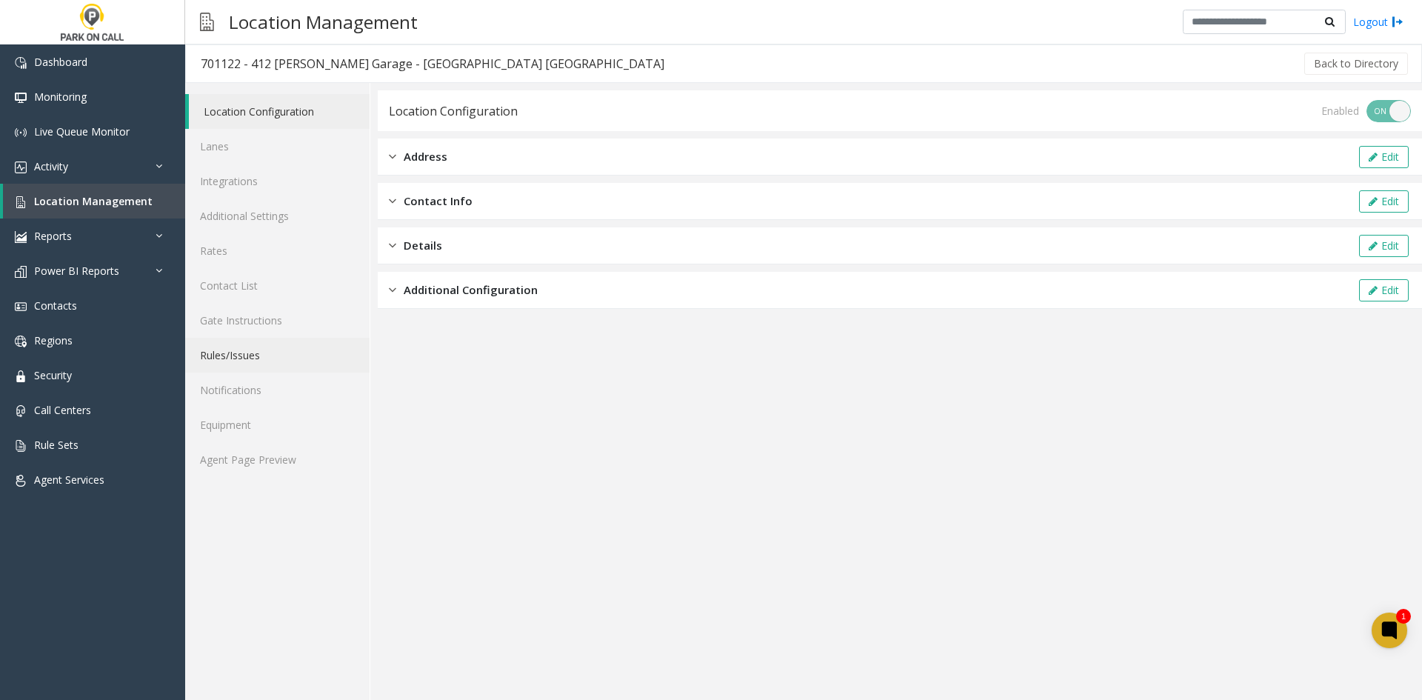
click at [237, 350] on link "Rules/Issues" at bounding box center [277, 355] width 184 height 35
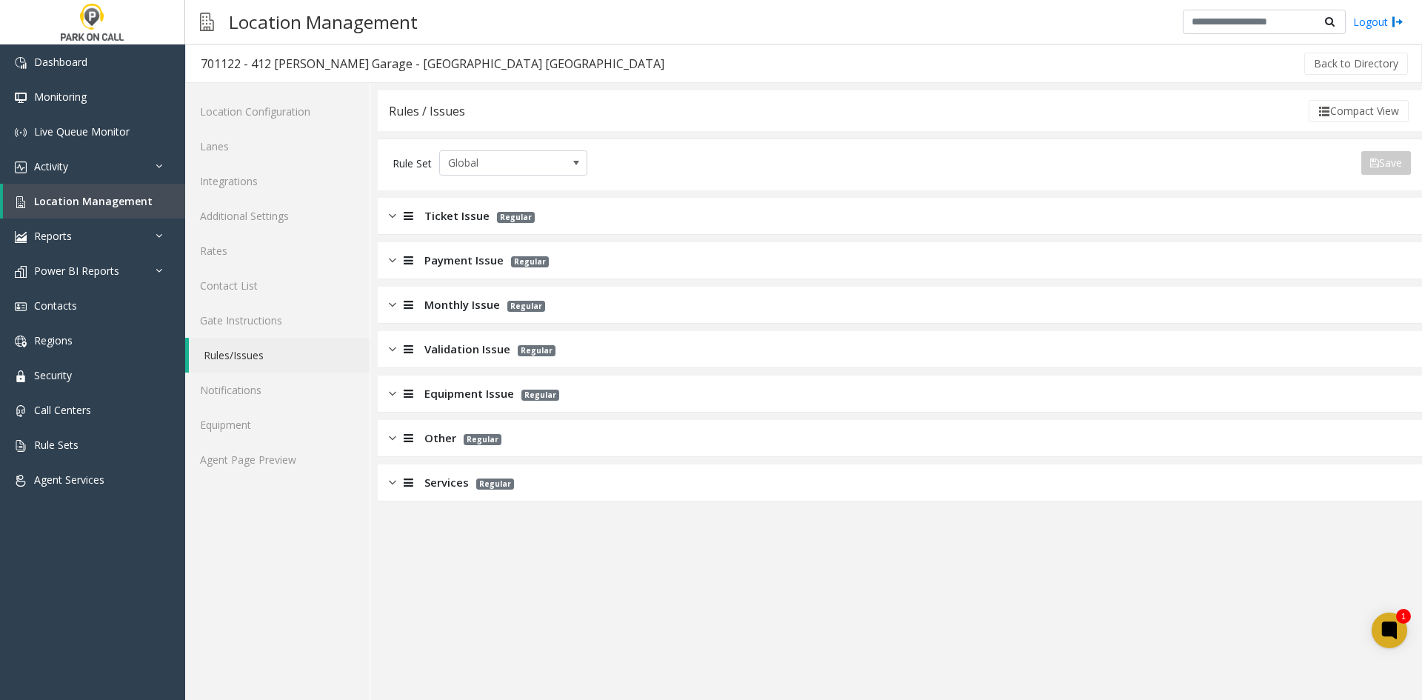
click at [408, 310] on icon at bounding box center [409, 304] width 10 height 11
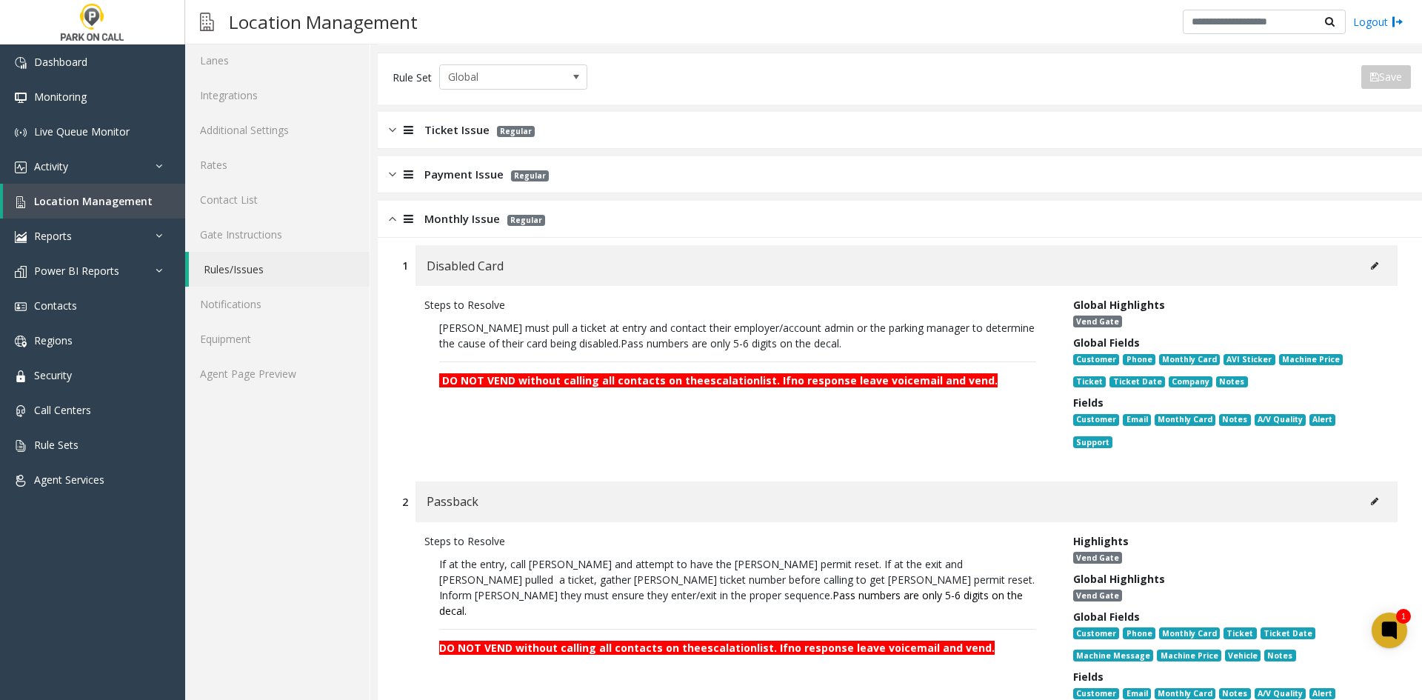
scroll to position [74, 0]
